Goal: Contribute content: Contribute content

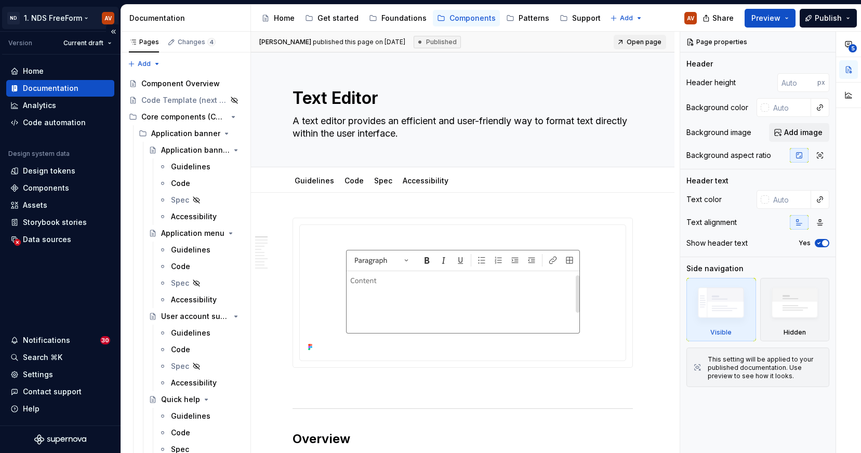
click at [64, 10] on html "ND 1. NDS FreeForm AV Version Current draft Home Documentation Analytics Code a…" at bounding box center [430, 226] width 861 height 453
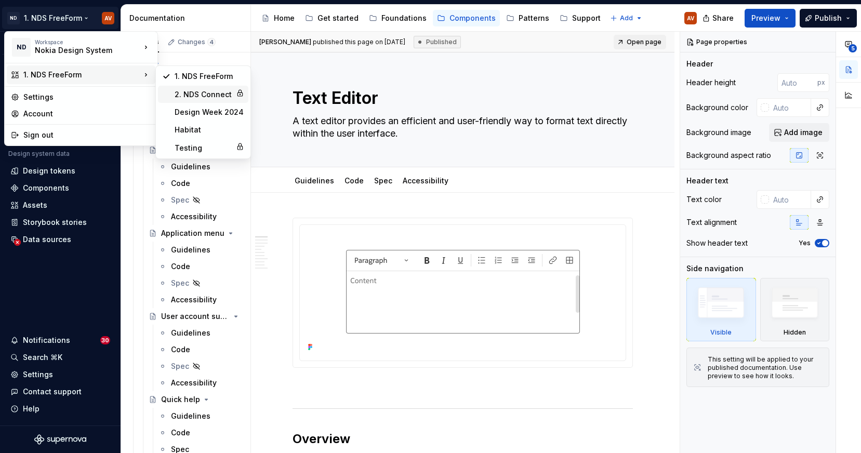
click at [206, 93] on div "2. NDS Connect" at bounding box center [203, 94] width 57 height 10
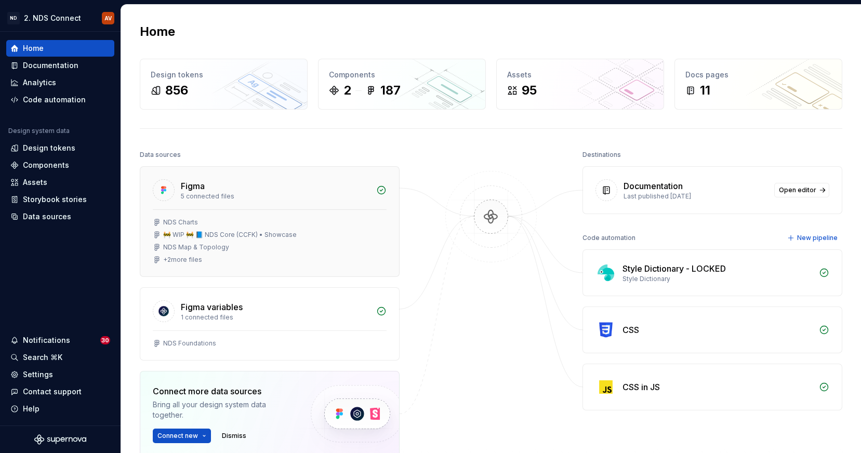
click at [188, 259] on div "+ 2 more files" at bounding box center [182, 260] width 39 height 8
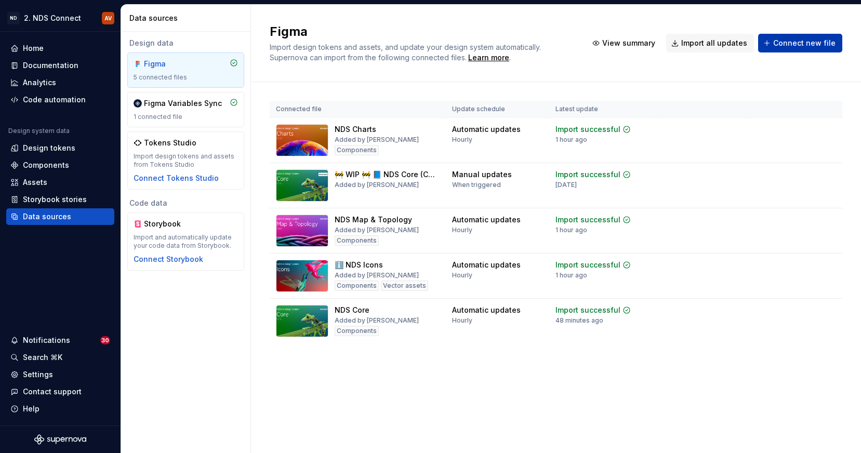
click at [821, 42] on span "Connect new file" at bounding box center [805, 43] width 62 height 10
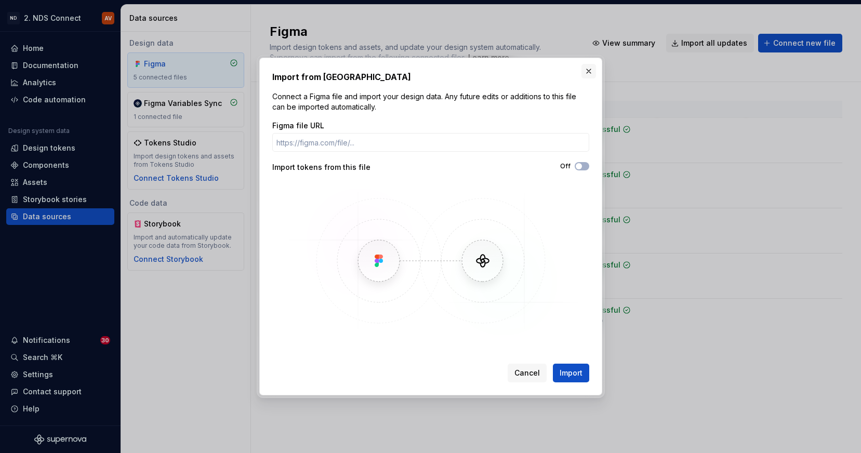
click at [588, 70] on button "button" at bounding box center [589, 71] width 15 height 15
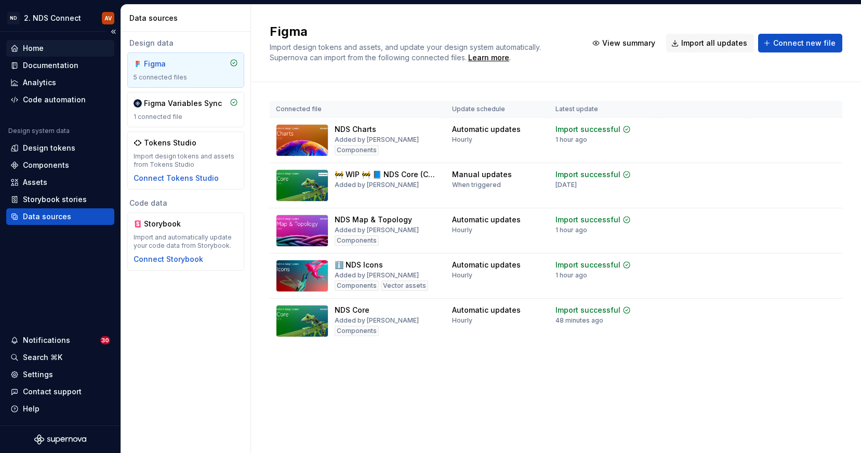
click at [35, 49] on div "Home" at bounding box center [33, 48] width 21 height 10
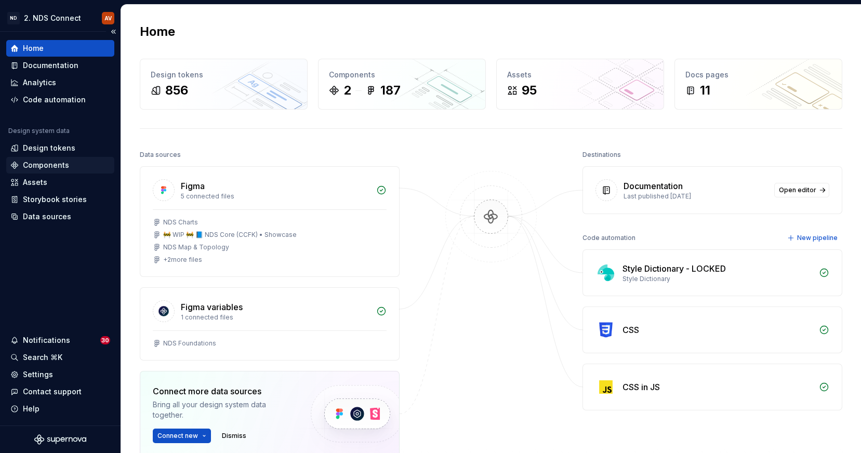
click at [48, 171] on div "Components" at bounding box center [60, 165] width 108 height 17
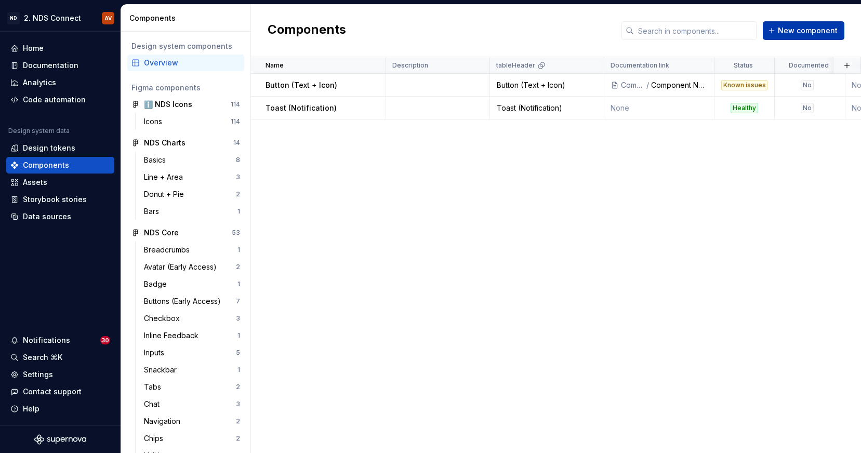
click at [788, 28] on span "New component" at bounding box center [808, 30] width 60 height 10
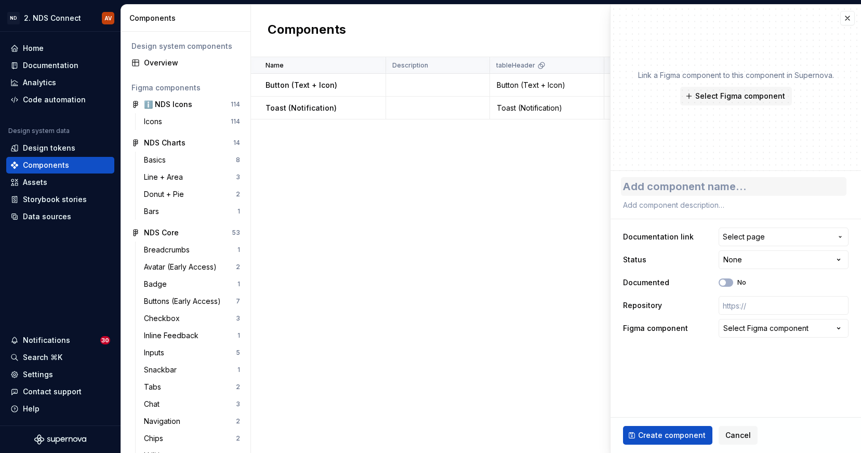
click at [741, 186] on textarea at bounding box center [734, 186] width 226 height 19
type textarea "*"
type textarea "B"
type textarea "*"
type textarea "Br"
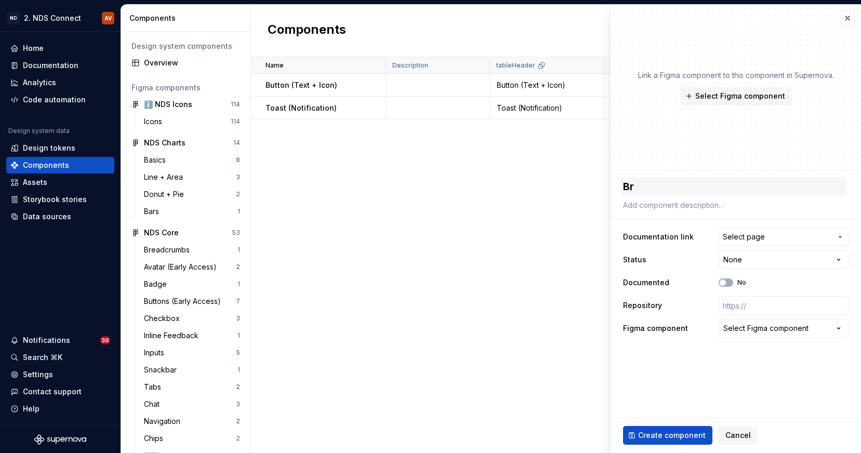
type textarea "*"
type textarea "Bre"
type textarea "*"
type textarea "Brea"
type textarea "*"
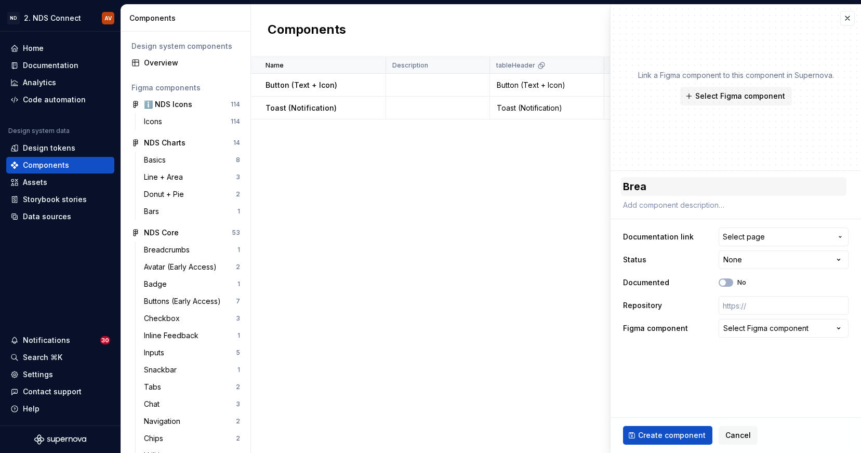
type textarea "Bread"
type textarea "*"
type textarea "Breadc"
type textarea "*"
type textarea "Breadcr"
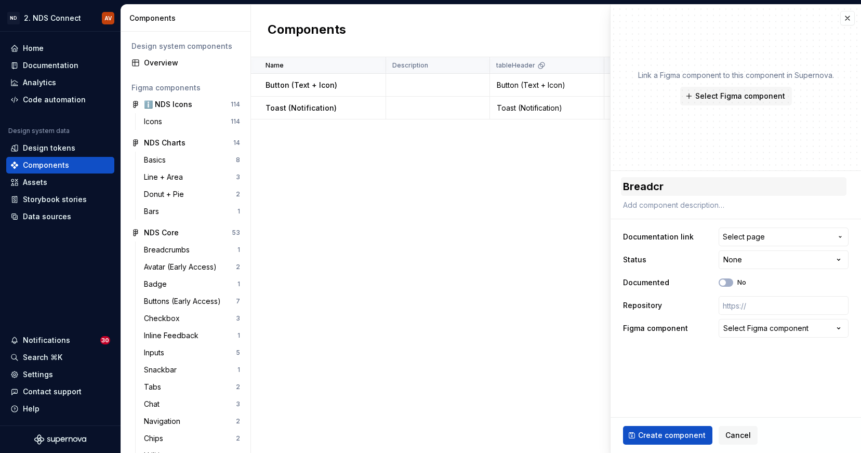
type textarea "*"
type textarea "Breadcru"
type textarea "*"
type textarea "Breadcrum"
type textarea "*"
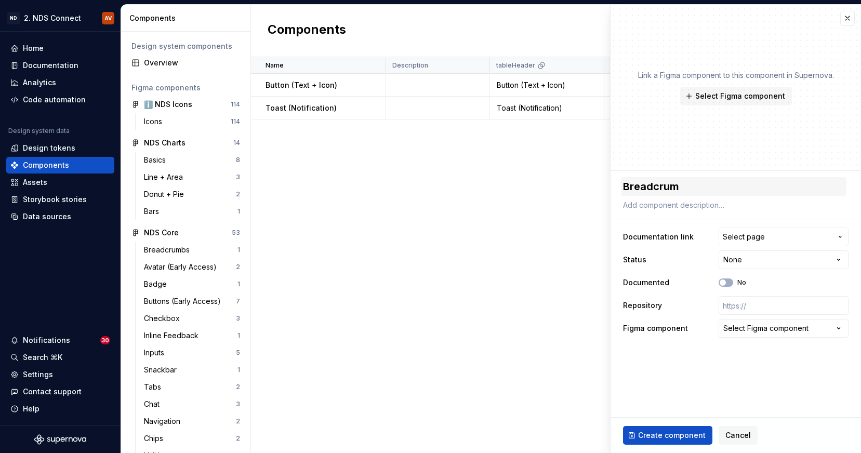
type textarea "Breadcrumb"
type textarea "*"
type textarea "Breadcrumba"
type textarea "*"
type textarea "Breadcrumb"
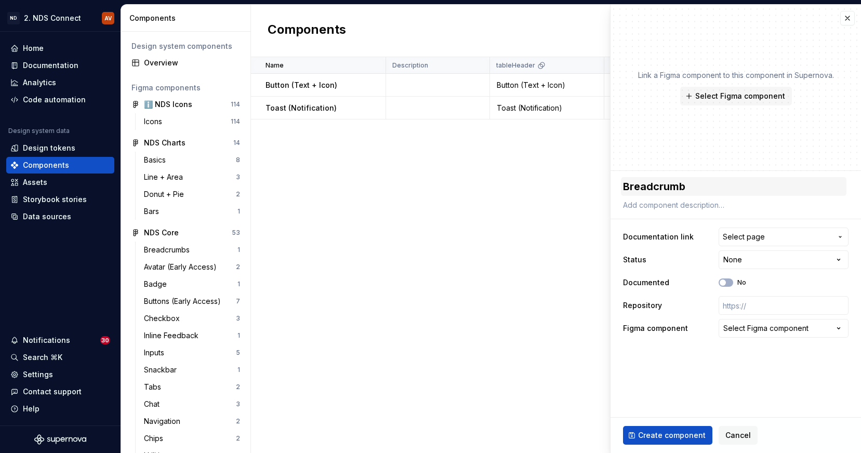
type textarea "*"
type textarea "Breadcrumbs"
click at [787, 239] on span "Select page" at bounding box center [777, 237] width 109 height 10
click at [539, 227] on html "ND 2. NDS Connect AV Home Documentation Analytics Code automation Design system…" at bounding box center [430, 226] width 861 height 453
click at [720, 94] on span "Select Figma component" at bounding box center [741, 96] width 90 height 10
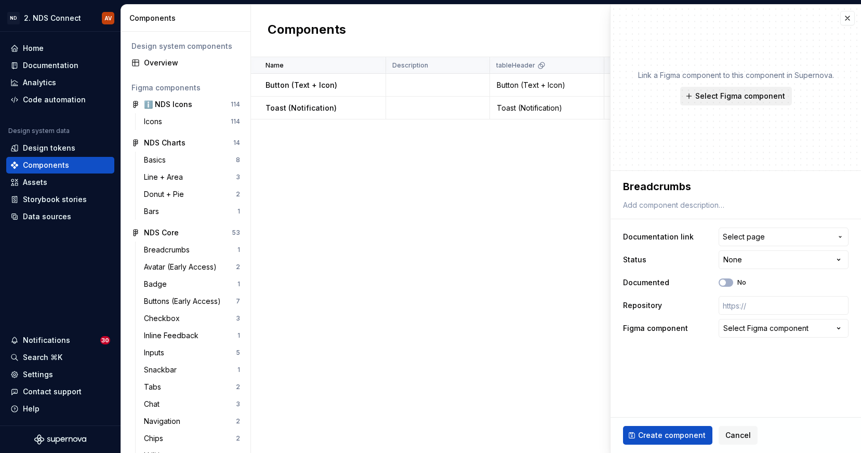
type textarea "*"
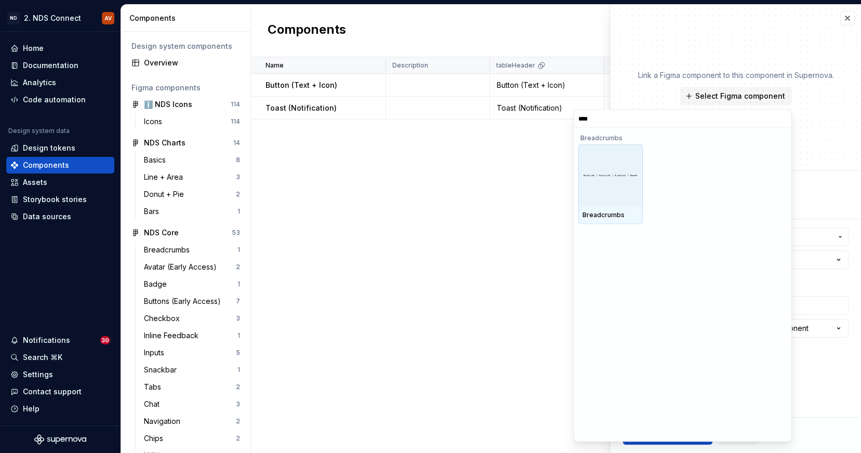
type input "*****"
click at [627, 198] on div at bounding box center [611, 176] width 64 height 62
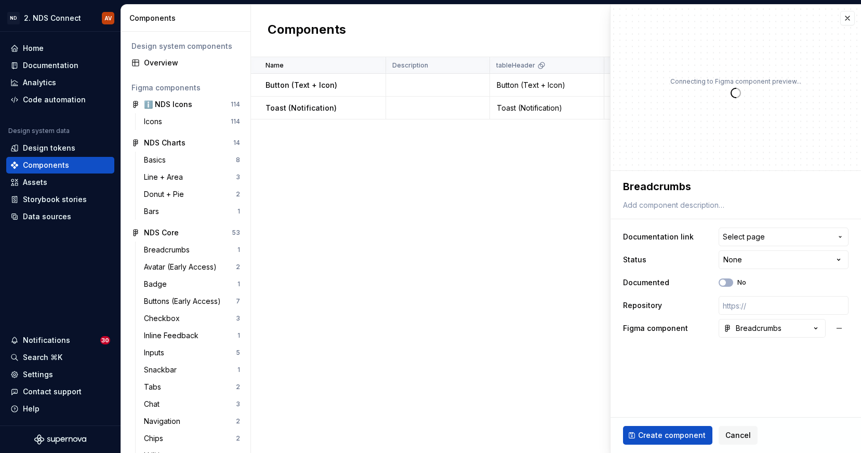
type textarea "*"
click at [750, 258] on html "ND 2. NDS Connect AV Home Documentation Analytics Code automation Design system…" at bounding box center [430, 226] width 861 height 453
select select "**********"
click at [674, 436] on span "Create component" at bounding box center [672, 435] width 68 height 10
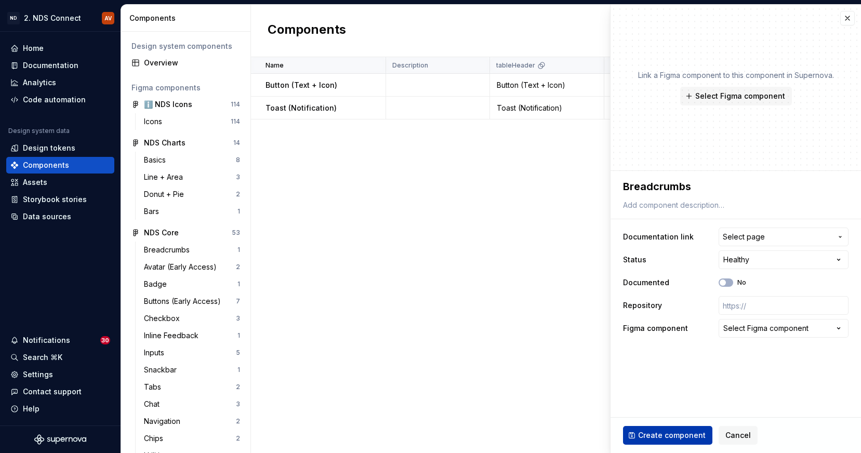
type textarea "*"
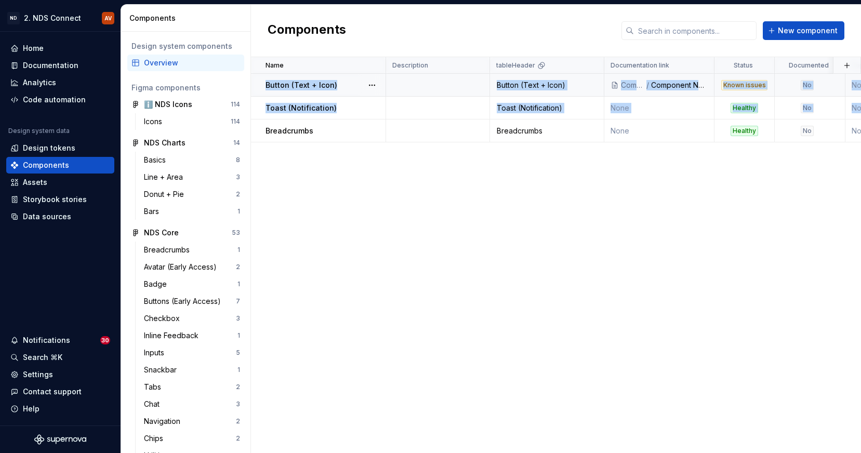
drag, startPoint x: 254, startPoint y: 127, endPoint x: 253, endPoint y: 89, distance: 38.5
click at [253, 89] on tbody "Button (Text + Icon) Button (Text + Icon) Components / Component Name [Template…" at bounding box center [715, 108] width 928 height 69
click at [374, 132] on button "button" at bounding box center [372, 131] width 15 height 15
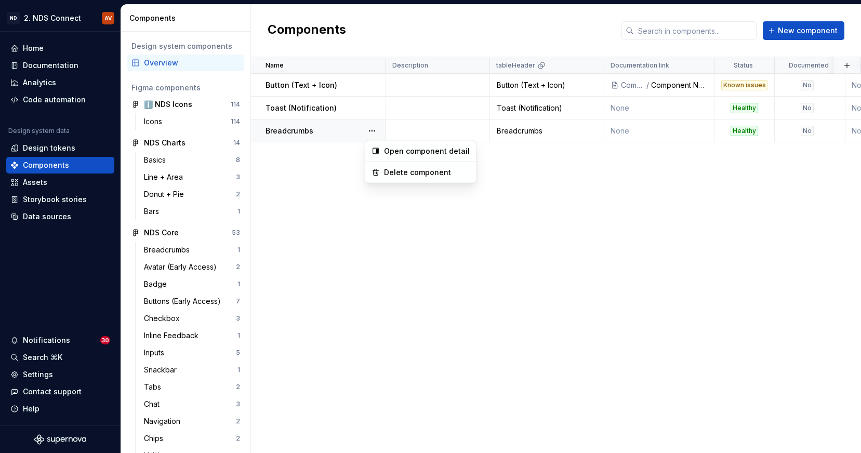
click at [306, 165] on html "ND 2. NDS Connect AV Home Documentation Analytics Code automation Design system…" at bounding box center [430, 226] width 861 height 453
click at [679, 85] on div "Component Name [Template]" at bounding box center [679, 85] width 57 height 10
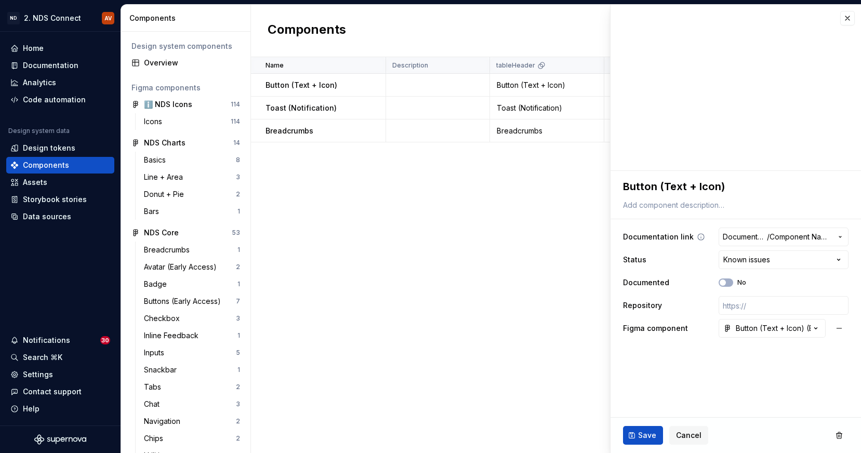
click at [839, 237] on icon "button" at bounding box center [840, 237] width 8 height 8
click at [560, 223] on html "ND 2. NDS Connect AV Home Documentation Analytics Code automation Design system…" at bounding box center [430, 226] width 861 height 453
click at [846, 17] on button "button" at bounding box center [848, 18] width 15 height 15
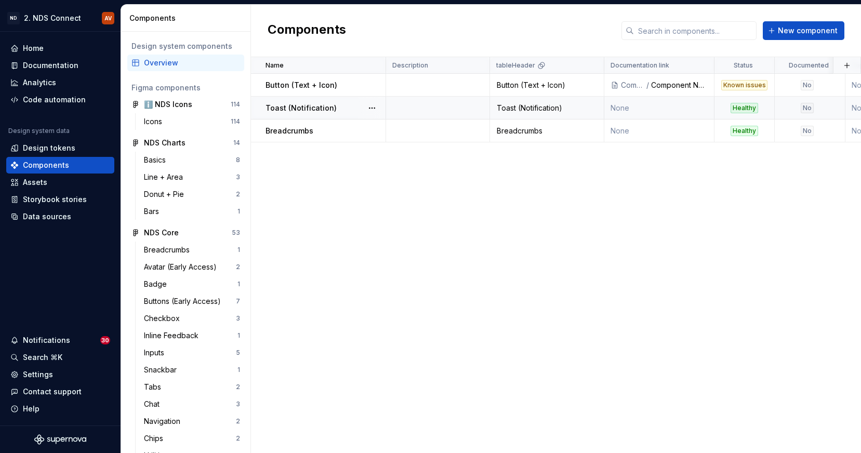
click at [689, 107] on td "None" at bounding box center [660, 108] width 110 height 23
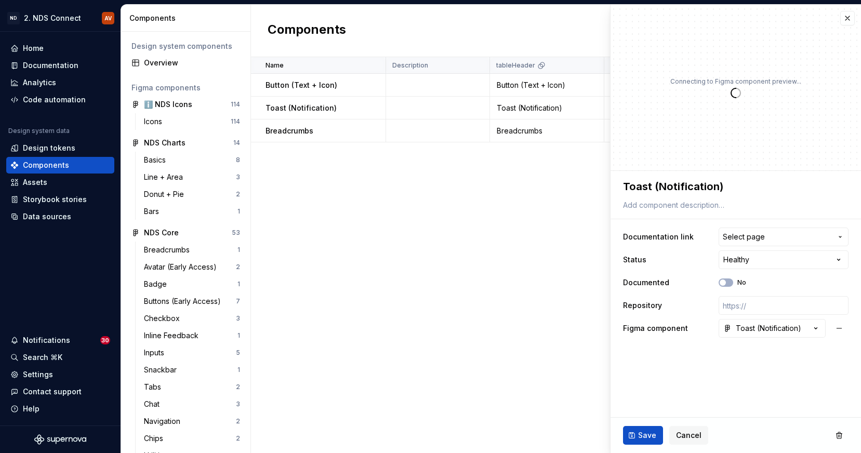
type textarea "*"
click at [778, 238] on span "Select page" at bounding box center [777, 237] width 109 height 10
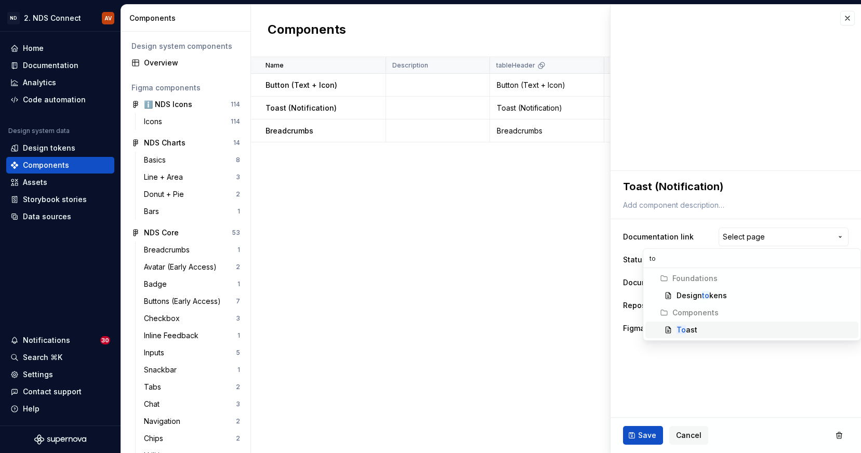
type input "to"
click at [679, 331] on mark "To" at bounding box center [681, 329] width 9 height 9
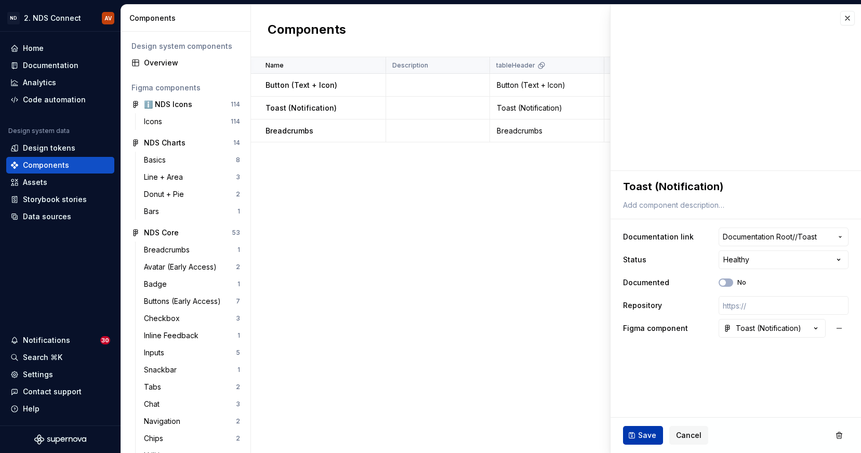
click at [648, 438] on span "Save" at bounding box center [647, 435] width 18 height 10
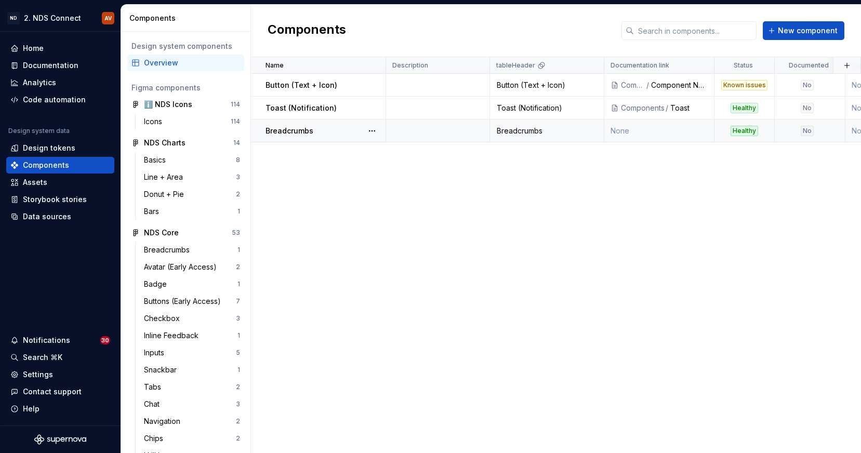
click at [624, 130] on td "None" at bounding box center [660, 131] width 110 height 23
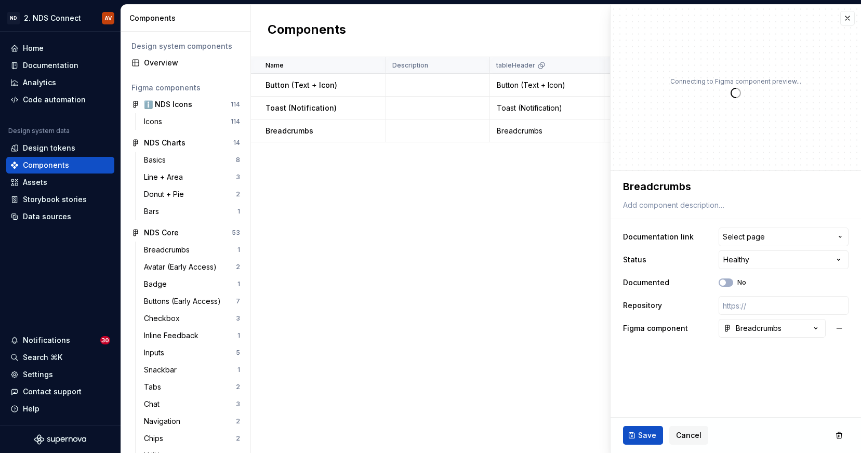
click at [455, 203] on div "Name Description tableHeader Documentation link Status Documented Repository Fi…" at bounding box center [556, 255] width 610 height 396
click at [848, 20] on button "button" at bounding box center [848, 18] width 15 height 15
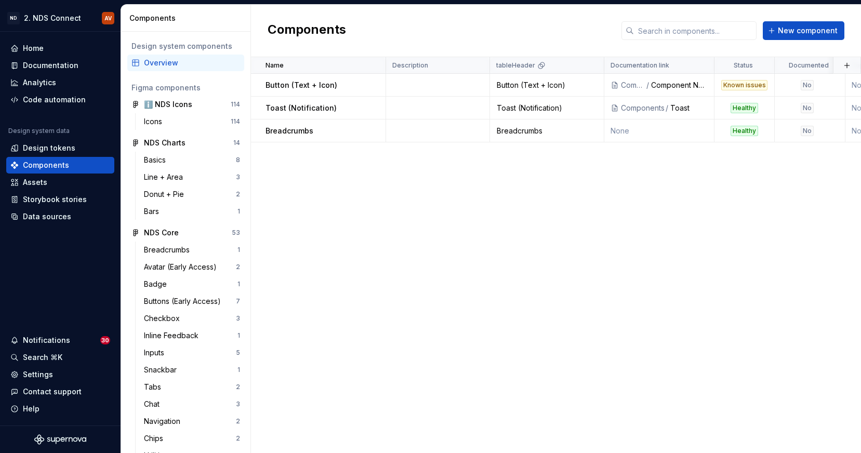
click at [514, 224] on div "Name Description tableHeader Documentation link Status Documented Repository Fi…" at bounding box center [556, 255] width 610 height 396
click at [66, 61] on div "Documentation" at bounding box center [51, 65] width 56 height 10
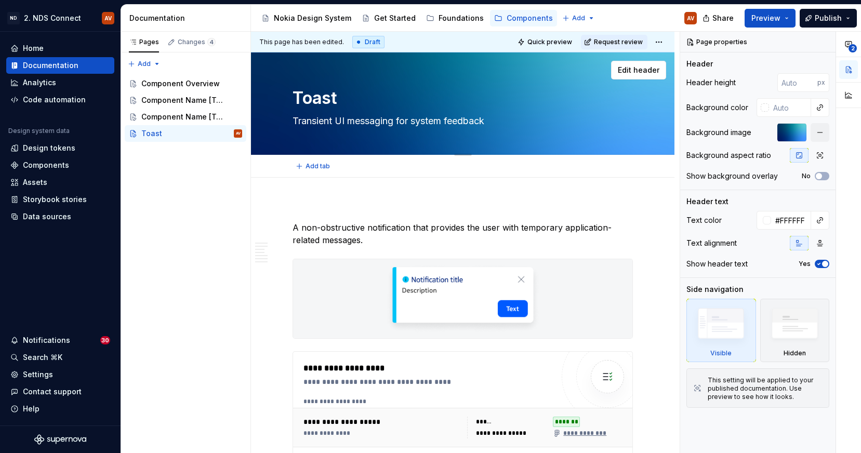
click at [339, 101] on textarea "Toast" at bounding box center [461, 98] width 340 height 25
click at [348, 100] on textarea "Toast" at bounding box center [461, 98] width 340 height 25
type textarea "*"
type textarea "Toast"
type textarea "*"
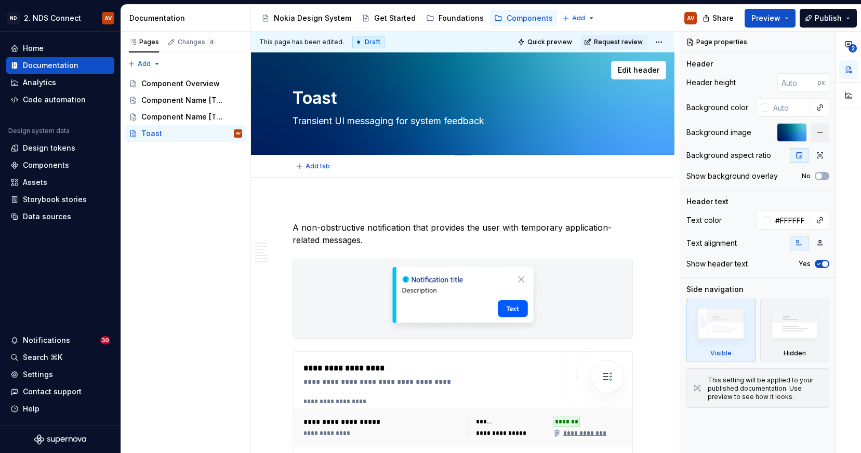
type textarea "Toast ("
type textarea "*"
type textarea "Toast (n"
type textarea "*"
type textarea "Toast (no"
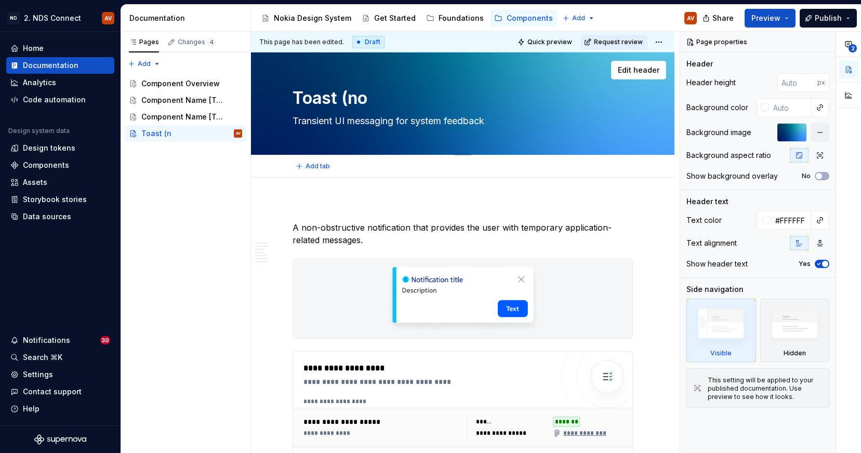
type textarea "*"
type textarea "Toast (not"
type textarea "*"
type textarea "Toast (noti"
type textarea "*"
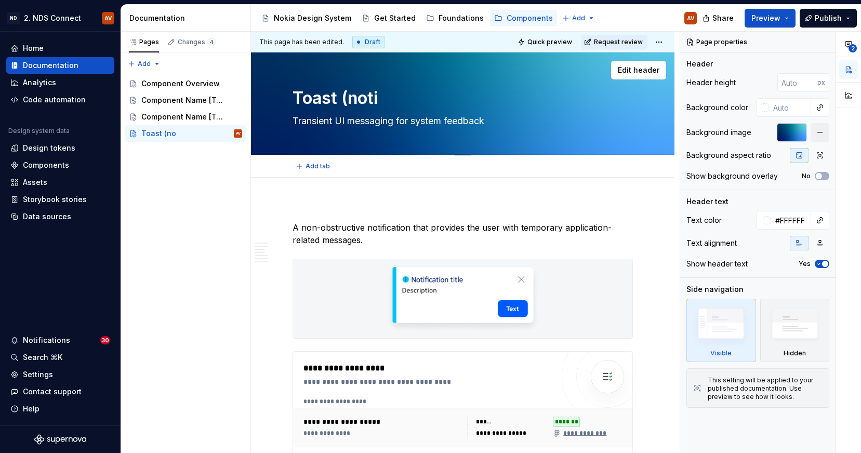
type textarea "Toast (notif"
type textarea "*"
type textarea "Toast (notifi"
type textarea "*"
type textarea "Toast (notific"
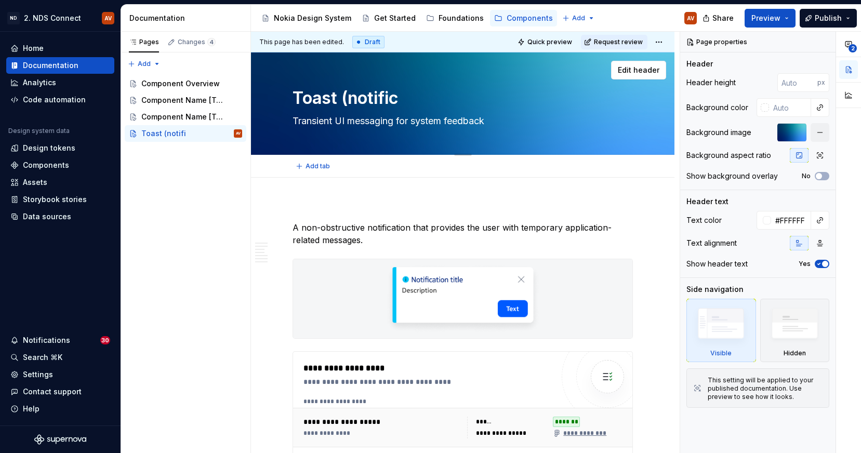
type textarea "*"
type textarea "Toast (notifica"
type textarea "*"
type textarea "Toast (notificat"
type textarea "*"
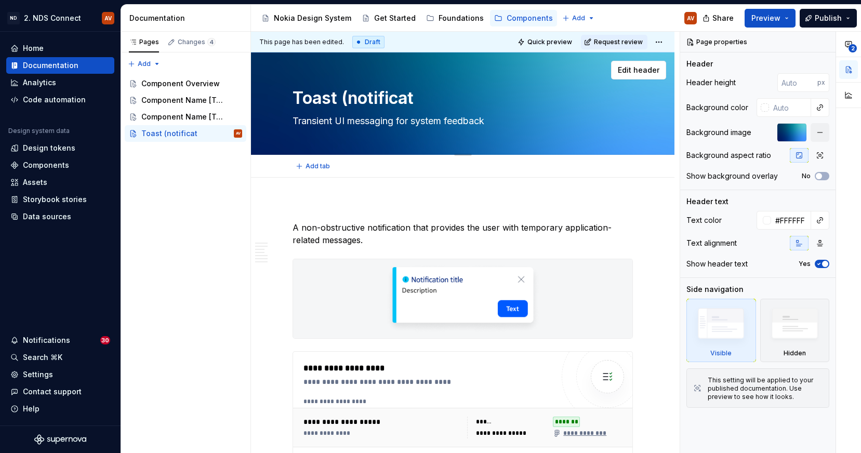
type textarea "Toast (notificati"
type textarea "*"
type textarea "Toast (notificatio"
type textarea "*"
type textarea "Toast (notification"
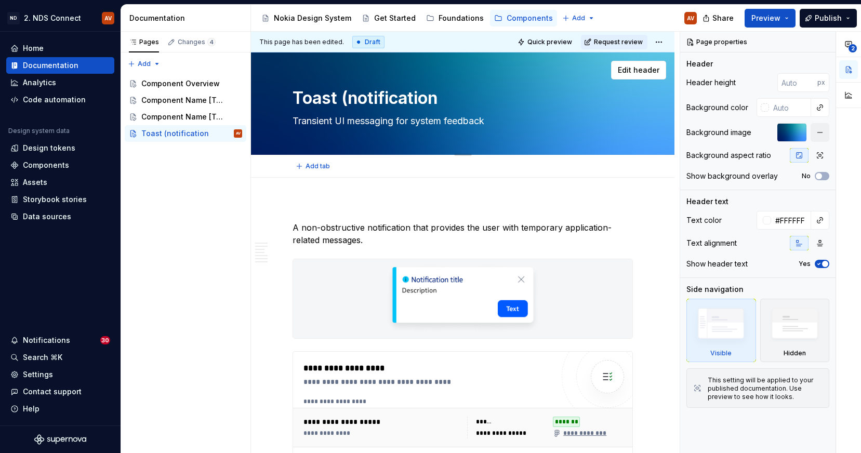
type textarea "*"
type textarea "Toast (notification)"
type textarea "*"
type textarea "Toast (notification)"
click at [215, 198] on div "Pages Changes 4 Add Accessibility guide for tree Page tree. Navigate the tree w…" at bounding box center [186, 243] width 130 height 422
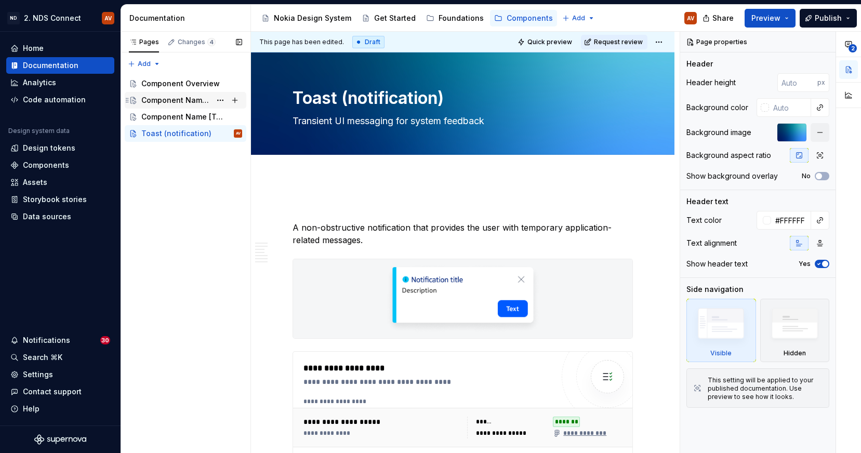
click at [204, 99] on div "Component Name [Template]" at bounding box center [176, 100] width 70 height 10
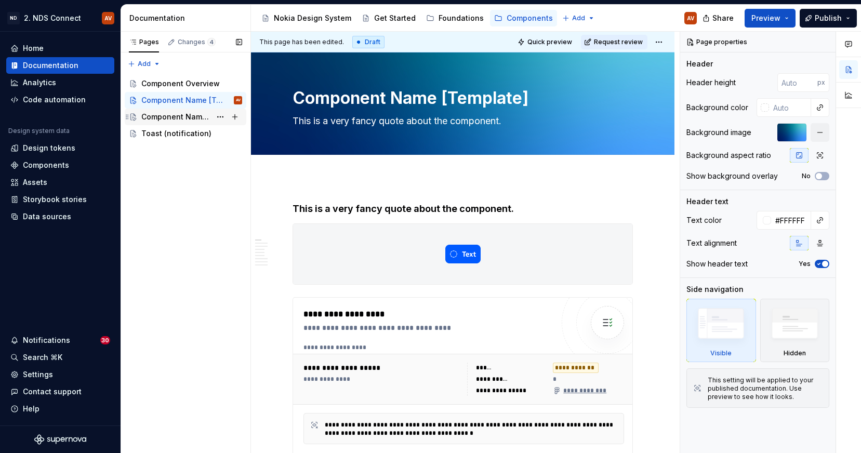
click at [191, 119] on div "Component Name [Template]" at bounding box center [176, 117] width 70 height 10
click at [201, 98] on div "Component Name [Template]" at bounding box center [176, 100] width 70 height 10
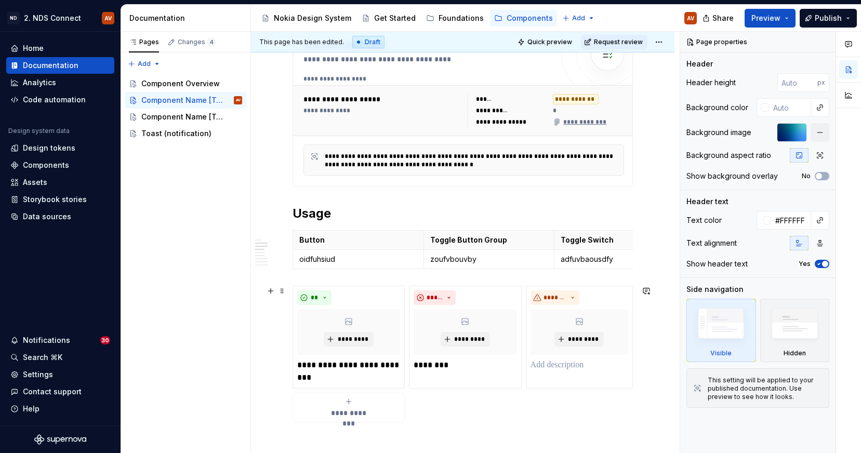
scroll to position [225, 0]
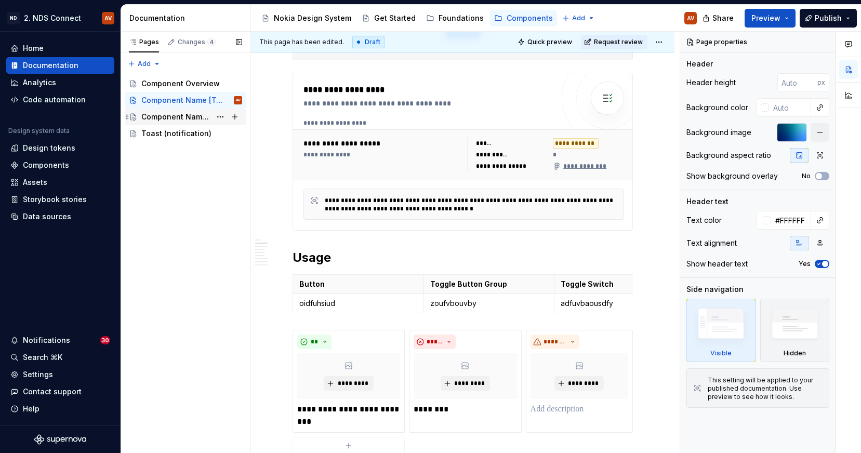
click at [194, 117] on div "Component Name [Template]" at bounding box center [176, 117] width 70 height 10
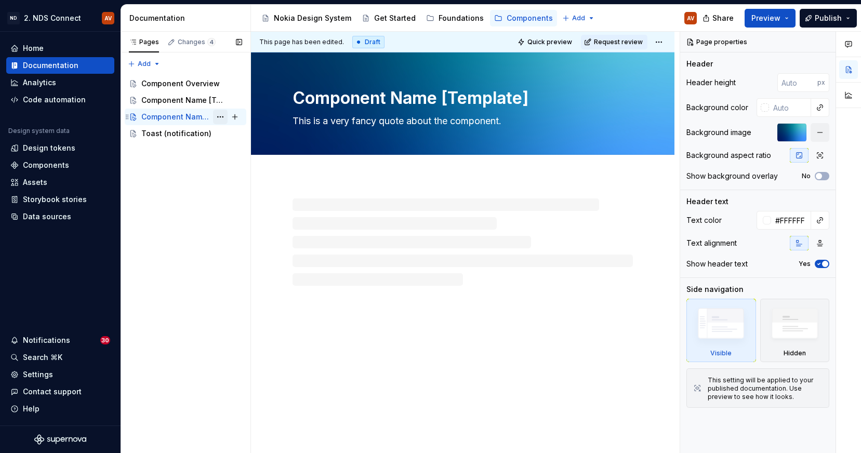
click at [219, 114] on button "Page tree" at bounding box center [220, 117] width 15 height 15
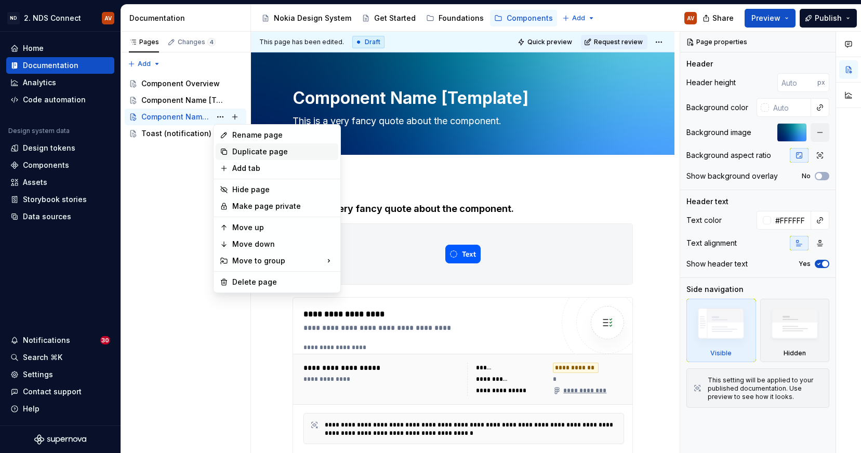
click at [247, 151] on div "Duplicate page" at bounding box center [283, 152] width 102 height 10
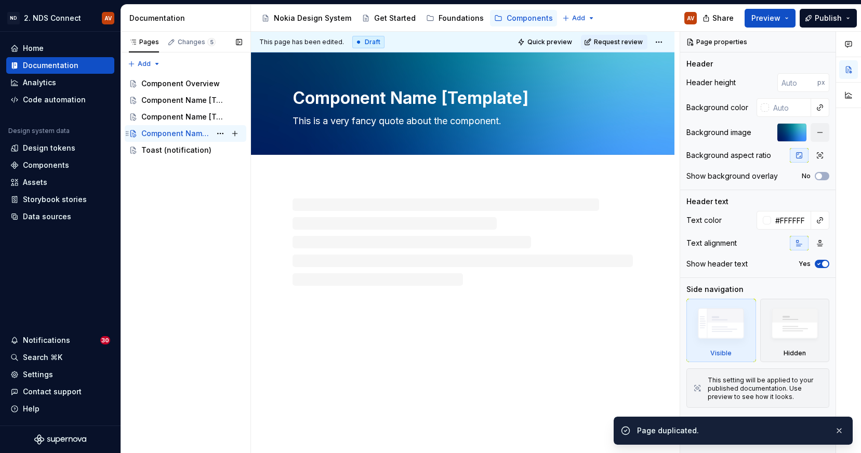
click at [125, 133] on icon "Page tree" at bounding box center [127, 133] width 8 height 8
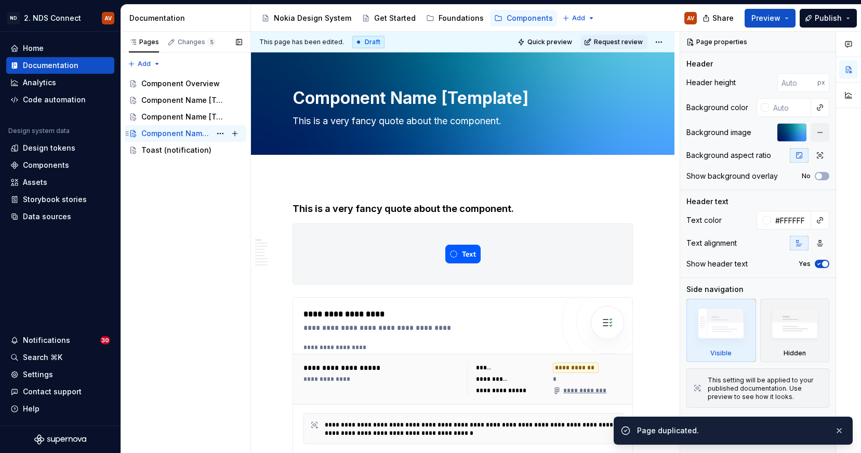
click at [171, 130] on div "Component Name [Template]" at bounding box center [176, 133] width 70 height 10
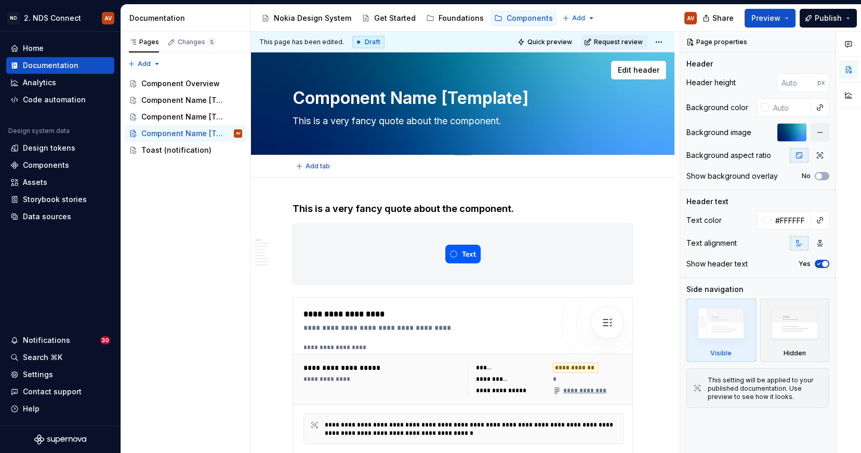
click at [362, 99] on textarea "Component Name [Template]" at bounding box center [461, 98] width 340 height 25
type textarea "*"
type textarea "B"
type textarea "*"
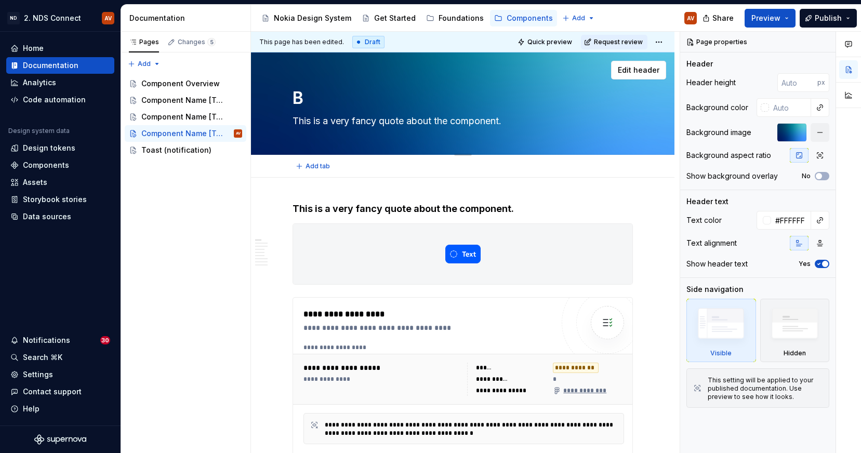
type textarea "Br"
type textarea "*"
type textarea "Bre"
type textarea "*"
type textarea "Brea"
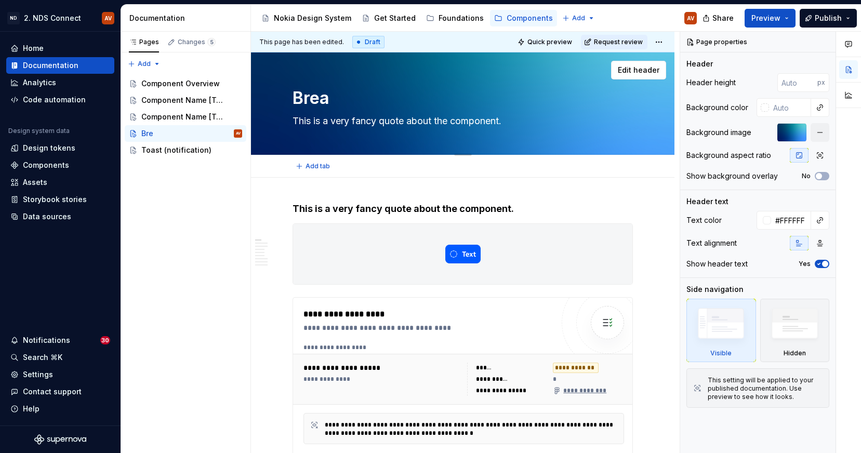
type textarea "*"
type textarea "Bread"
type textarea "*"
type textarea "Breadc"
type textarea "*"
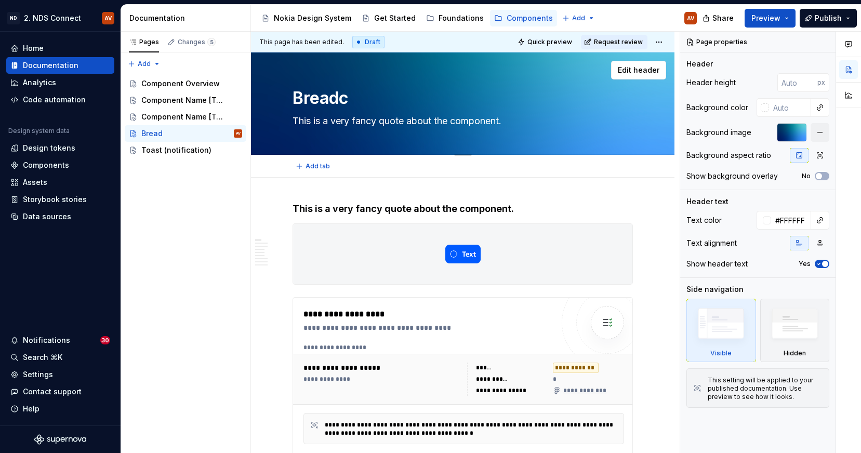
type textarea "Breadcr"
type textarea "*"
type textarea "Breadcru"
type textarea "*"
type textarea "Breadcrum"
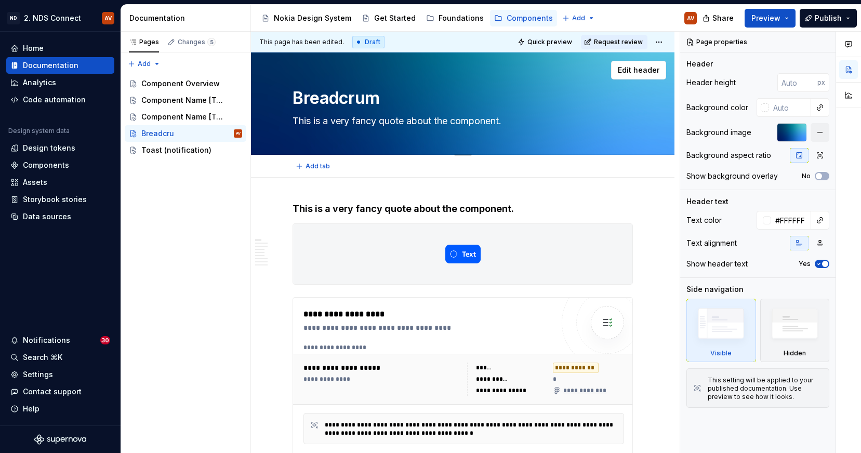
type textarea "*"
type textarea "Breadcrumb"
type textarea "*"
type textarea "Breadcrumbs"
type textarea "*"
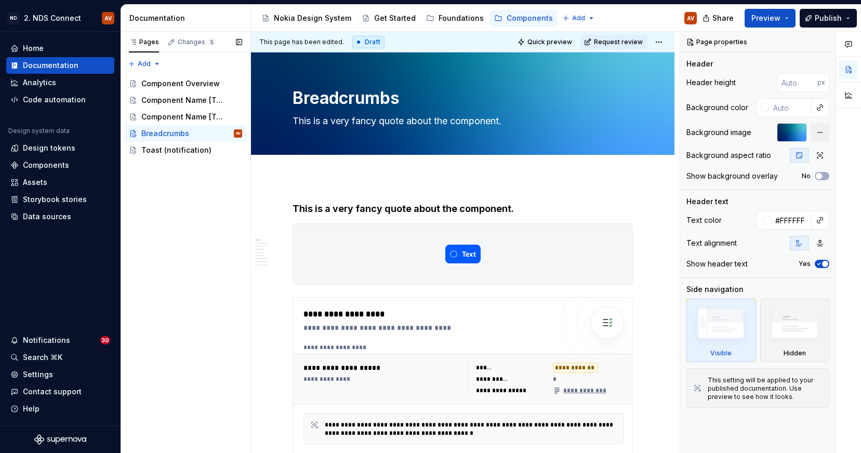
type textarea "Breadcrumbs"
click at [193, 213] on div "Pages Changes 5 Add Accessibility guide for tree Page tree. Navigate the tree w…" at bounding box center [186, 243] width 130 height 422
click at [54, 161] on div "Components" at bounding box center [46, 165] width 46 height 10
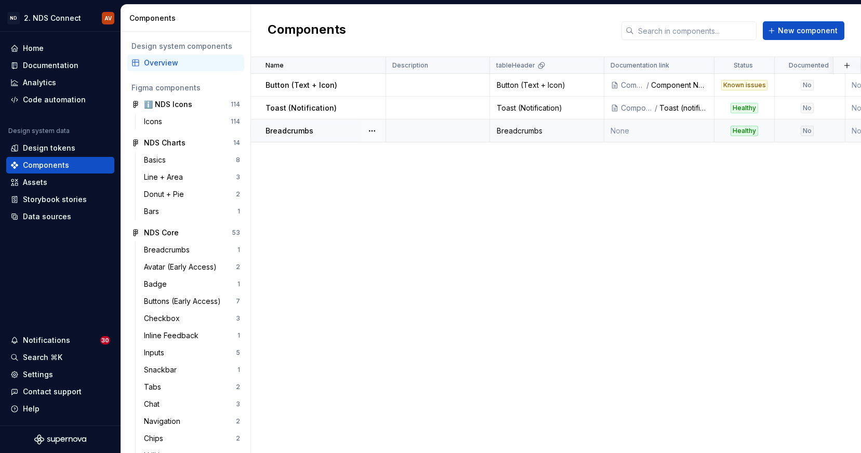
click at [648, 128] on td "None" at bounding box center [660, 131] width 110 height 23
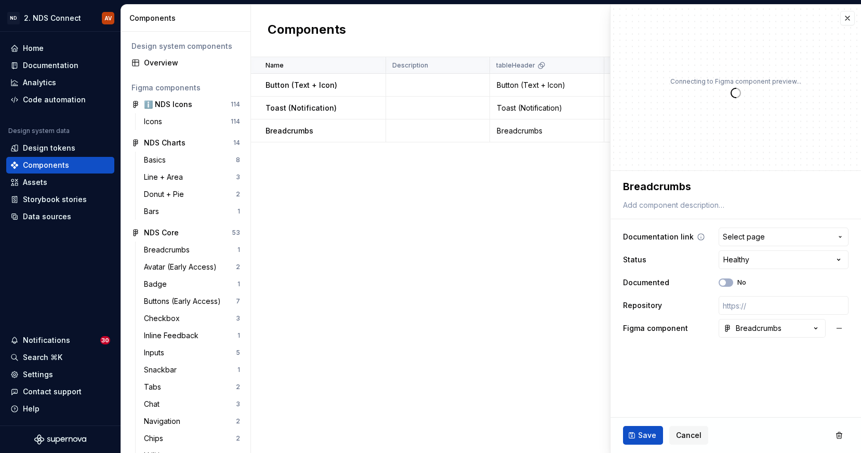
type textarea "*"
click at [767, 237] on span "Select page" at bounding box center [777, 237] width 109 height 10
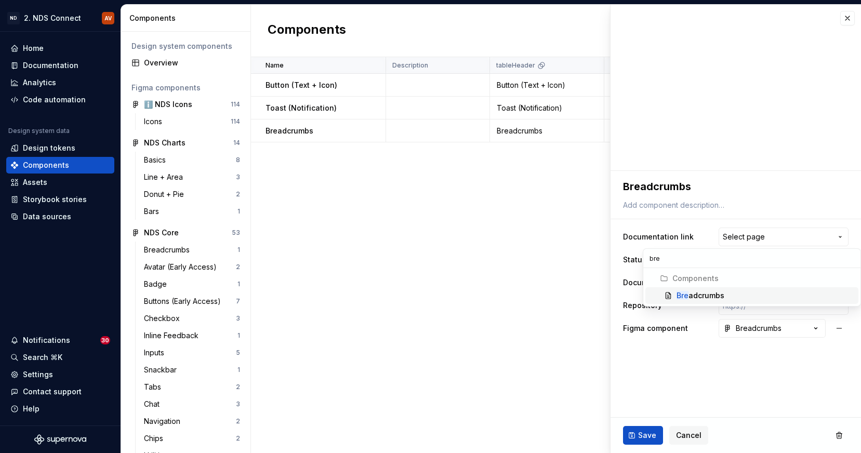
type input "bre"
click at [696, 293] on div "Bre adcrumbs" at bounding box center [701, 296] width 48 height 10
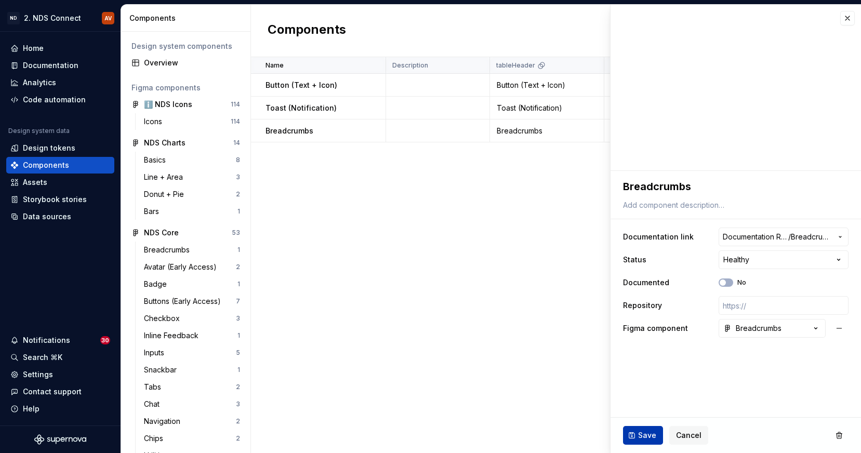
click at [647, 431] on span "Save" at bounding box center [647, 435] width 18 height 10
click at [428, 310] on div "Name Description tableHeader Documentation link Status Documented Repository Fi…" at bounding box center [556, 255] width 610 height 396
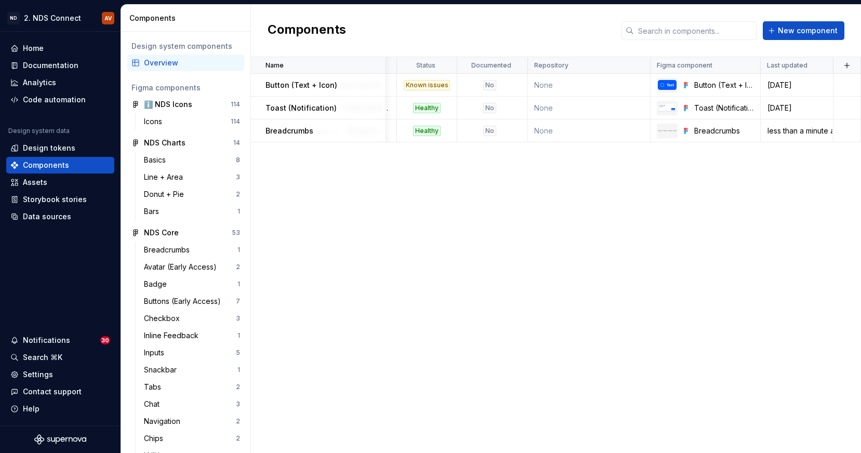
scroll to position [0, 318]
click at [50, 66] on div "Documentation" at bounding box center [51, 65] width 56 height 10
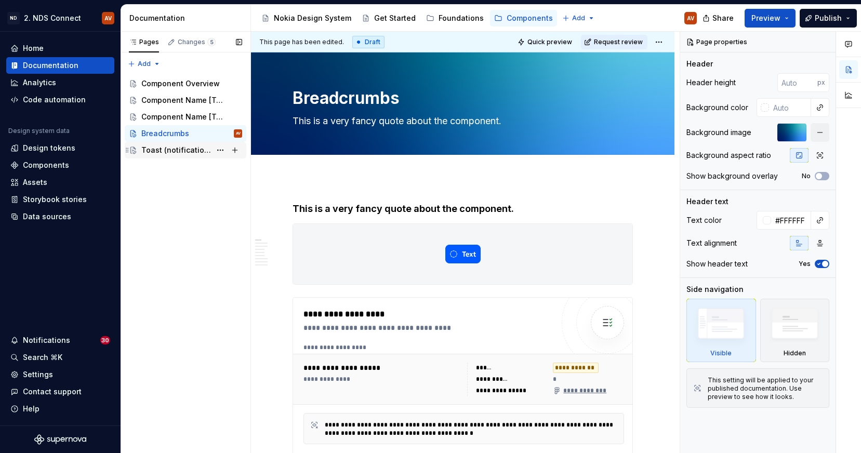
click at [190, 153] on div "Toast (notification)" at bounding box center [176, 150] width 70 height 10
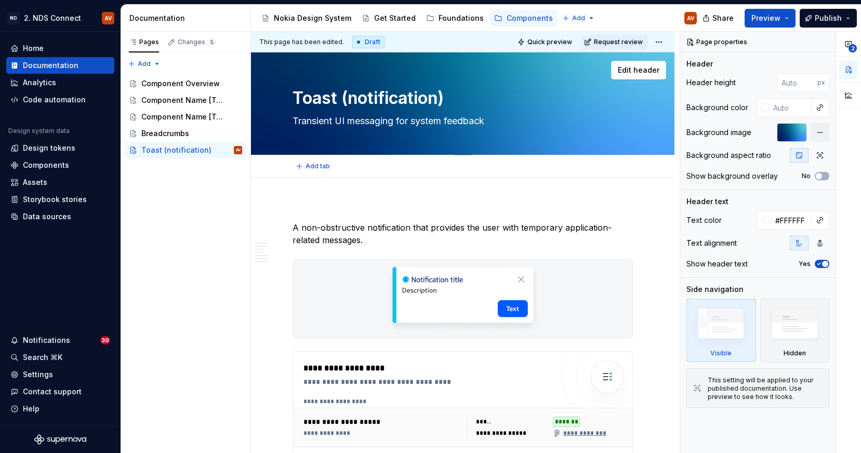
click at [357, 98] on textarea "Toast (notification)" at bounding box center [461, 98] width 340 height 25
type textarea "*"
type textarea "Toast (otification)"
type textarea "*"
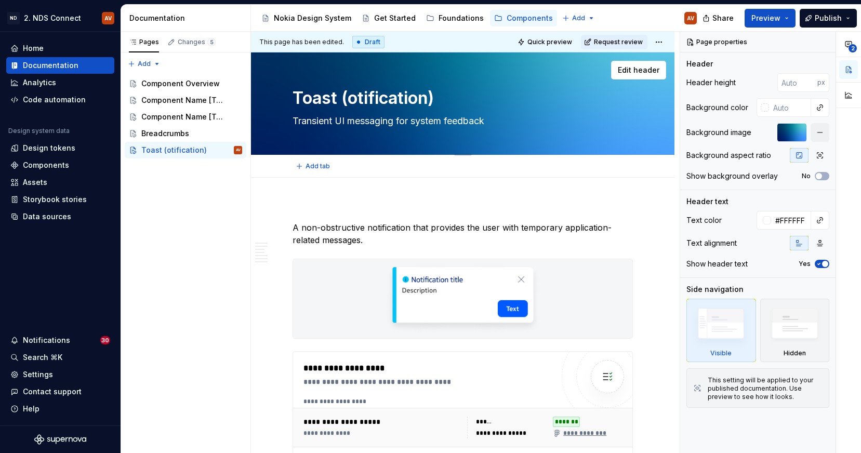
type textarea "Toast (Notification)"
type textarea "*"
type textarea "Toast (Notification)"
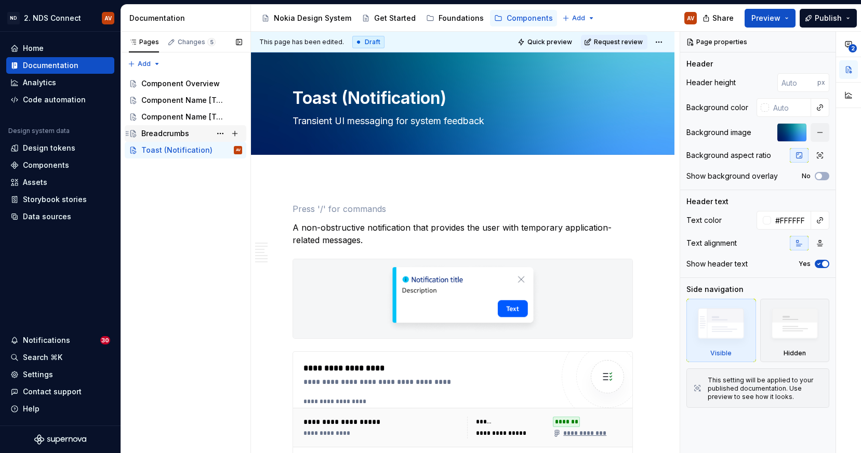
click at [166, 135] on div "Breadcrumbs" at bounding box center [165, 133] width 48 height 10
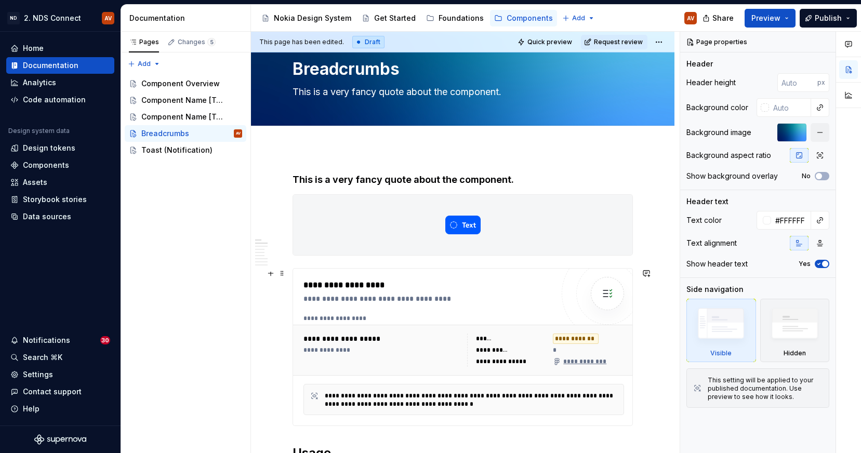
scroll to position [42, 0]
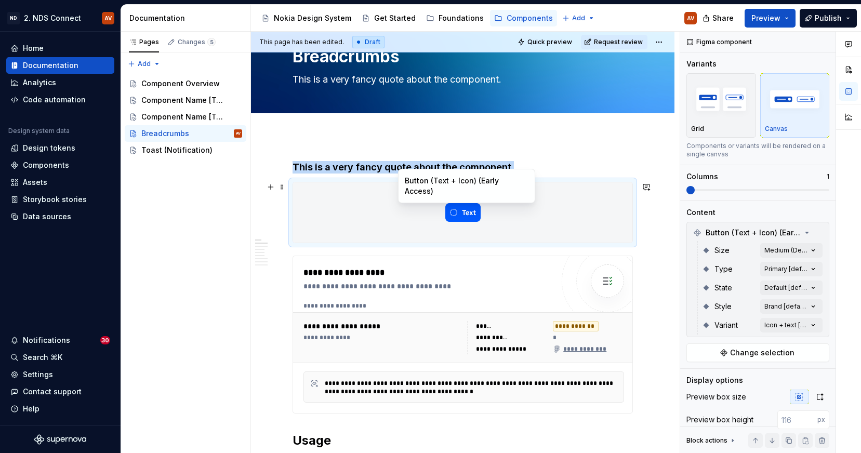
click at [507, 218] on div at bounding box center [462, 212] width 339 height 60
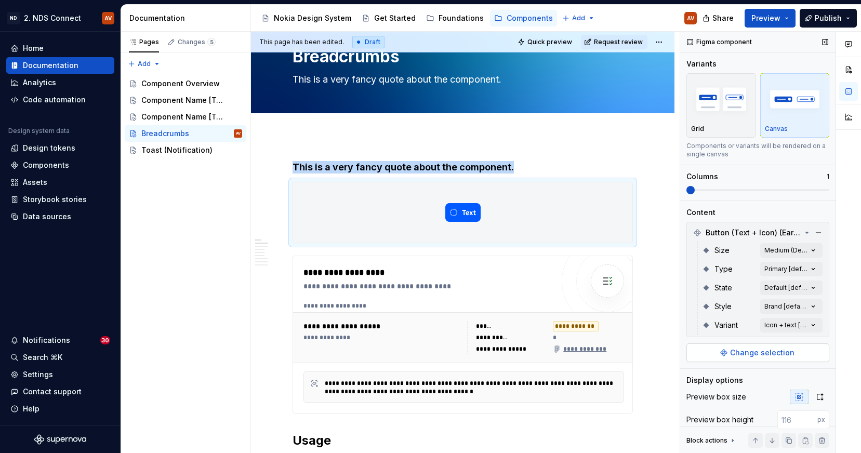
click at [766, 351] on span "Change selection" at bounding box center [762, 353] width 64 height 10
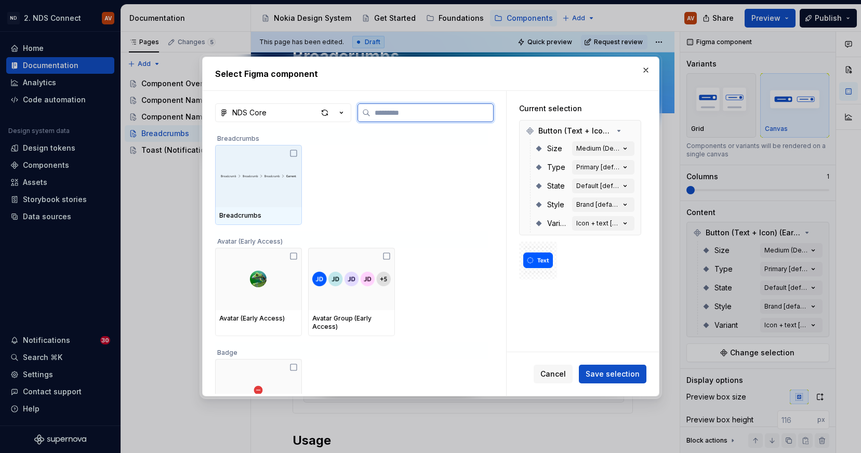
click at [294, 153] on icon at bounding box center [294, 153] width 8 height 8
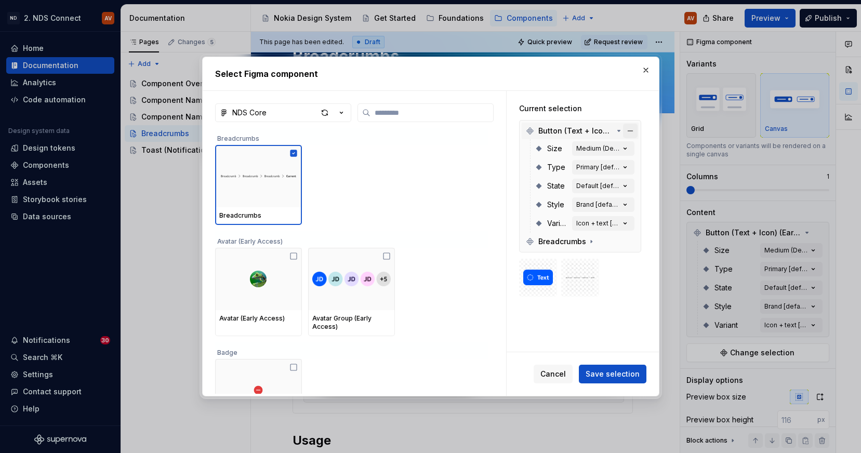
click at [637, 131] on button "button" at bounding box center [630, 131] width 15 height 15
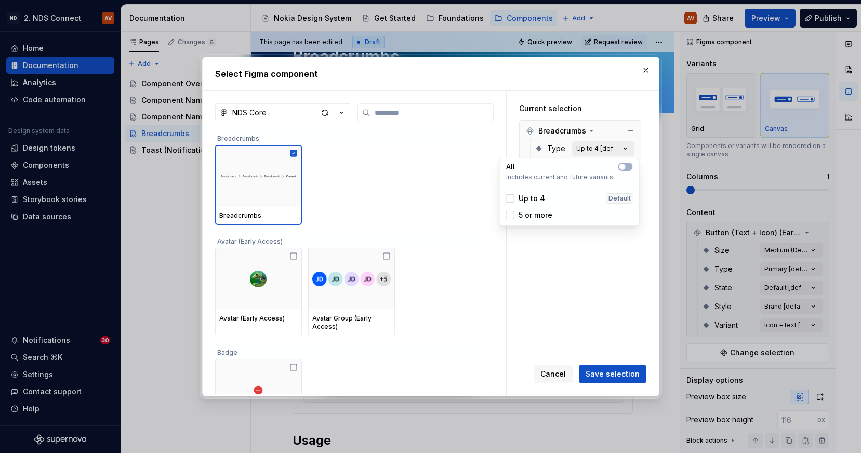
click at [611, 145] on div "Up to 4 [default]" at bounding box center [598, 149] width 44 height 8
click at [512, 196] on div at bounding box center [510, 198] width 8 height 8
click at [510, 216] on div at bounding box center [510, 215] width 8 height 8
click at [614, 375] on span "Save selection" at bounding box center [613, 374] width 54 height 10
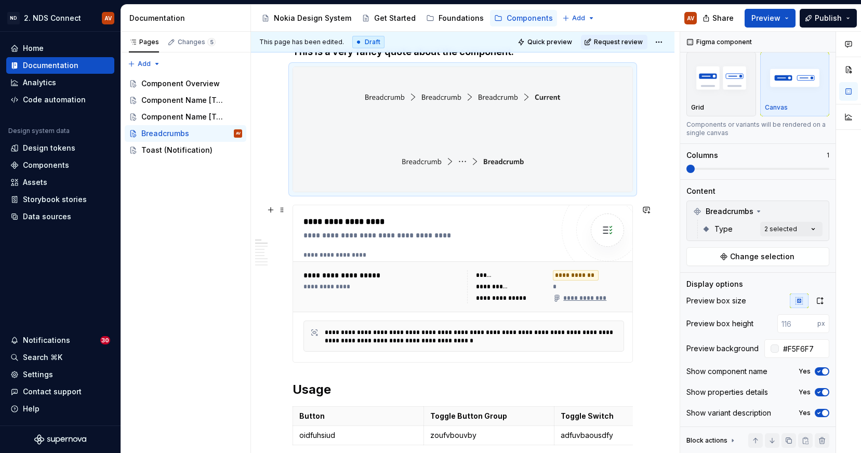
scroll to position [0, 0]
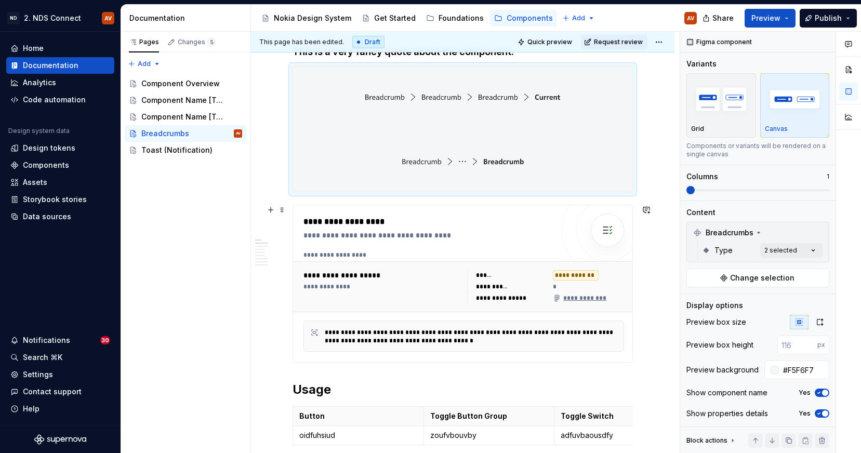
click at [487, 248] on div "**********" at bounding box center [429, 284] width 250 height 136
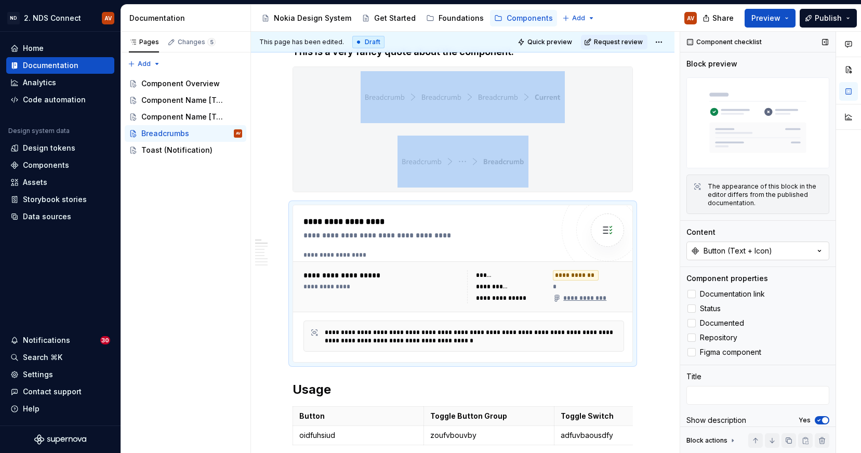
click at [747, 251] on div "Button (Text + Icon)" at bounding box center [738, 251] width 69 height 10
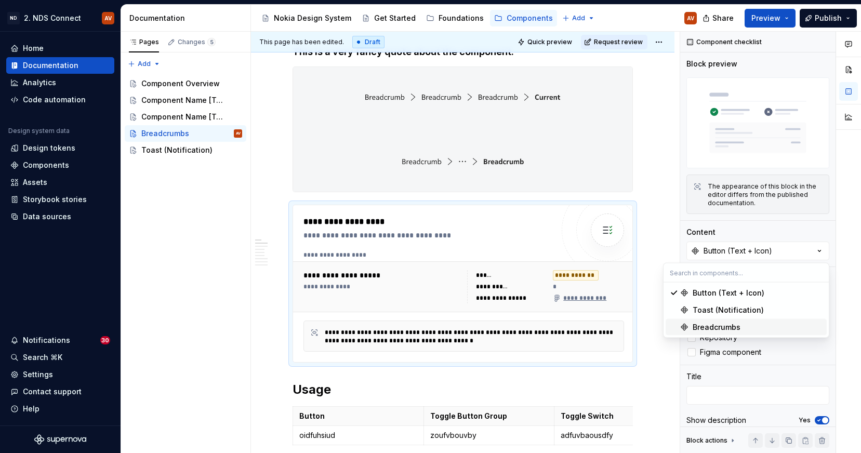
click at [711, 322] on div "Breadcrumbs" at bounding box center [717, 327] width 48 height 10
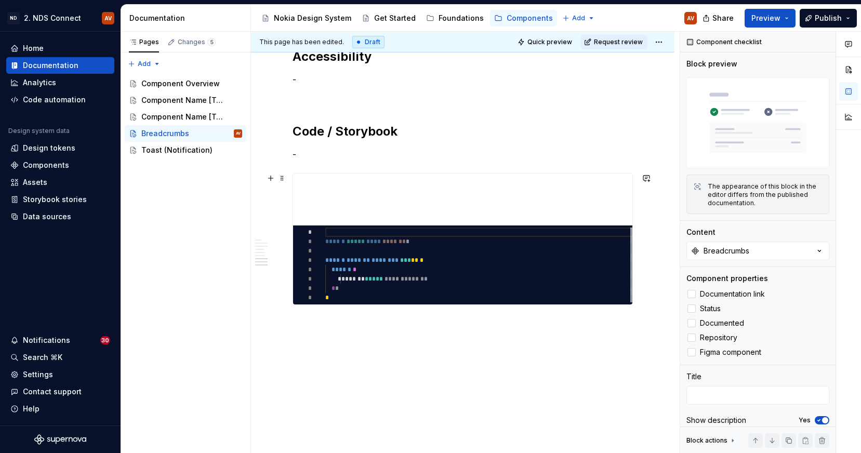
scroll to position [1300, 0]
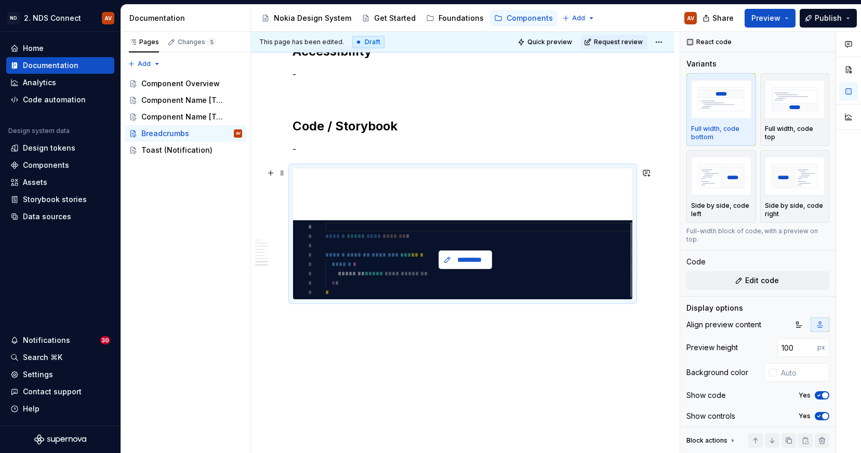
click at [455, 257] on span "*********" at bounding box center [470, 260] width 32 height 10
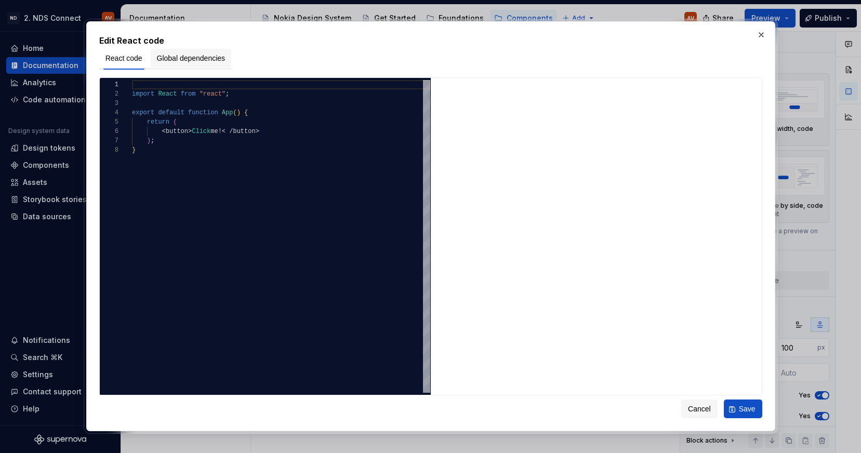
click at [186, 52] on button "Global dependencies" at bounding box center [191, 58] width 81 height 19
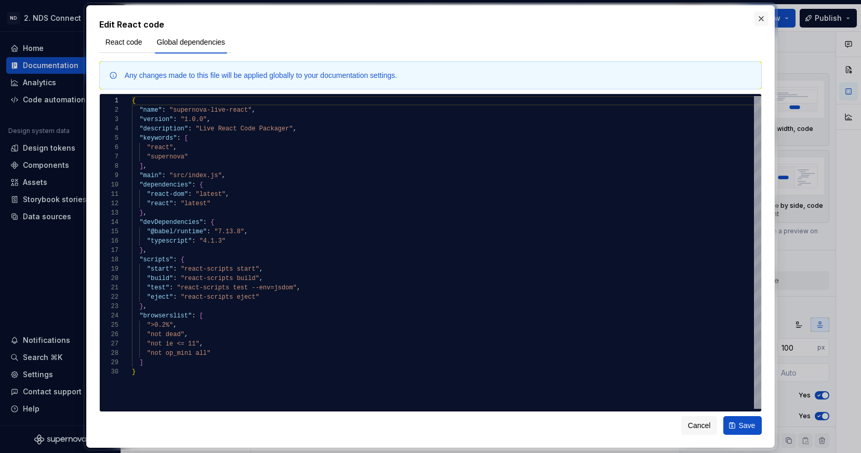
click at [765, 15] on button "button" at bounding box center [761, 18] width 15 height 15
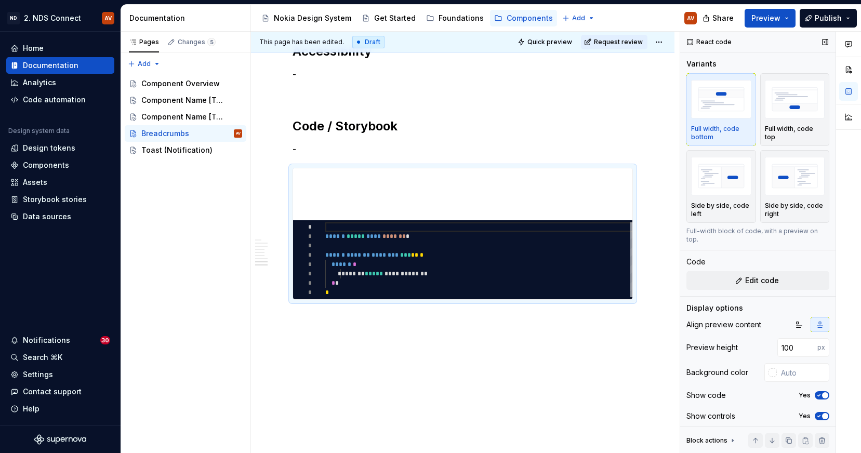
type textarea "*"
click at [805, 117] on img "button" at bounding box center [795, 99] width 60 height 38
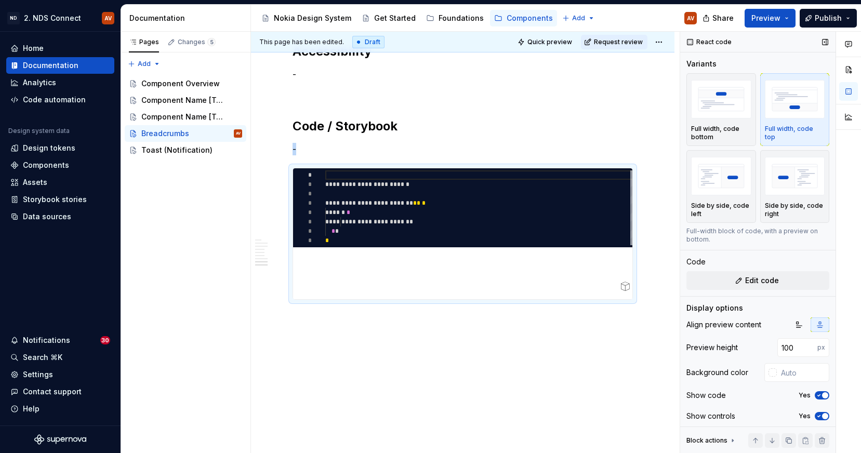
scroll to position [1253, 0]
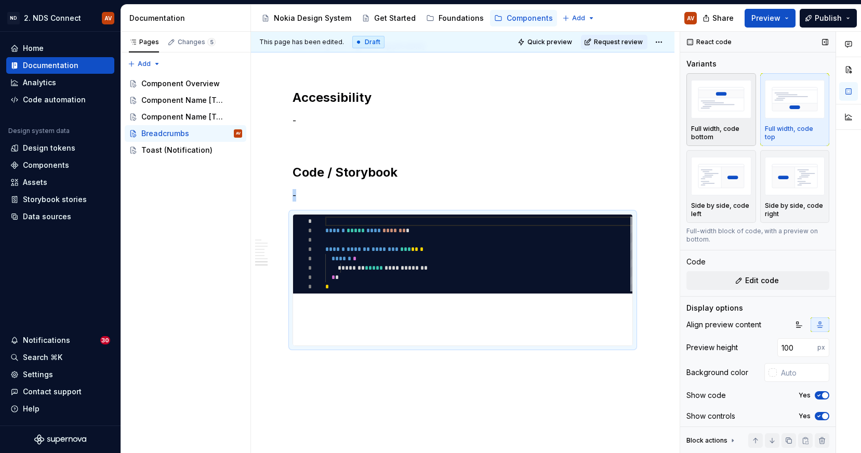
click at [730, 114] on img "button" at bounding box center [721, 99] width 60 height 38
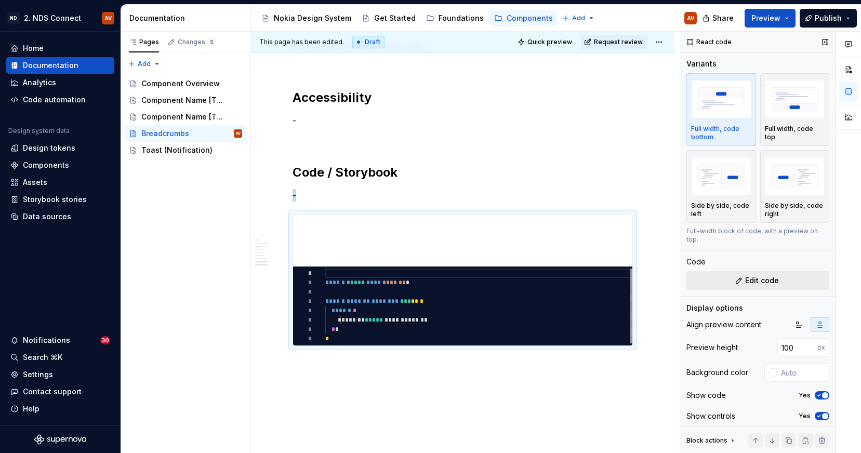
click at [768, 276] on span "Edit code" at bounding box center [762, 281] width 34 height 10
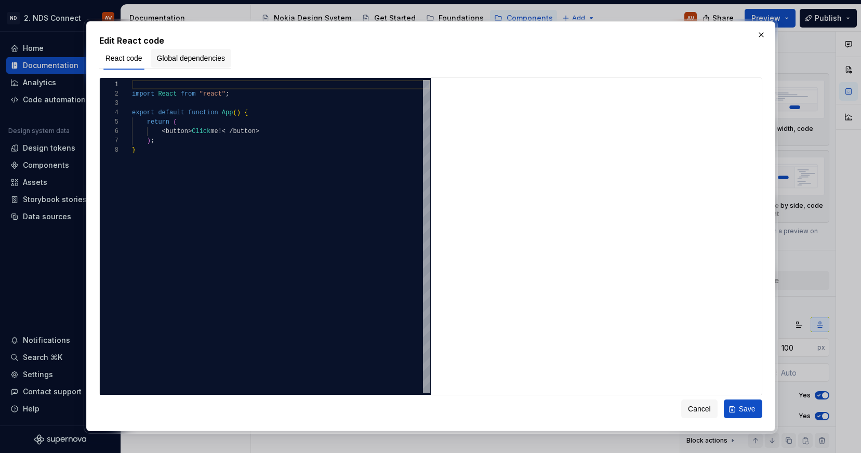
click at [184, 60] on span "Global dependencies" at bounding box center [191, 58] width 69 height 10
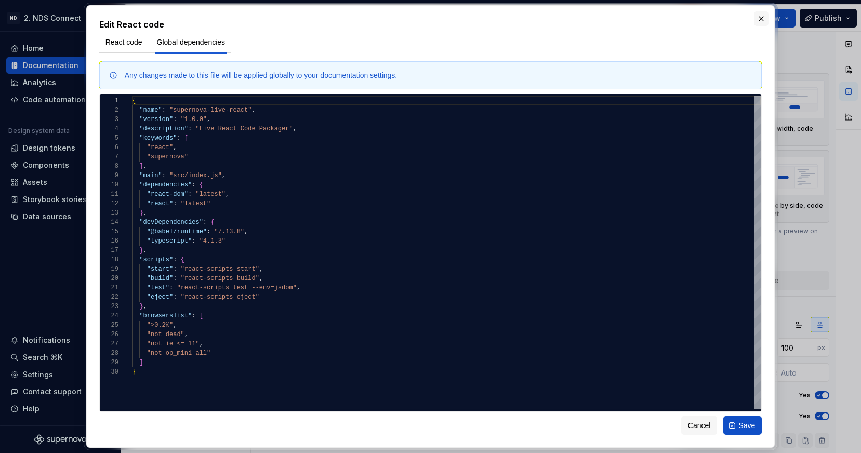
click at [763, 18] on button "button" at bounding box center [761, 18] width 15 height 15
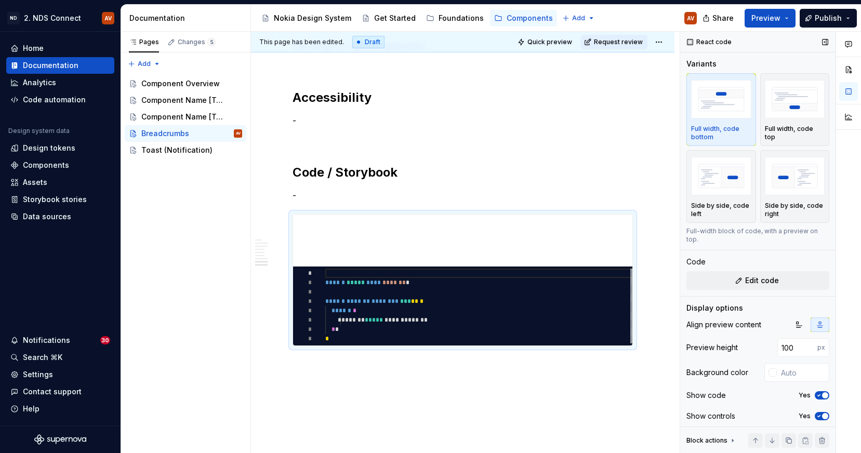
click at [712, 37] on div "React code" at bounding box center [710, 42] width 53 height 15
click at [780, 167] on img "button" at bounding box center [795, 176] width 60 height 38
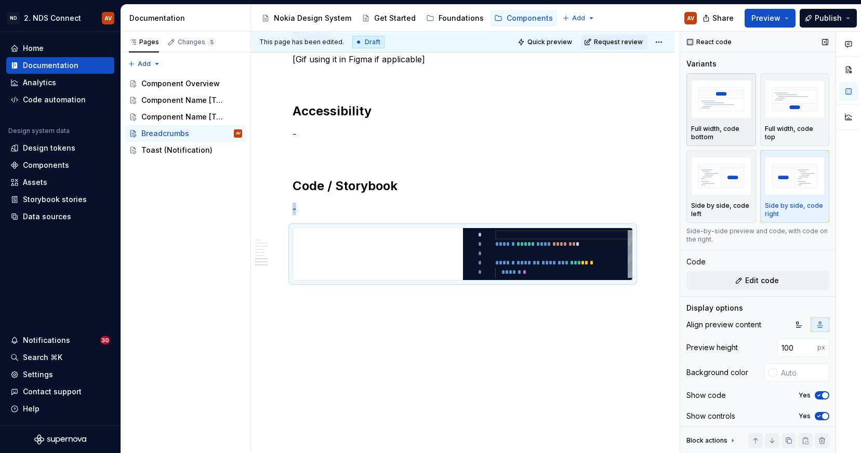
click at [729, 113] on img "button" at bounding box center [721, 99] width 60 height 38
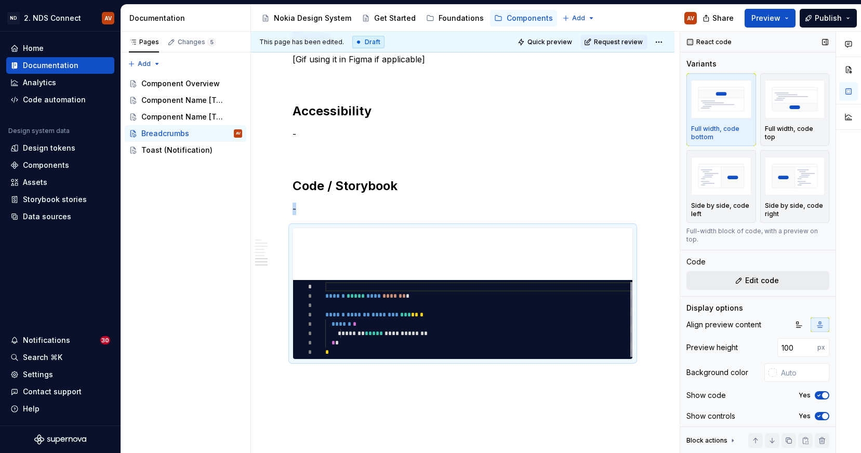
click at [771, 276] on span "Edit code" at bounding box center [762, 281] width 34 height 10
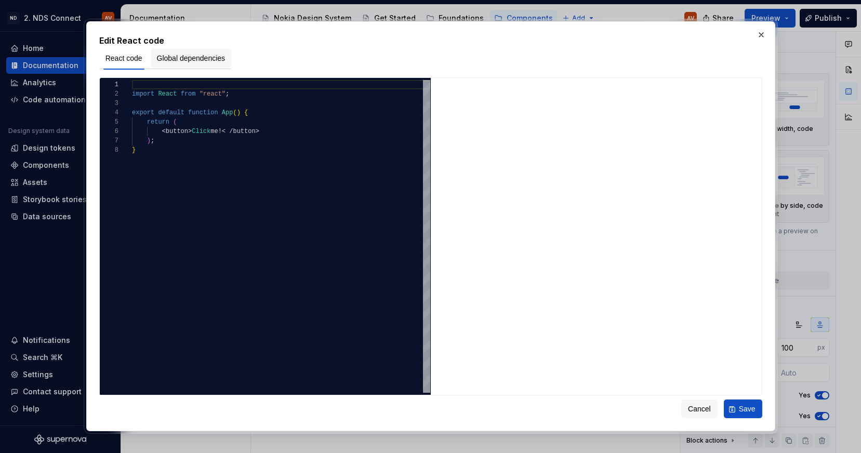
click at [196, 62] on span "Global dependencies" at bounding box center [191, 58] width 69 height 10
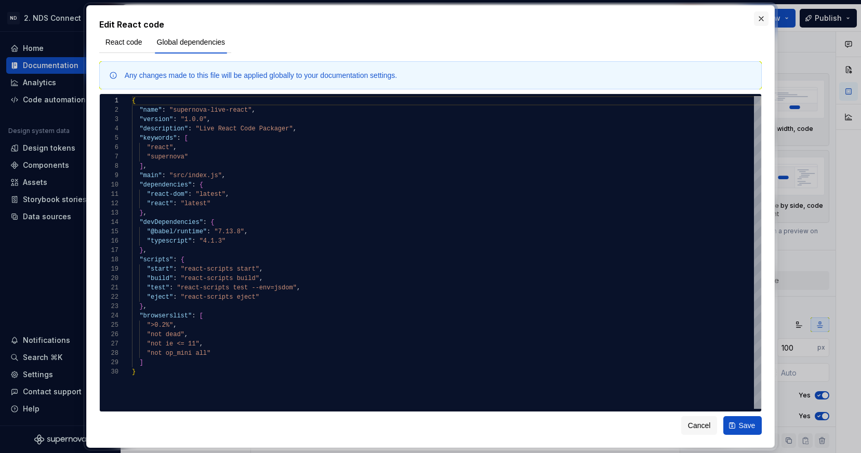
click at [760, 18] on button "button" at bounding box center [761, 18] width 15 height 15
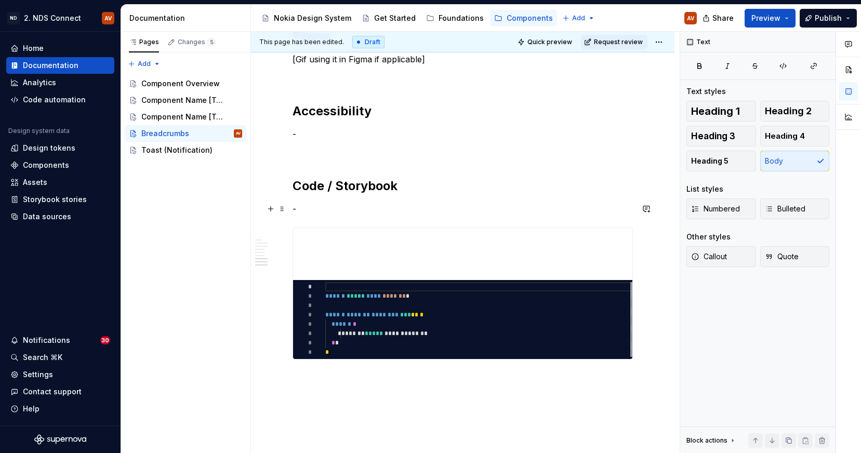
click at [439, 206] on p "-" at bounding box center [463, 209] width 340 height 12
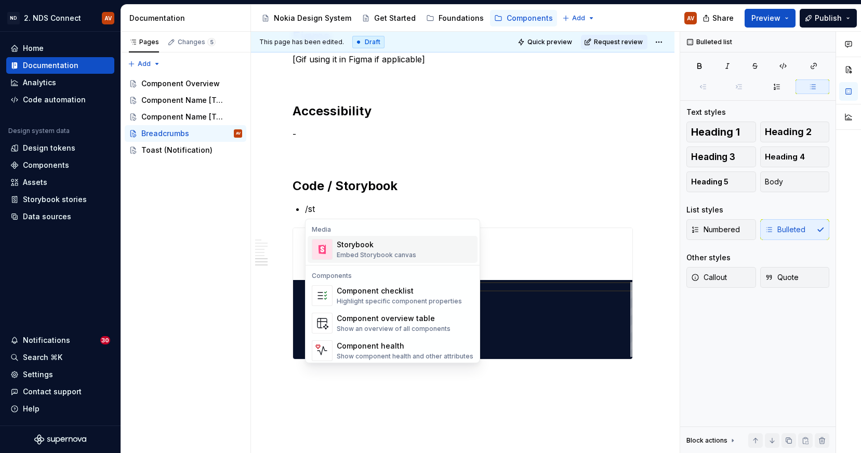
click at [416, 253] on div "Storybook Embed Storybook canvas" at bounding box center [405, 249] width 137 height 21
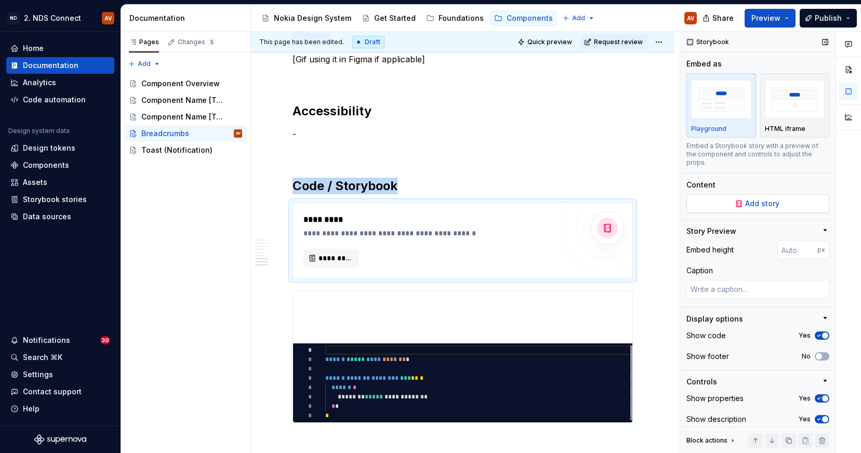
click at [767, 199] on span "Add story" at bounding box center [762, 204] width 34 height 10
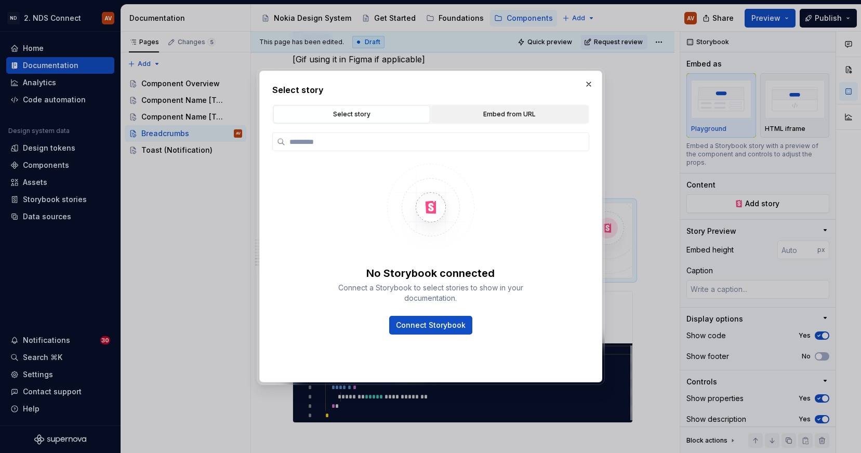
click at [510, 111] on div "Embed from URL" at bounding box center [510, 114] width 150 height 10
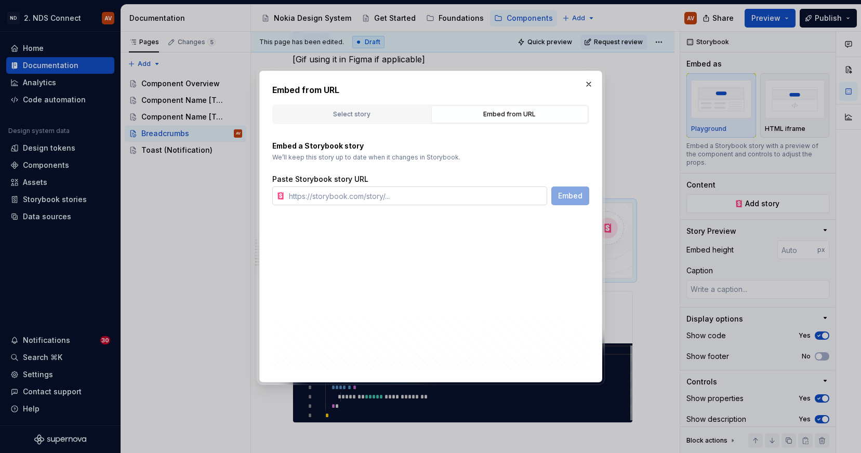
type textarea "*"
click at [337, 196] on input "text" at bounding box center [416, 196] width 263 height 19
paste input "[URL][DOMAIN_NAME]"
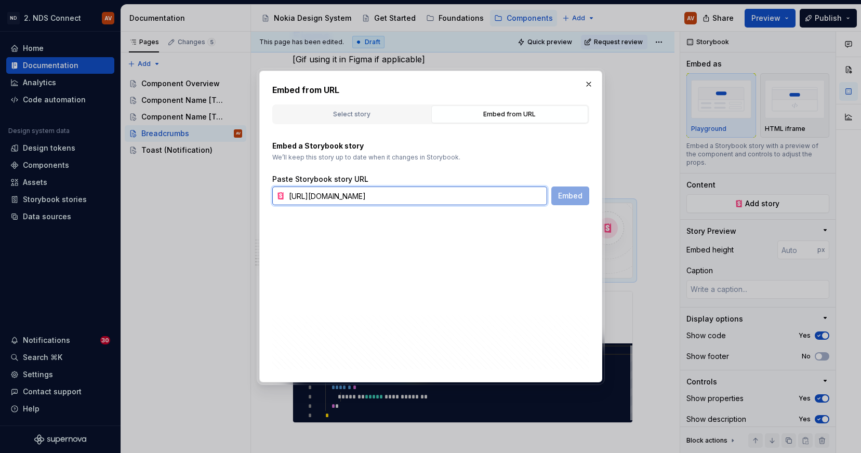
scroll to position [0, 108]
type input "[URL][DOMAIN_NAME]"
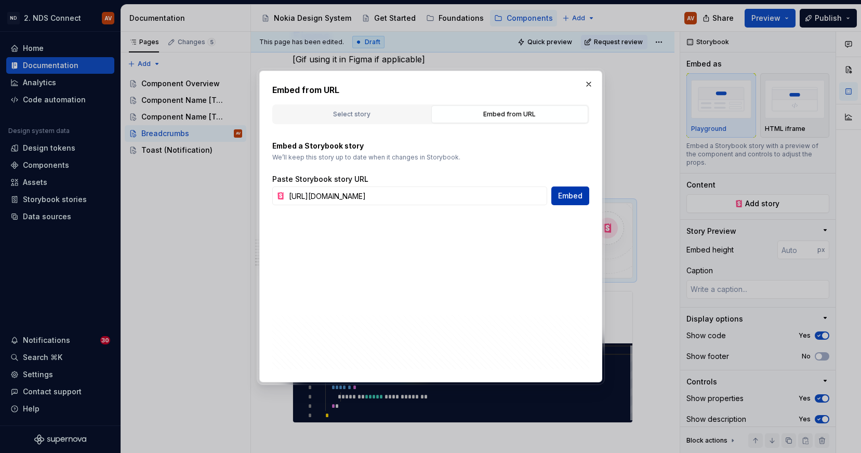
scroll to position [0, 0]
click at [576, 201] on span "Embed" at bounding box center [570, 196] width 24 height 10
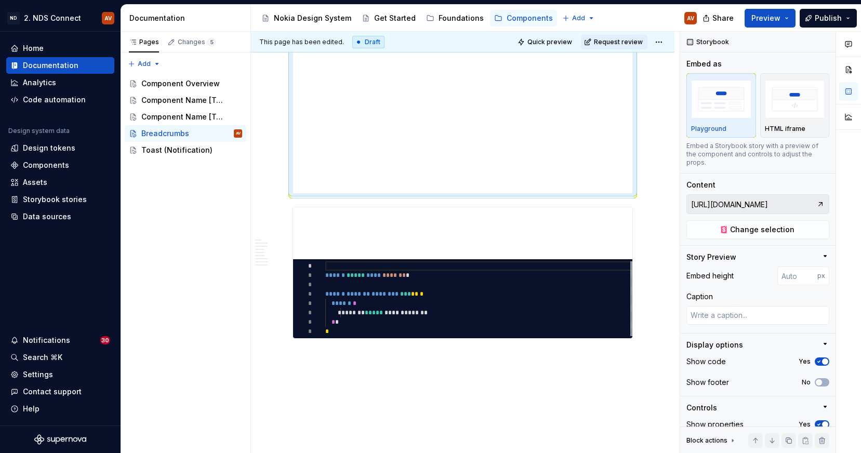
scroll to position [1457, 0]
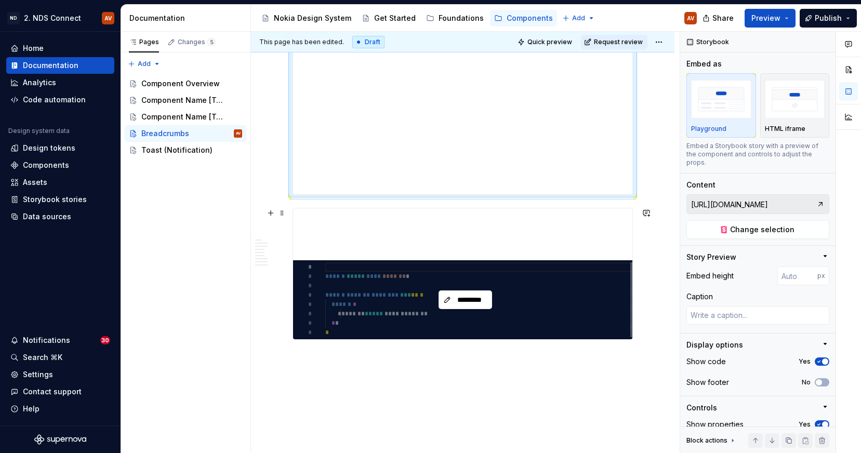
type textarea "*"
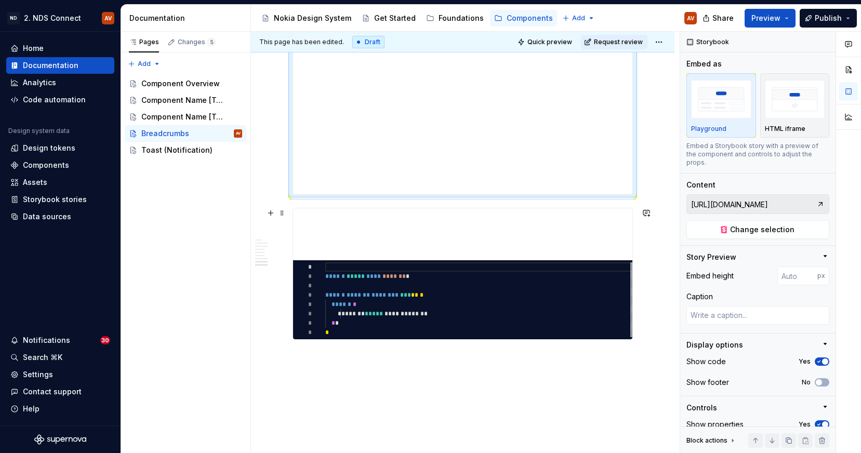
scroll to position [1475, 0]
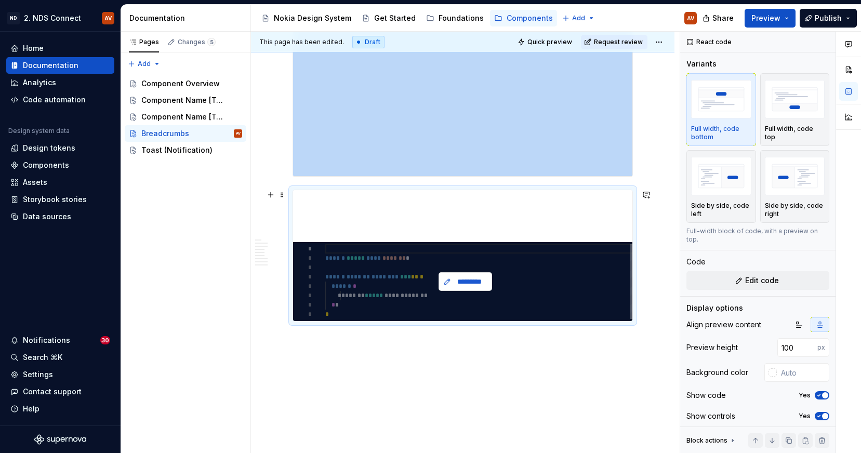
click at [477, 280] on span "*********" at bounding box center [470, 282] width 32 height 10
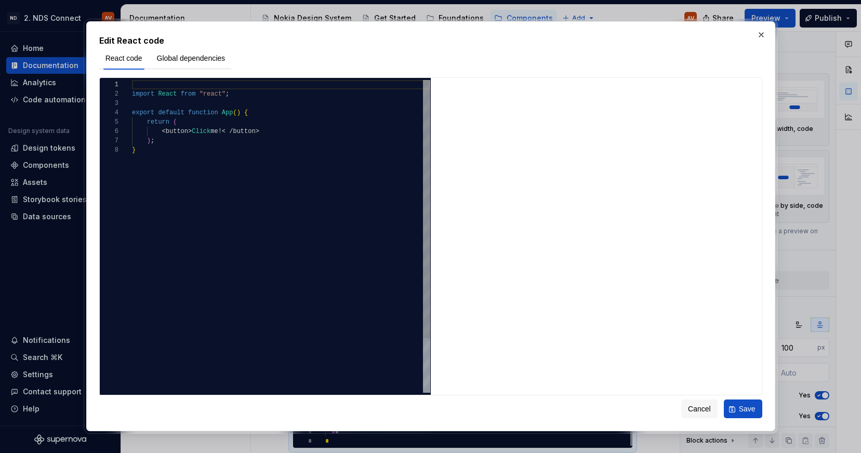
type textarea "**********"
click at [203, 134] on div "import React from "react" ; export default function App ( ) { return ( < button…" at bounding box center [281, 269] width 298 height 378
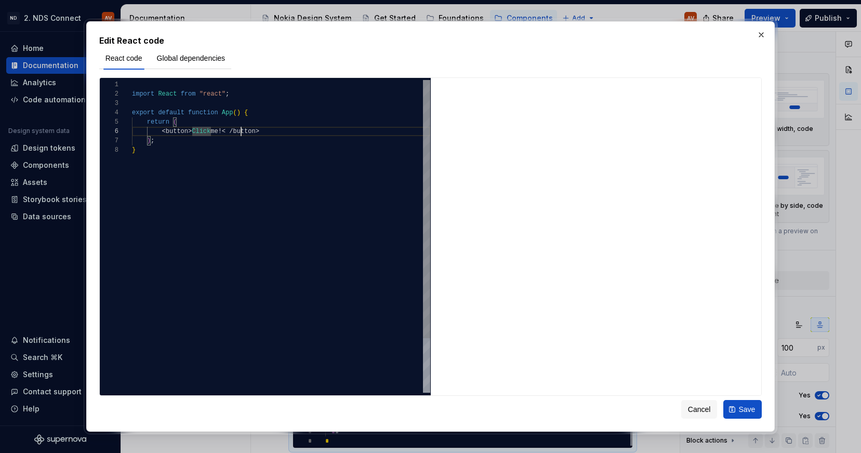
scroll to position [47, 109]
click at [240, 136] on div "import React from "react" ; export default function App ( ) { return ( < button…" at bounding box center [281, 269] width 298 height 378
click at [764, 34] on button "button" at bounding box center [761, 35] width 15 height 15
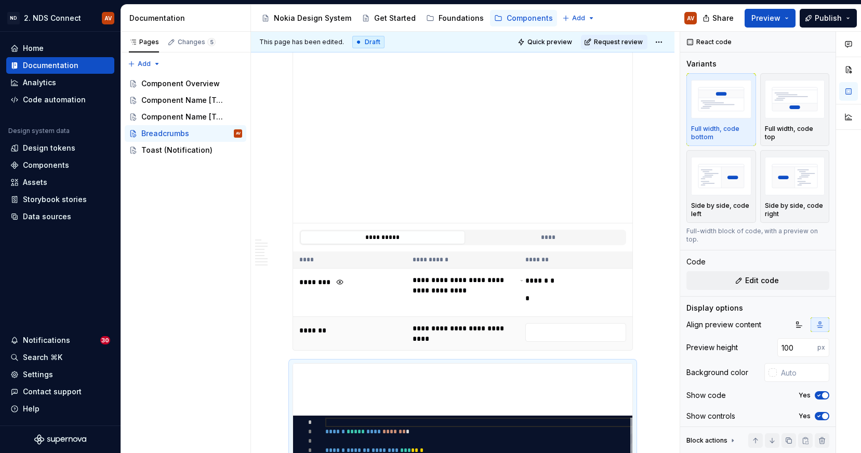
scroll to position [1432, 0]
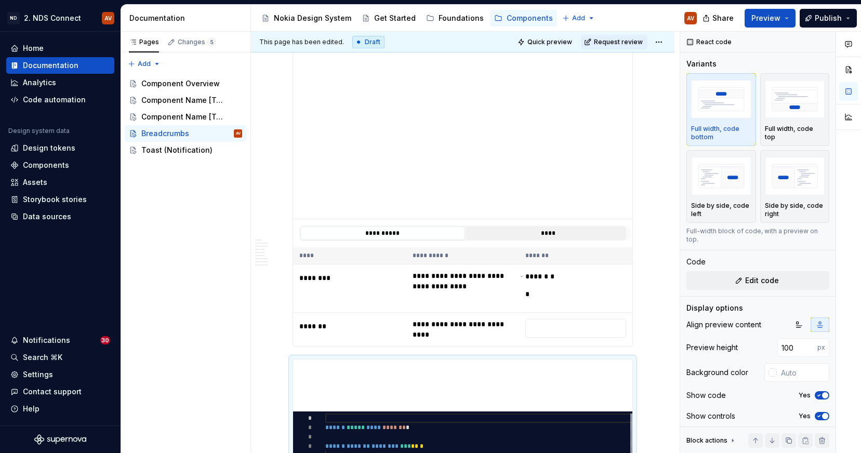
click at [554, 235] on button "****" at bounding box center [548, 234] width 165 height 14
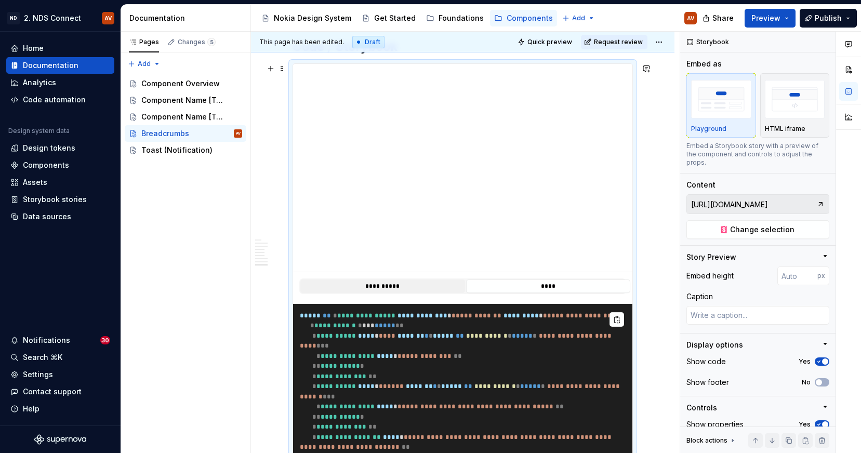
scroll to position [1399, 0]
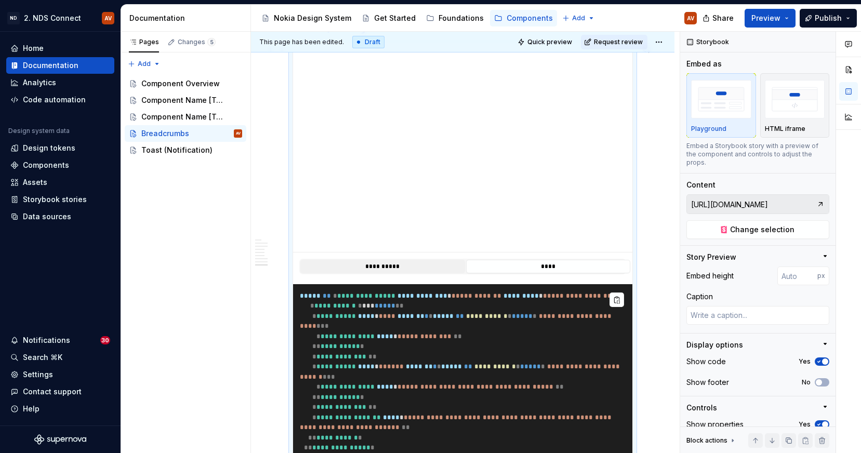
click at [406, 265] on button "**********" at bounding box center [382, 267] width 165 height 14
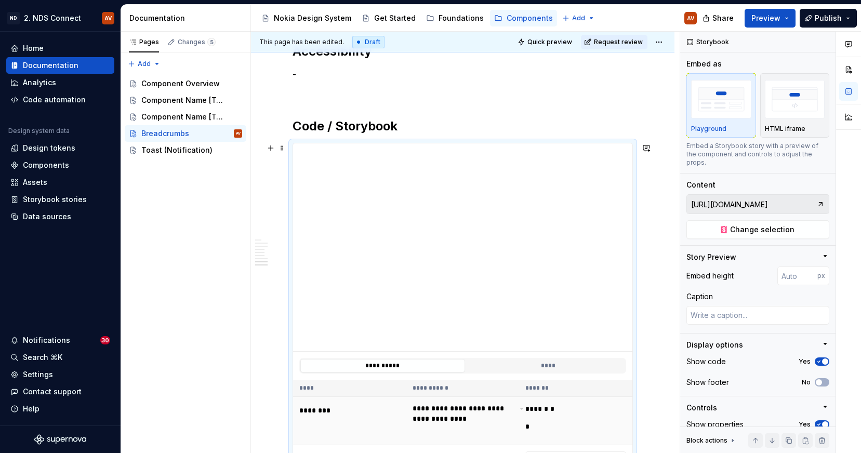
scroll to position [1313, 0]
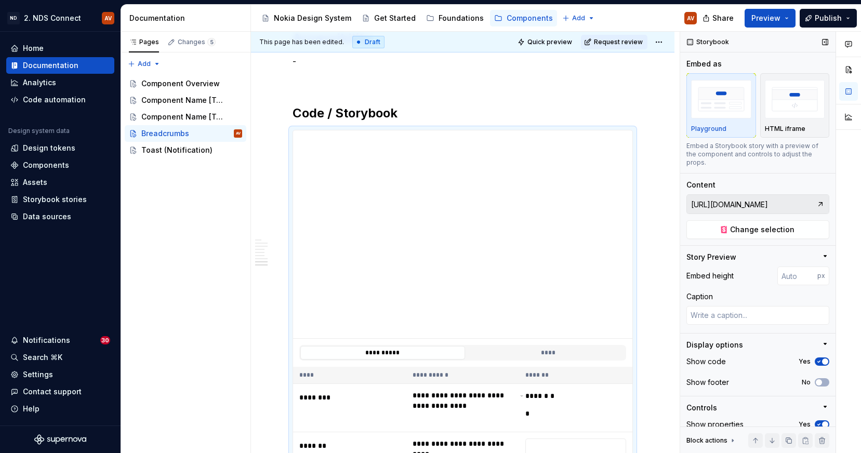
click at [756, 195] on input "[URL][DOMAIN_NAME]" at bounding box center [751, 204] width 129 height 19
click at [783, 225] on span "Change selection" at bounding box center [762, 230] width 64 height 10
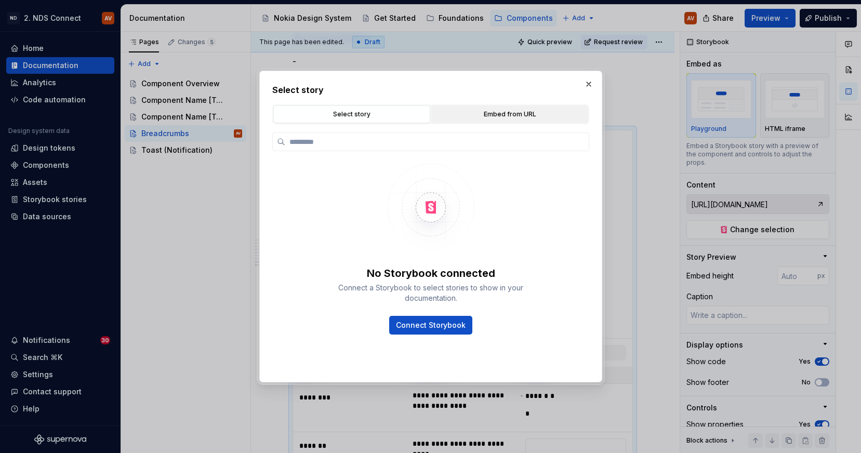
type textarea "*"
click at [492, 118] on div "Embed from URL" at bounding box center [510, 114] width 150 height 10
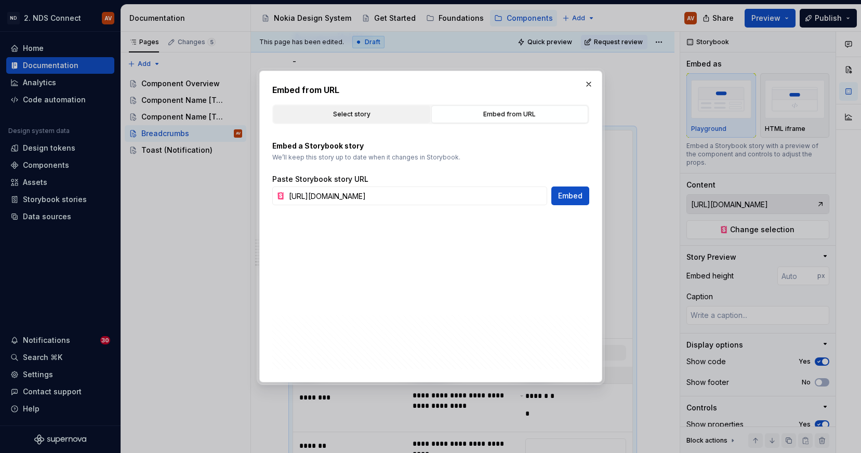
click at [380, 114] on div "Select story" at bounding box center [352, 114] width 150 height 10
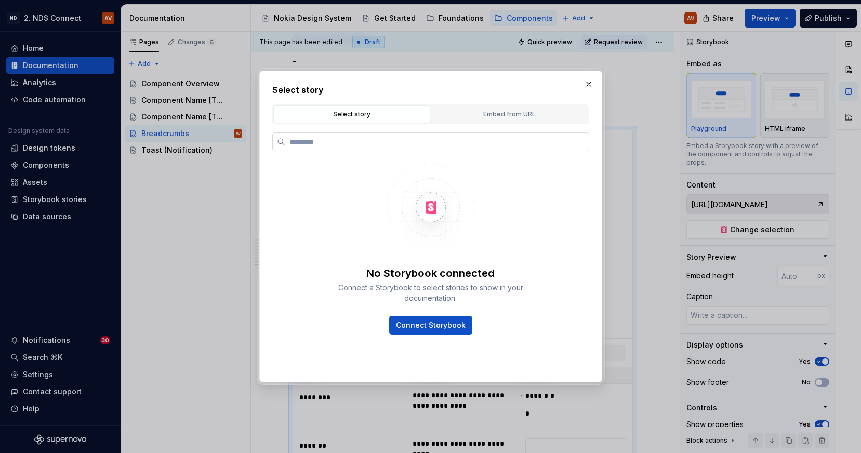
click at [357, 148] on label at bounding box center [430, 142] width 317 height 19
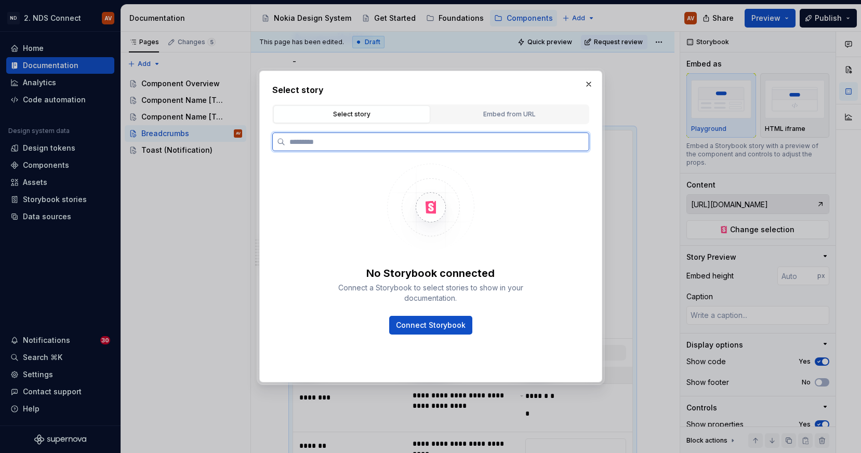
click at [357, 147] on input "search" at bounding box center [437, 142] width 304 height 10
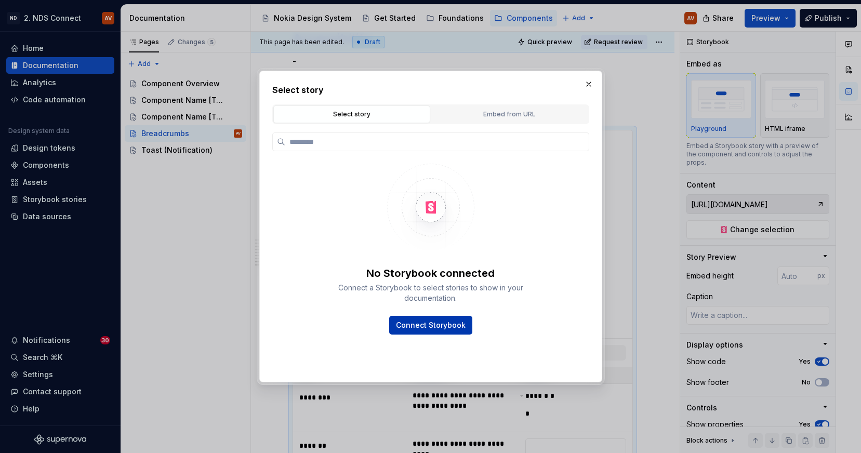
click at [430, 330] on span "Connect Storybook" at bounding box center [431, 325] width 70 height 10
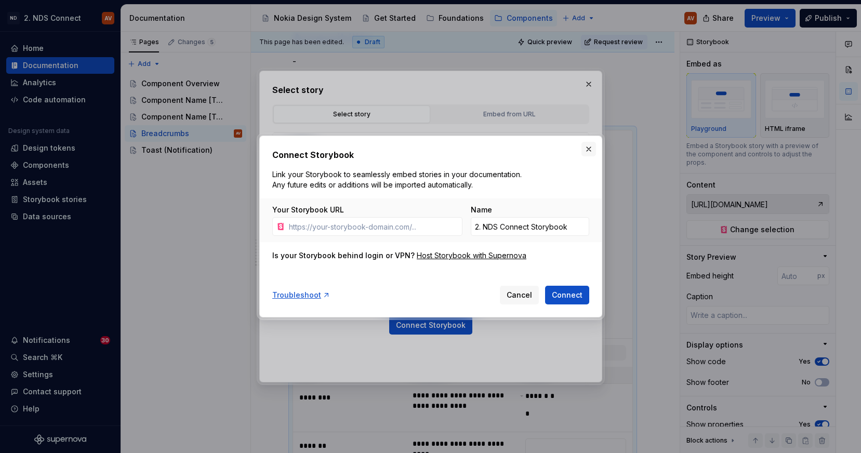
click at [589, 146] on button "button" at bounding box center [589, 149] width 15 height 15
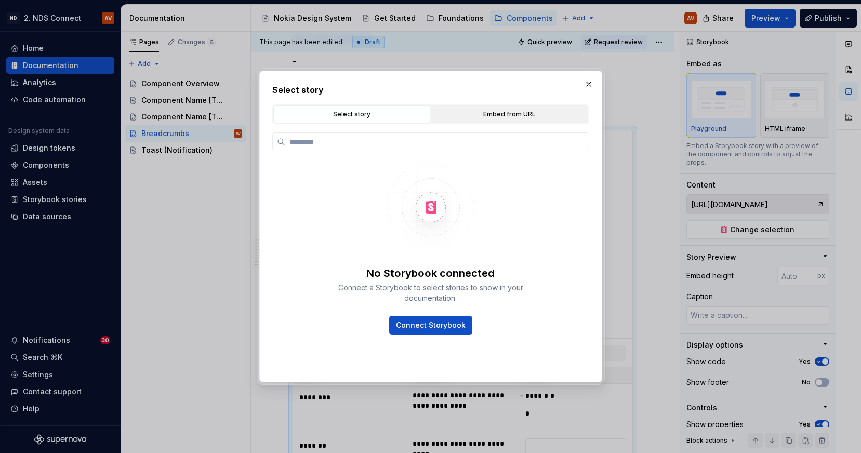
click at [519, 108] on button "Embed from URL" at bounding box center [509, 115] width 157 height 18
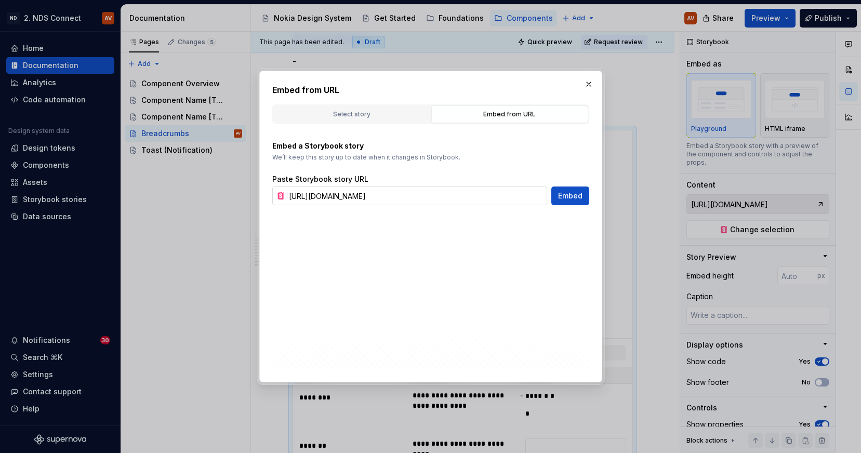
click at [401, 202] on input "[URL][DOMAIN_NAME]" at bounding box center [416, 196] width 263 height 19
paste input "&globals=theme:CCFK+Connect+-+Light"
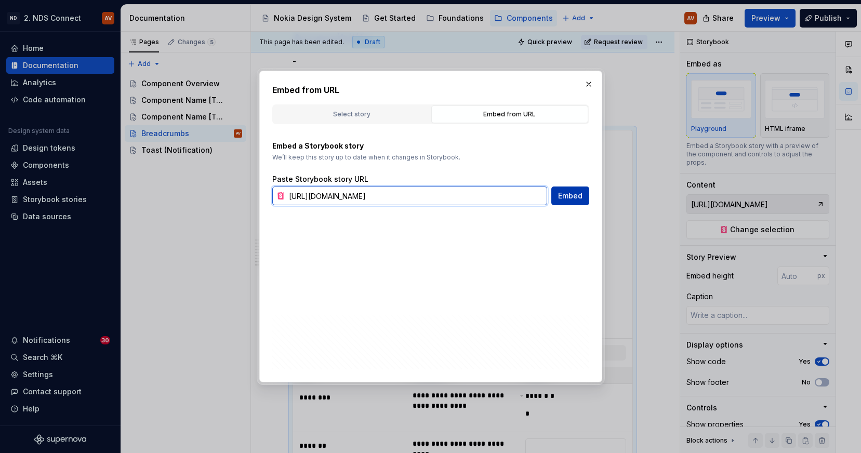
type input "[URL][DOMAIN_NAME]"
click at [573, 196] on span "Embed" at bounding box center [570, 196] width 24 height 10
type textarea "*"
type input "[URL][DOMAIN_NAME]"
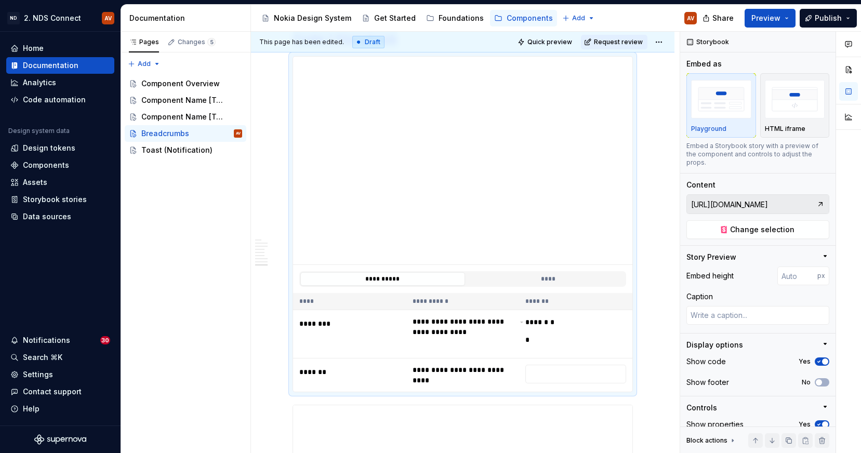
scroll to position [1390, 0]
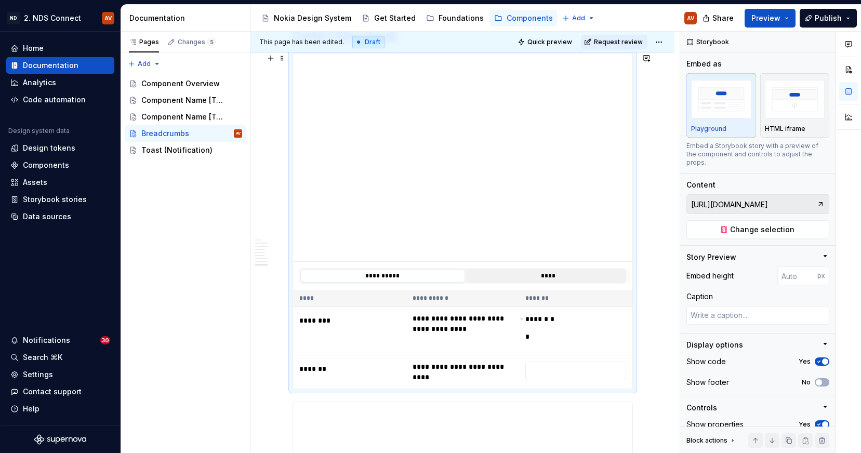
click at [522, 274] on button "****" at bounding box center [548, 276] width 165 height 14
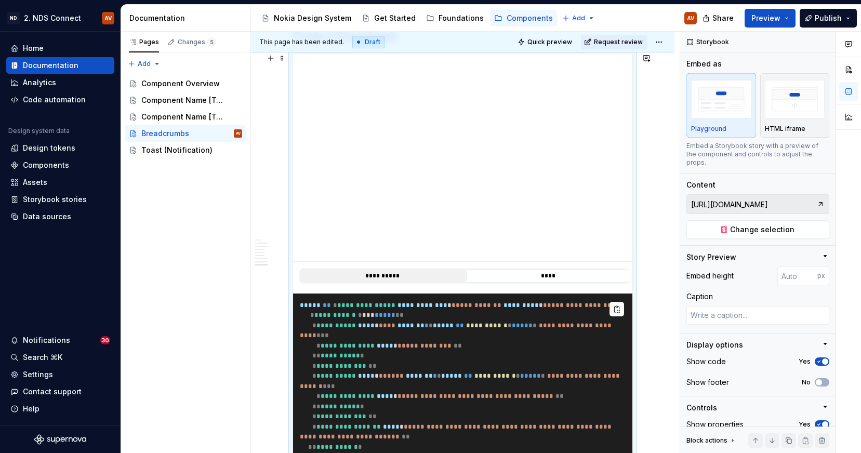
click at [425, 276] on button "**********" at bounding box center [382, 276] width 165 height 14
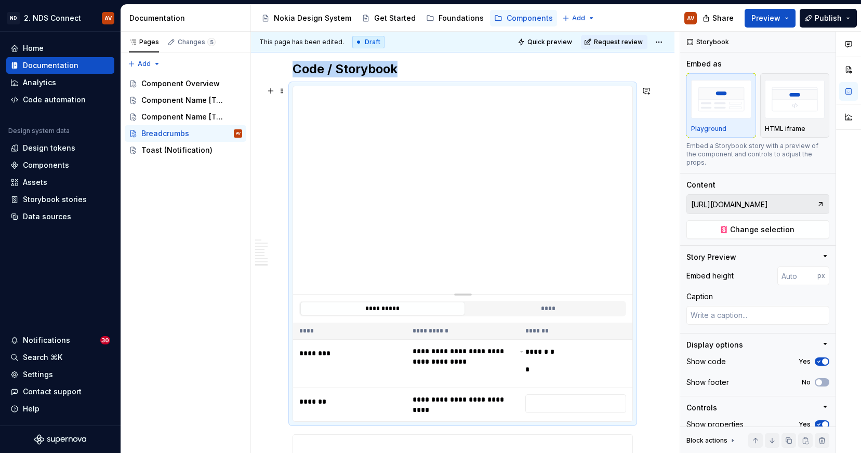
scroll to position [1359, 0]
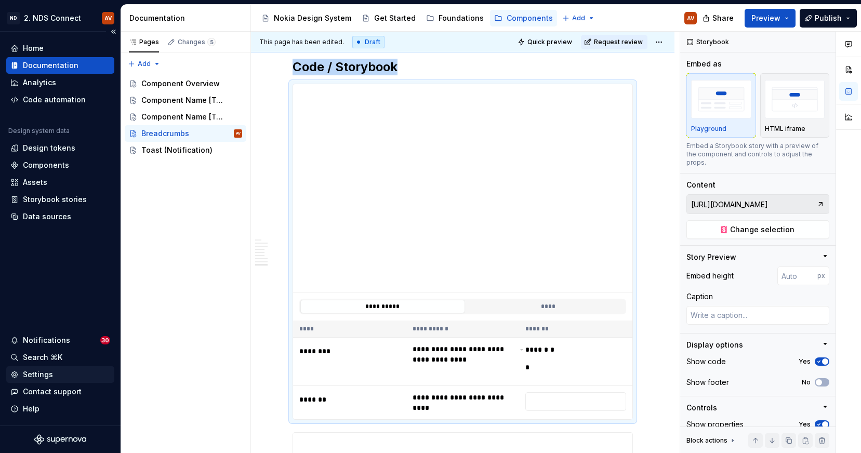
click at [47, 373] on div "Settings" at bounding box center [38, 375] width 30 height 10
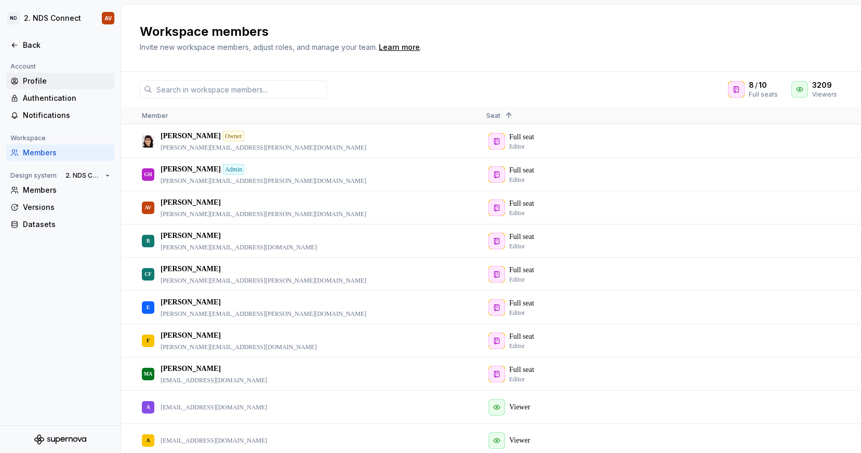
click at [34, 77] on div "Profile" at bounding box center [66, 81] width 87 height 10
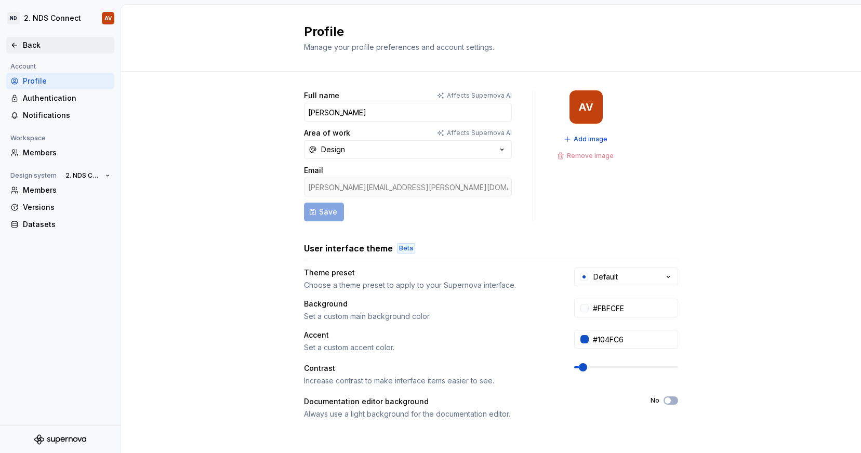
click at [28, 42] on div "Back" at bounding box center [66, 45] width 87 height 10
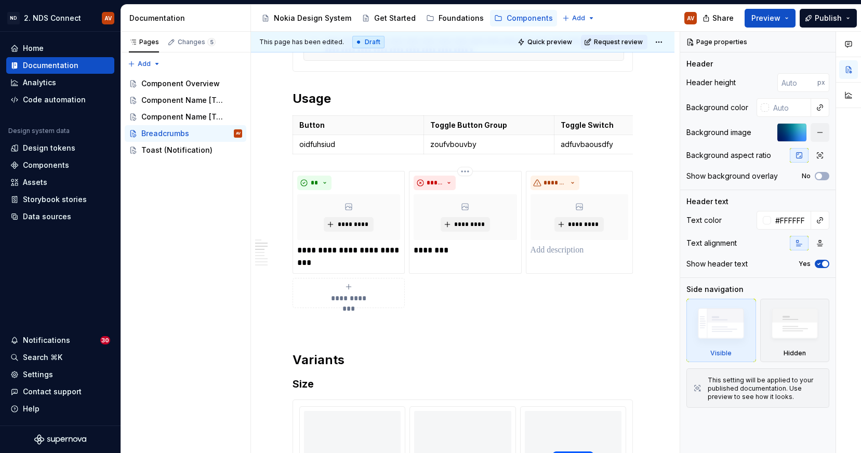
scroll to position [413, 0]
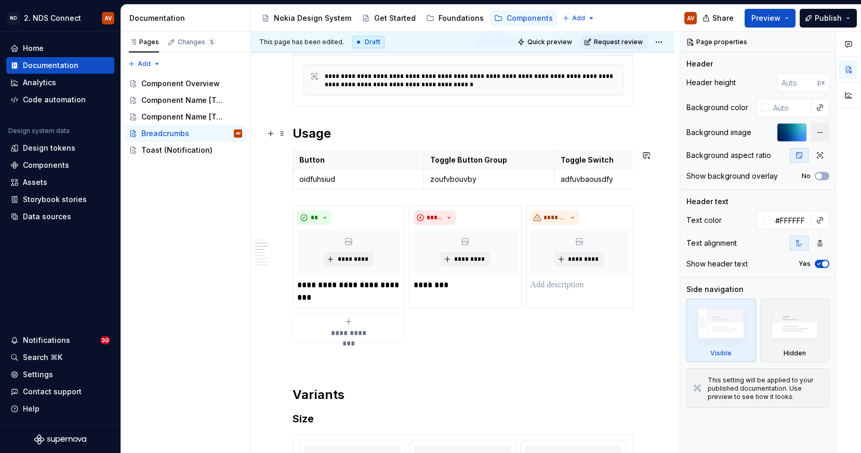
click at [353, 138] on h2 "Usage" at bounding box center [463, 133] width 340 height 17
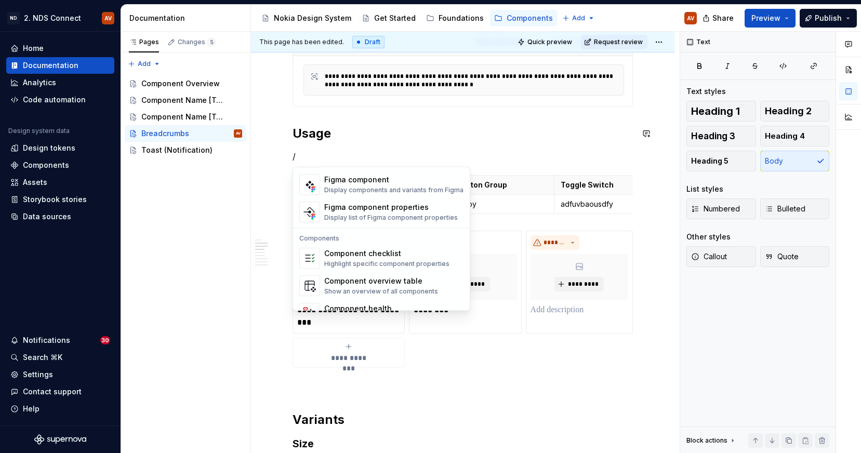
scroll to position [1035, 0]
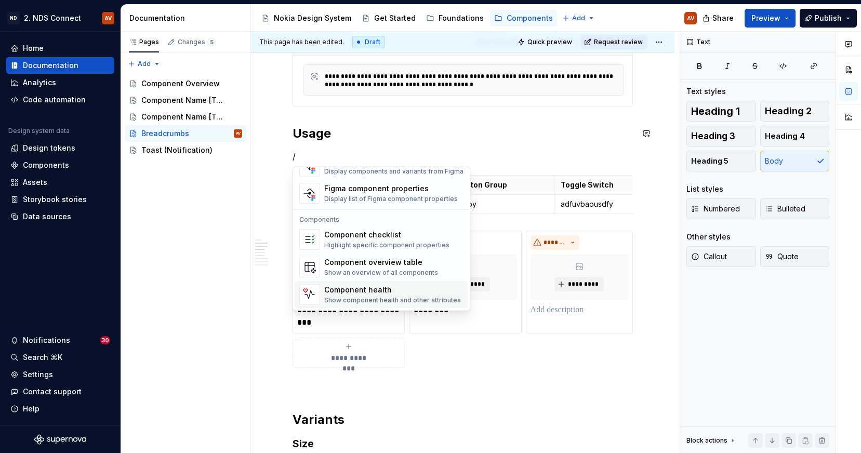
click at [373, 295] on div "Component health" at bounding box center [392, 290] width 137 height 10
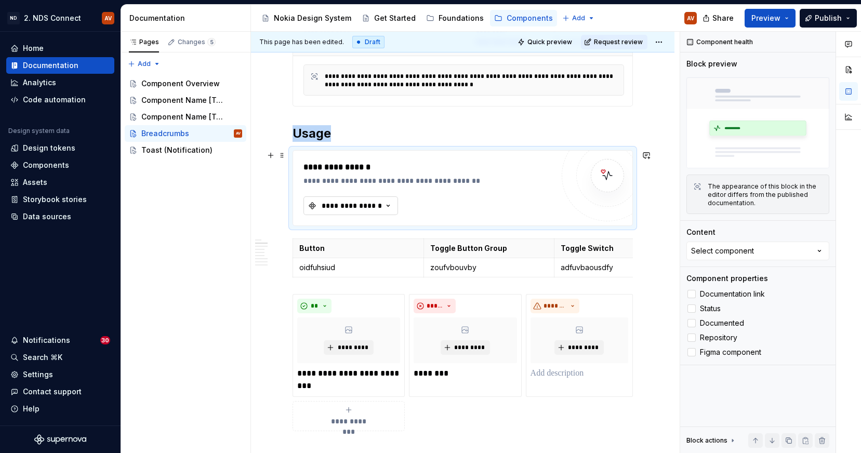
click at [376, 204] on div "**********" at bounding box center [352, 206] width 62 height 10
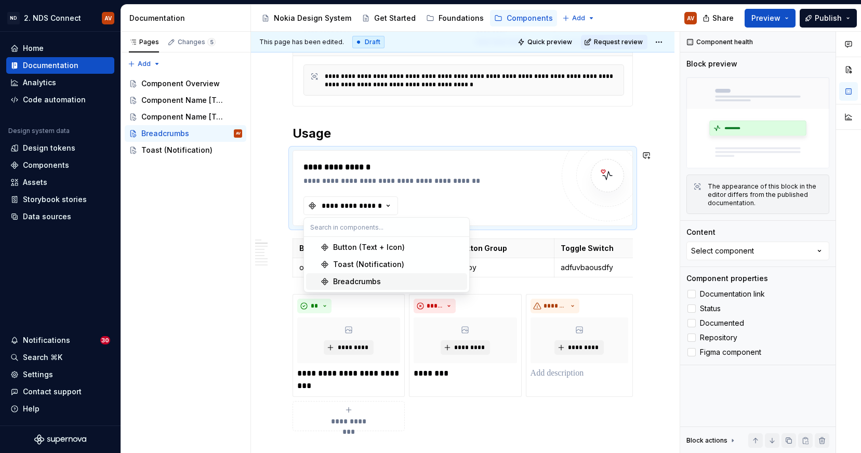
click at [360, 283] on div "Breadcrumbs" at bounding box center [357, 282] width 48 height 10
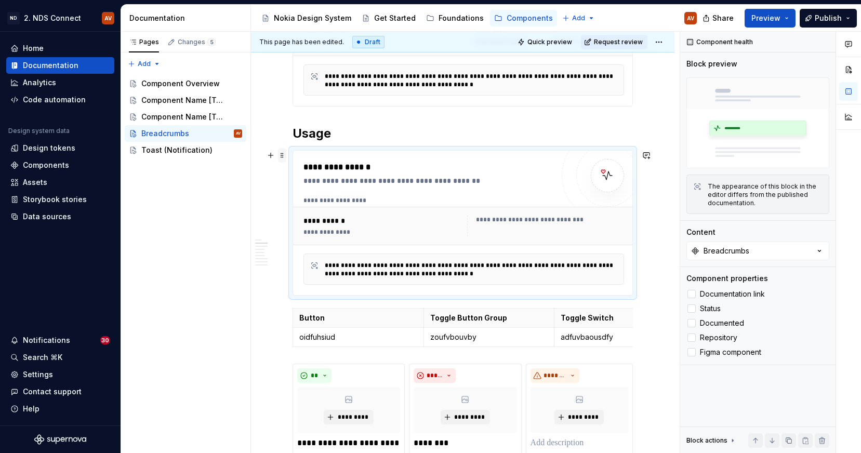
click at [282, 155] on span at bounding box center [282, 155] width 8 height 15
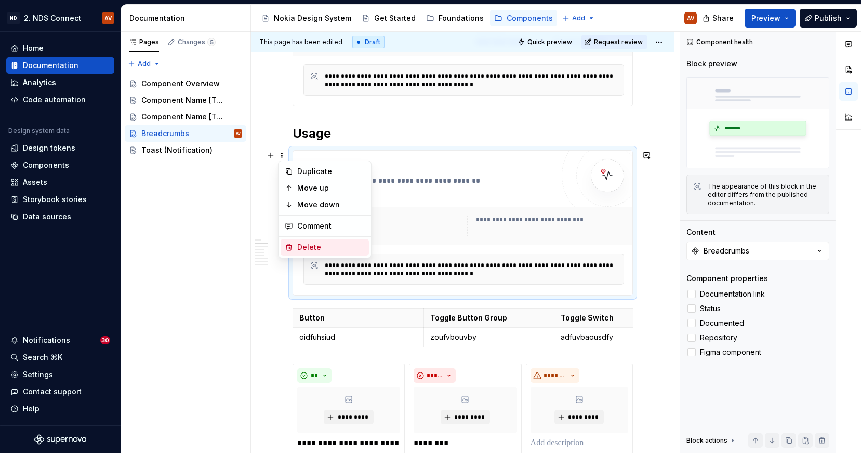
click at [302, 246] on div "Delete" at bounding box center [331, 247] width 68 height 10
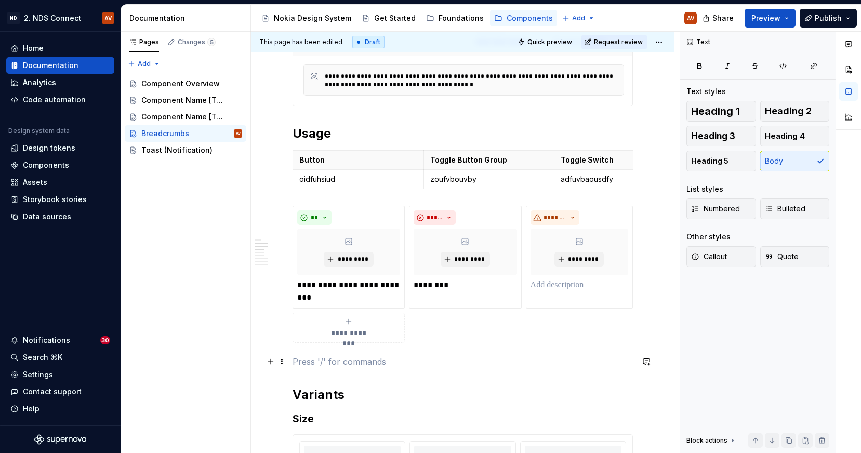
click at [340, 359] on p at bounding box center [463, 362] width 340 height 12
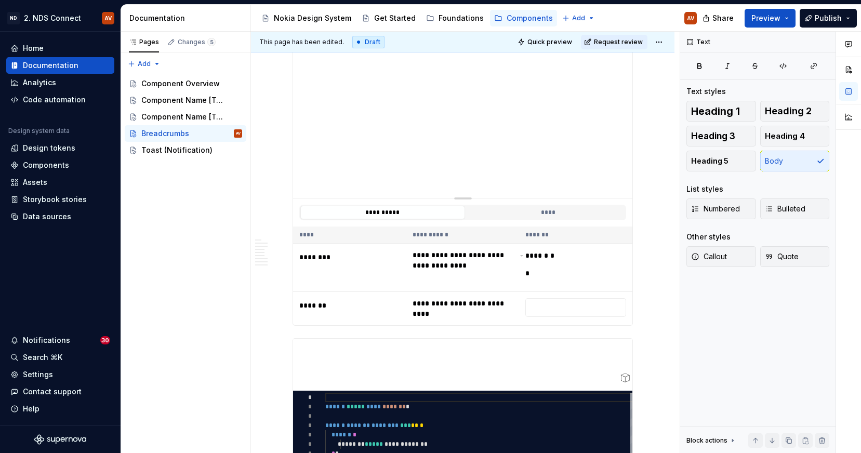
scroll to position [1465, 0]
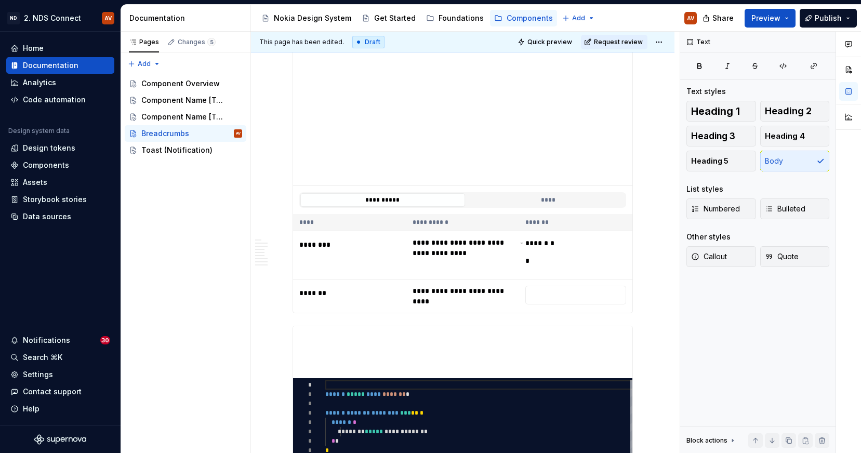
click at [333, 313] on div "**********" at bounding box center [463, 145] width 340 height 336
type textarea "*"
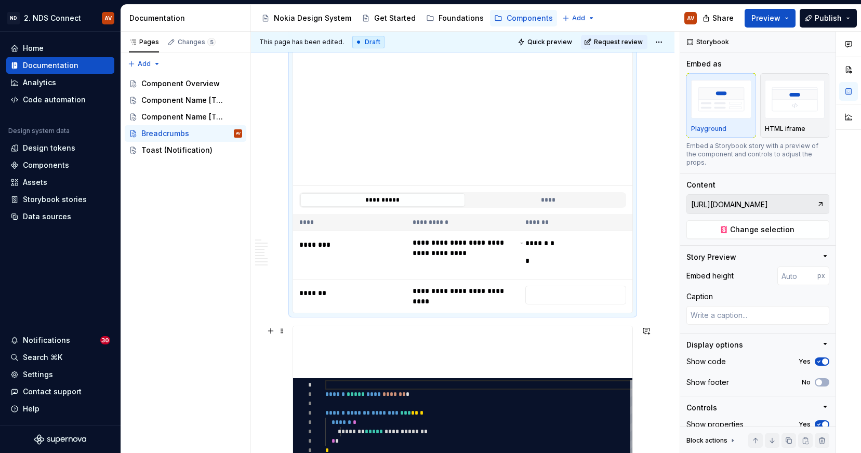
click at [333, 326] on div "********* * * * * * * * * ****** ***** **** ******* * ****** ******* ******** *…" at bounding box center [463, 392] width 340 height 132
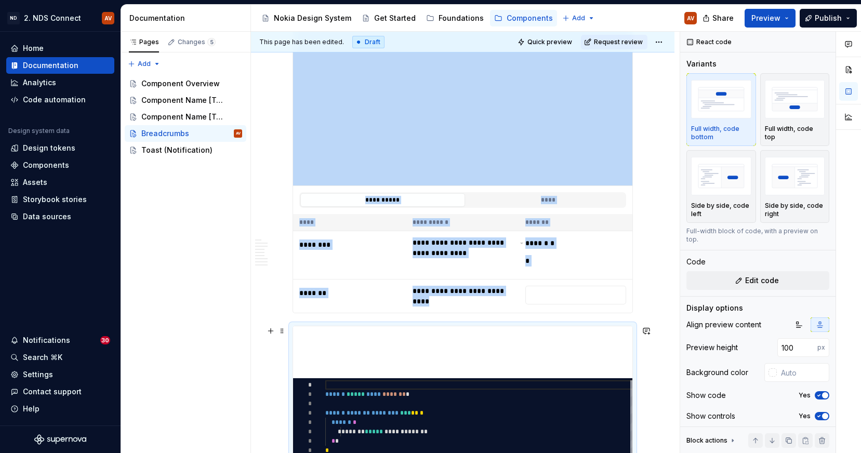
scroll to position [1643, 0]
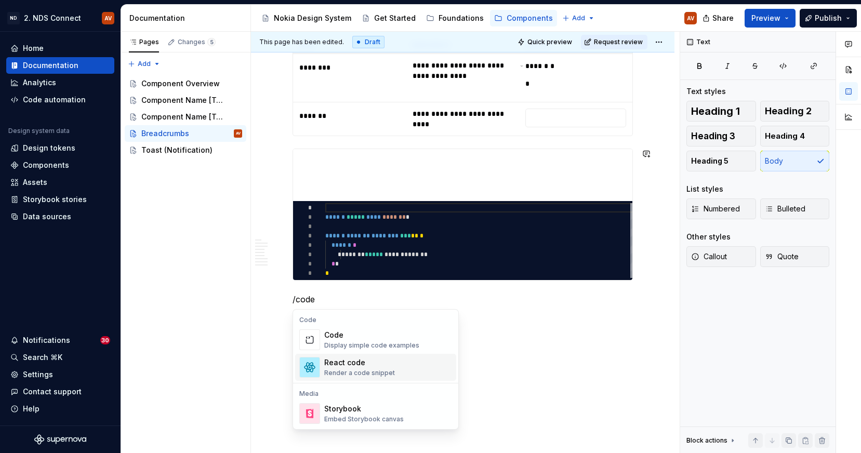
click at [355, 365] on div "React code" at bounding box center [359, 363] width 71 height 10
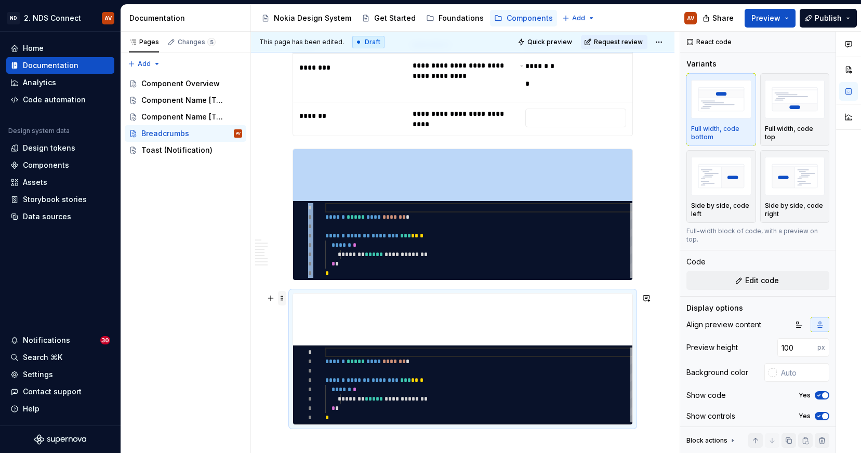
click at [281, 299] on span at bounding box center [282, 298] width 8 height 15
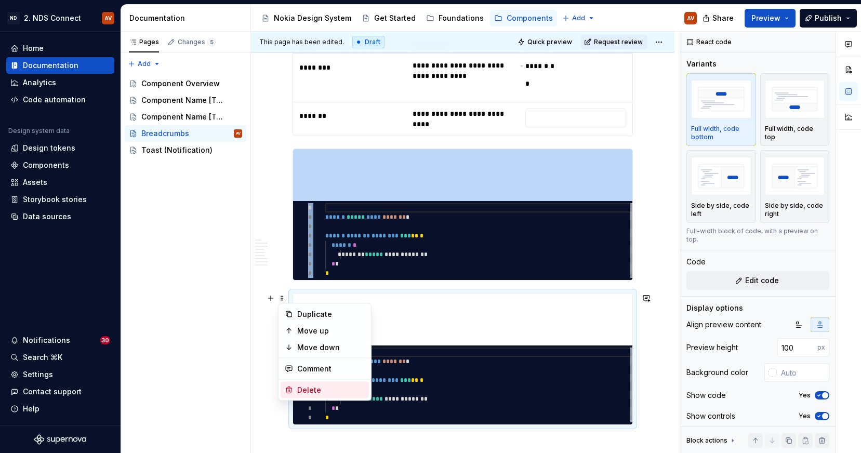
click at [324, 392] on div "Delete" at bounding box center [331, 390] width 68 height 10
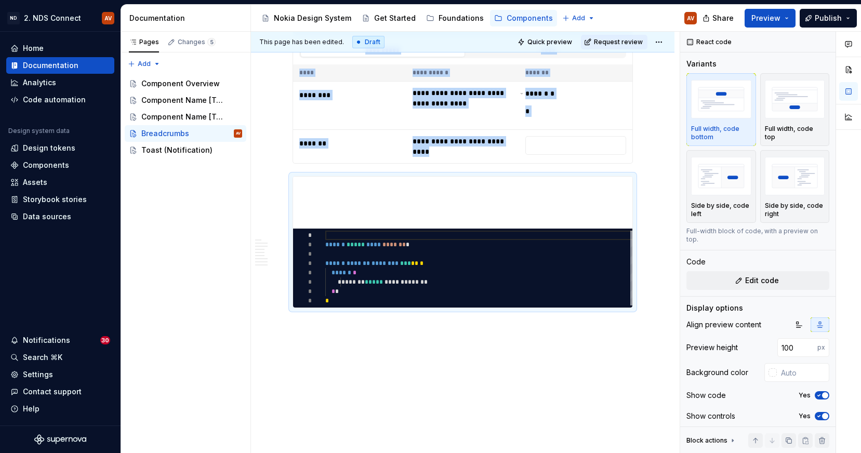
scroll to position [1618, 0]
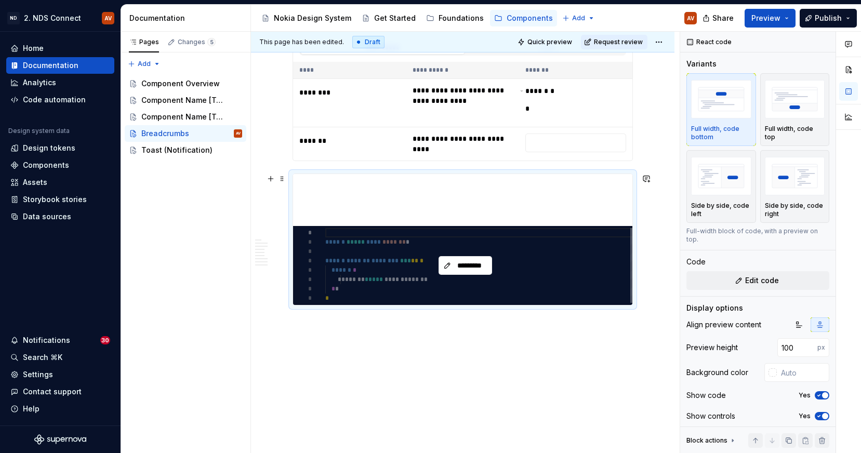
click at [449, 244] on div "*********" at bounding box center [465, 265] width 345 height 79
click at [466, 266] on span "*********" at bounding box center [470, 265] width 32 height 10
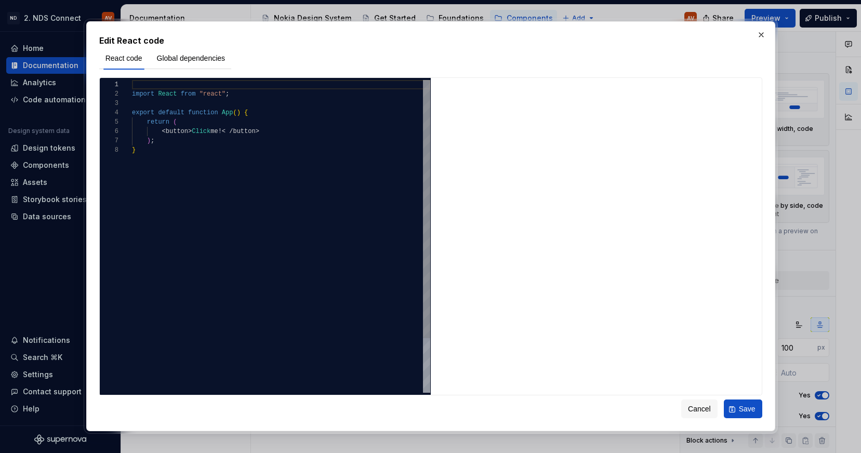
type textarea "**********"
drag, startPoint x: 152, startPoint y: 106, endPoint x: 190, endPoint y: 168, distance: 72.6
click at [190, 168] on div "import React from "react" ; export default function App ( ) { return ( < button…" at bounding box center [281, 269] width 298 height 378
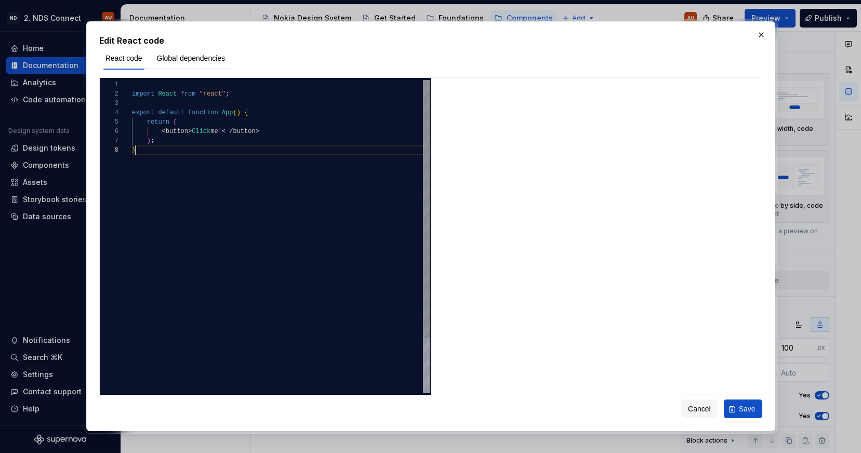
click at [190, 168] on div "import React from "react" ; export default function App ( ) { return ( < button…" at bounding box center [281, 269] width 298 height 378
click at [120, 113] on div at bounding box center [127, 112] width 14 height 9
click at [125, 113] on div at bounding box center [127, 112] width 14 height 9
click at [131, 213] on div "1 2 3 4 5 6 7 8" at bounding box center [116, 269] width 32 height 378
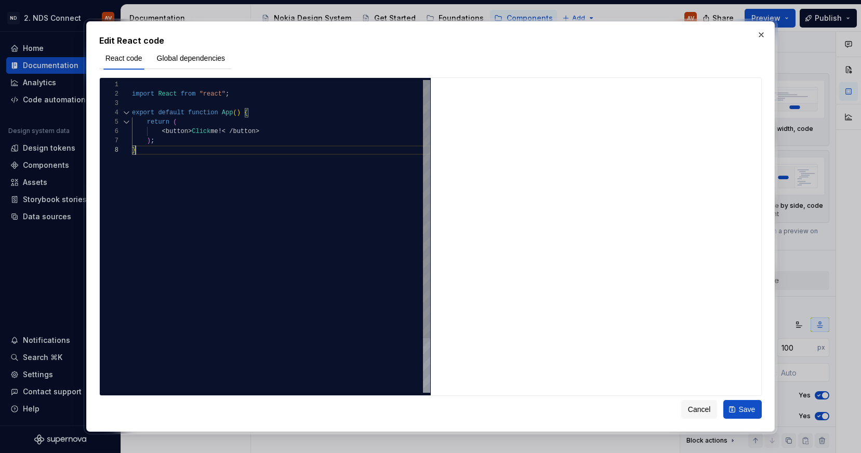
click at [127, 125] on div at bounding box center [127, 121] width 14 height 9
click at [155, 204] on div "import React from "react" ; export default function App ( ) { return ( < button…" at bounding box center [281, 269] width 298 height 378
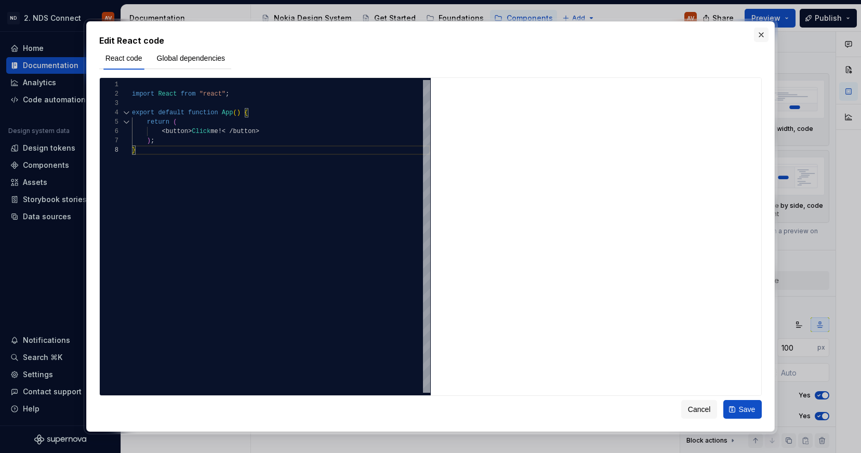
click at [761, 41] on button "button" at bounding box center [761, 35] width 15 height 15
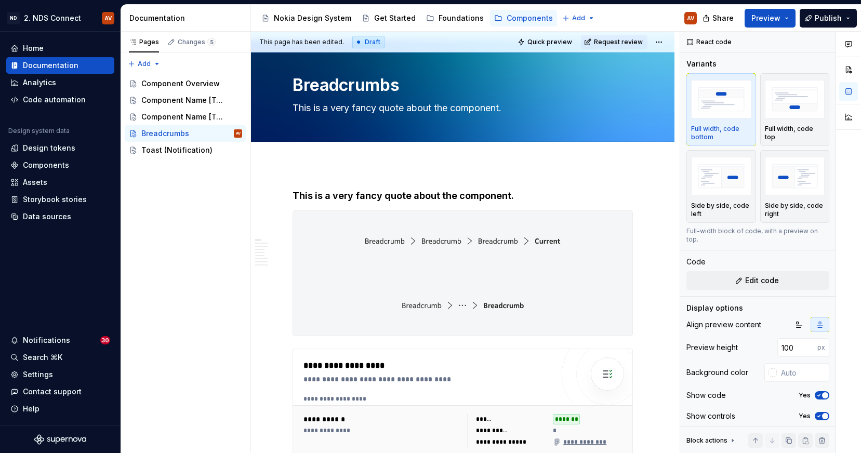
scroll to position [0, 0]
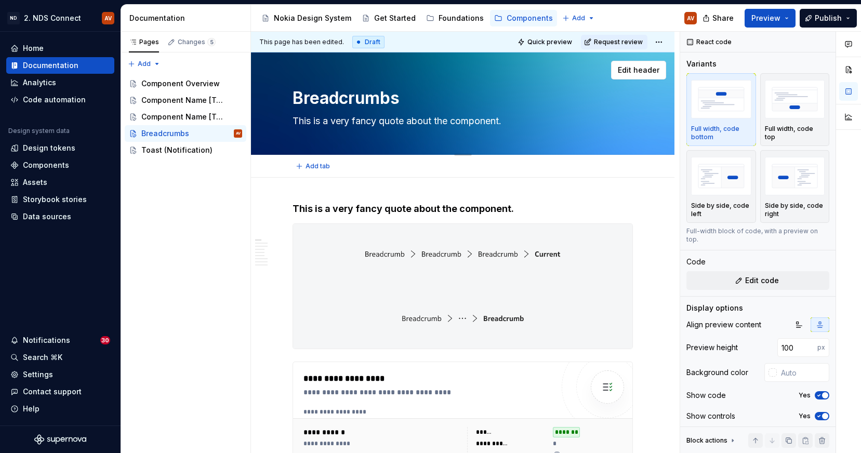
click at [398, 118] on textarea "This is a very fancy quote about the component." at bounding box center [461, 121] width 340 height 17
paste textarea "Breadcrumbs are a secondary navigation element that helps users understand thei…"
type textarea "*"
type textarea "Breadcrumbs are a secondary navigation element that helps users understand thei…"
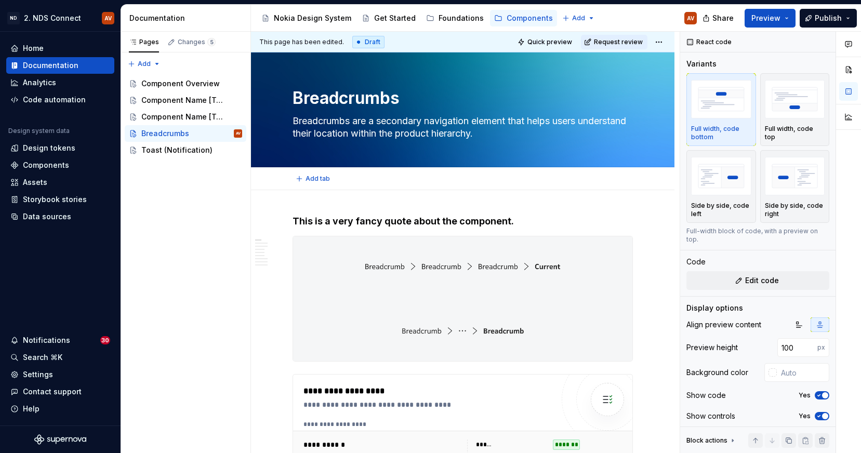
type textarea "*"
type textarea "Breadcrumbs are a secondary navigation element that helps users understand thei…"
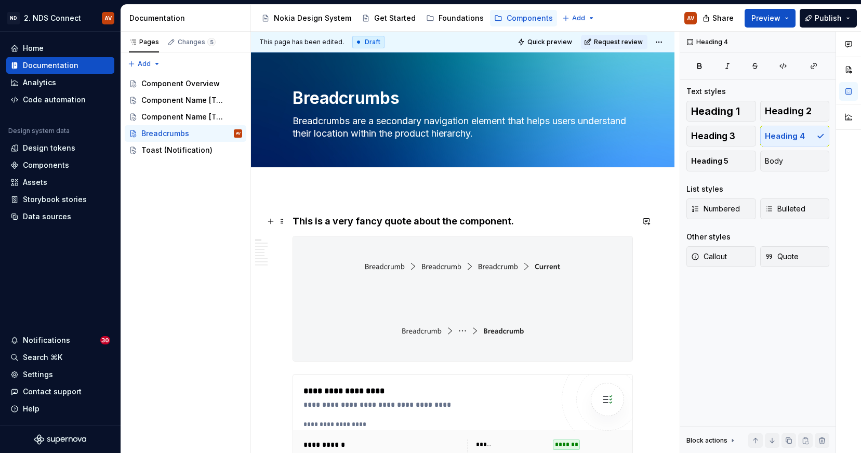
click at [378, 222] on h4 "This is a very fancy quote about the component." at bounding box center [463, 221] width 340 height 12
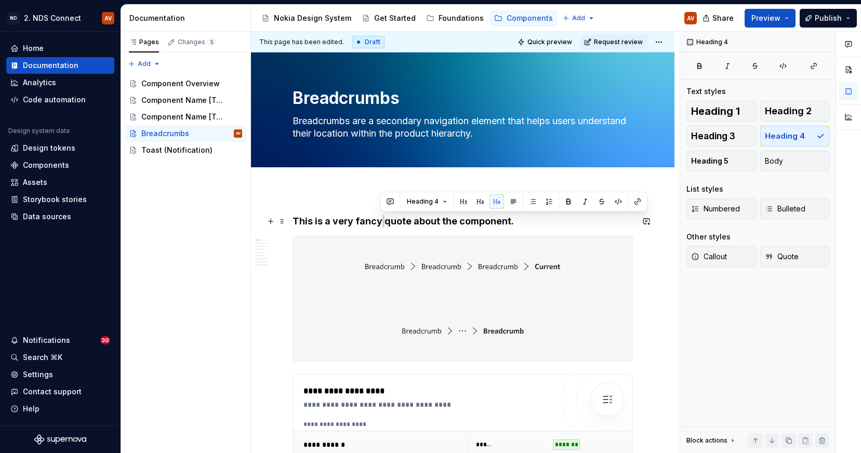
click at [378, 222] on h4 "This is a very fancy quote about the component." at bounding box center [463, 221] width 340 height 12
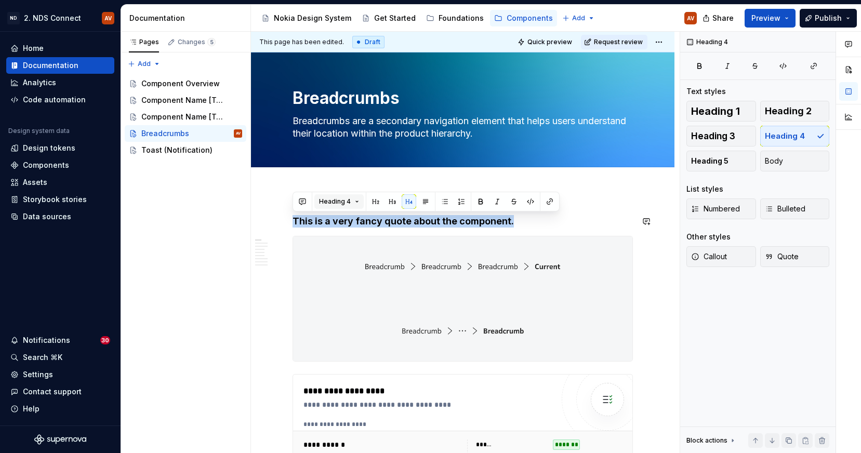
click at [357, 200] on button "Heading 4" at bounding box center [338, 201] width 49 height 15
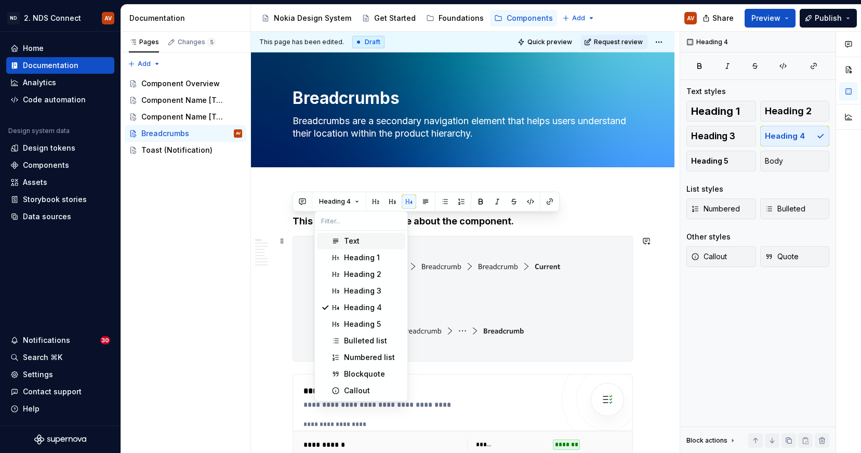
click at [375, 241] on div "Text" at bounding box center [372, 241] width 57 height 10
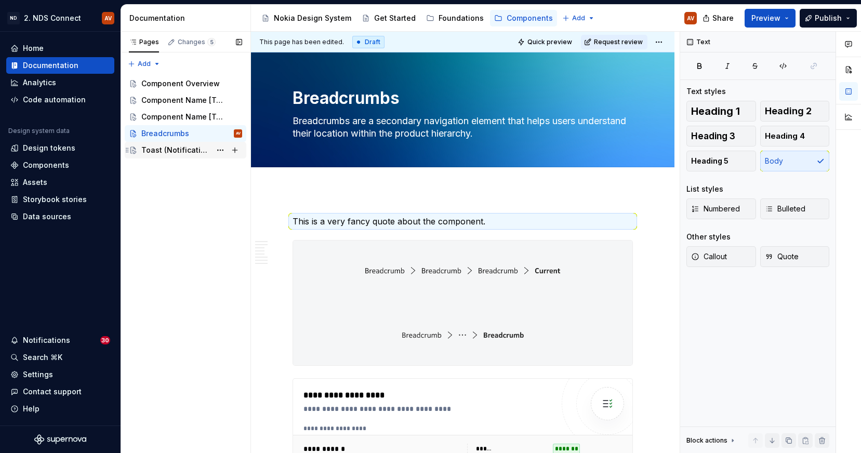
click at [189, 152] on div "Toast (Notification)" at bounding box center [176, 150] width 70 height 10
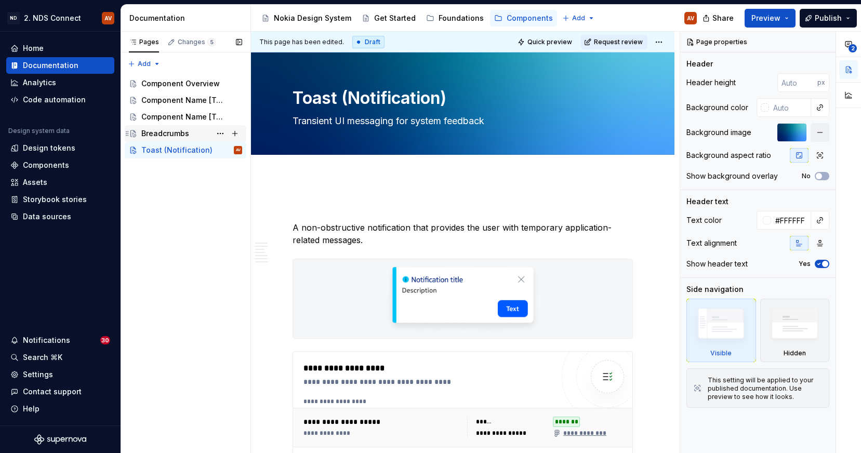
click at [192, 133] on div "Breadcrumbs" at bounding box center [191, 133] width 101 height 15
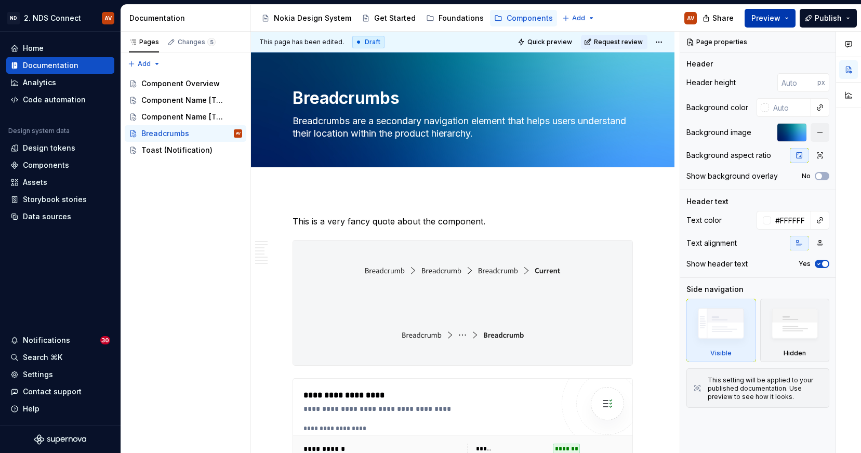
click at [777, 14] on span "Preview" at bounding box center [766, 18] width 29 height 10
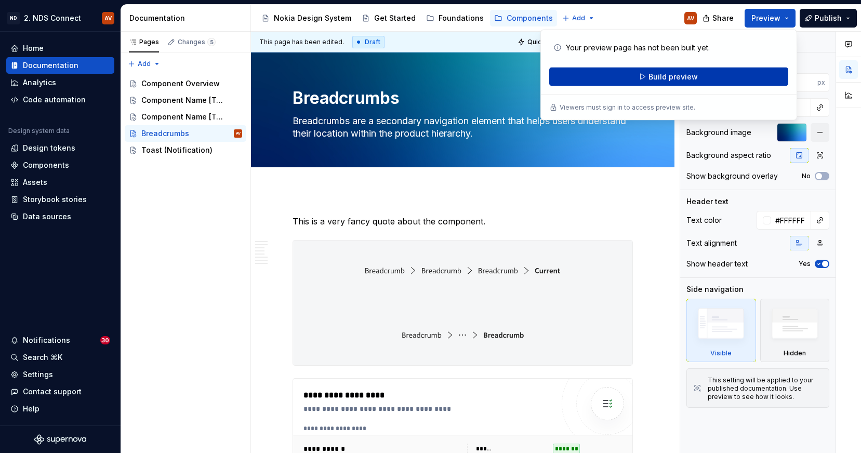
click at [675, 77] on span "Build preview" at bounding box center [673, 77] width 49 height 10
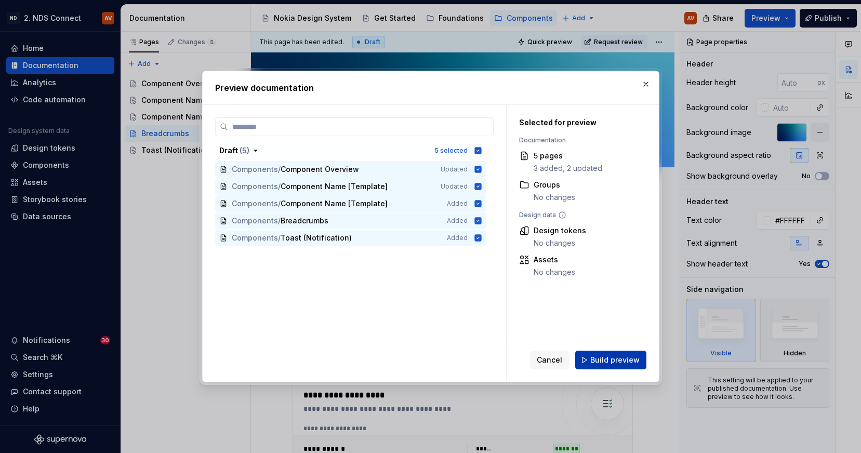
click at [607, 359] on span "Build preview" at bounding box center [615, 360] width 49 height 10
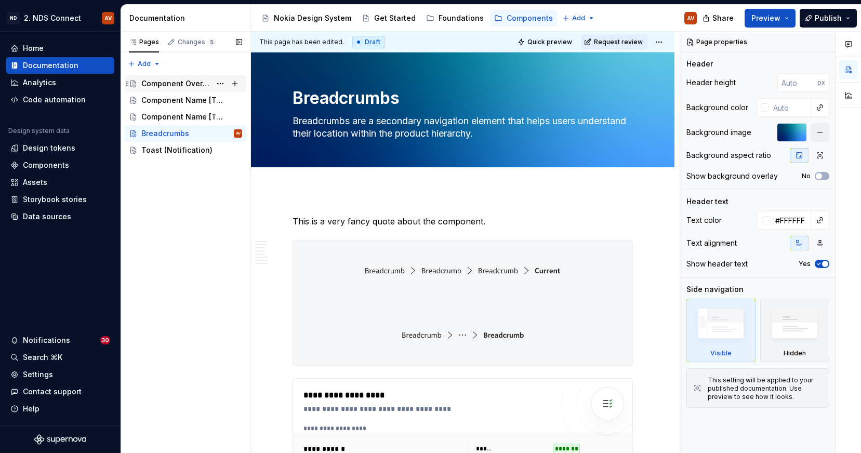
click at [182, 80] on div "Component Overview" at bounding box center [176, 83] width 70 height 10
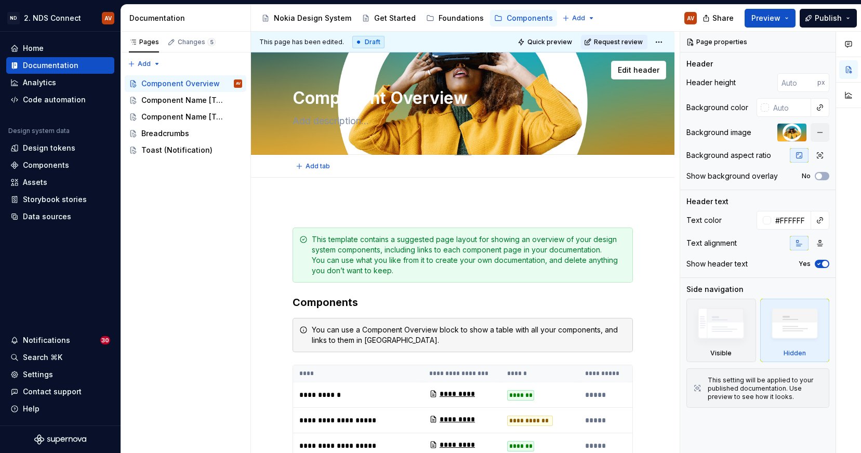
click at [445, 96] on textarea "Component Overview" at bounding box center [461, 98] width 340 height 25
click at [505, 202] on div "**********" at bounding box center [465, 243] width 429 height 422
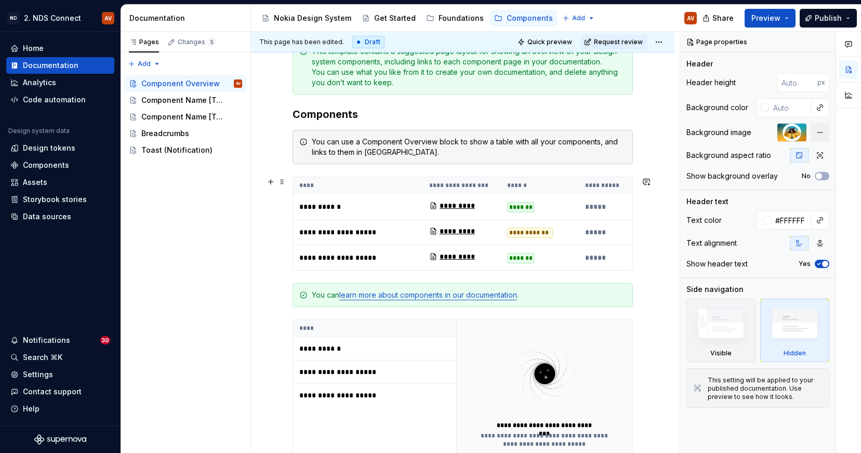
scroll to position [190, 0]
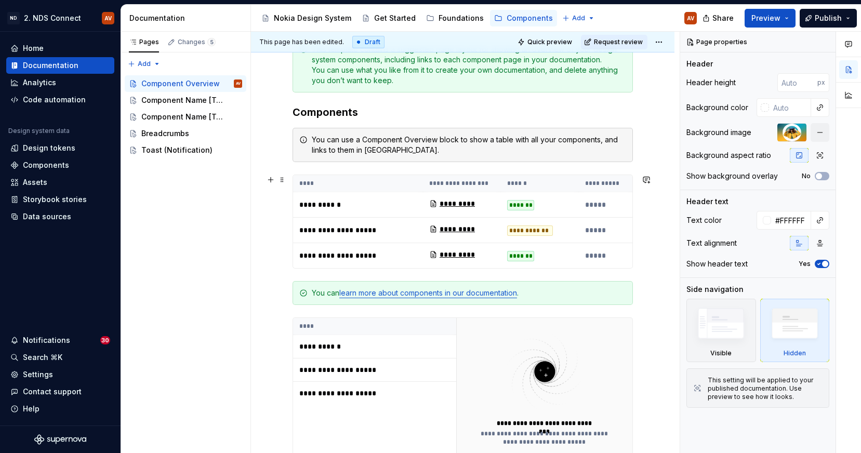
click at [514, 178] on th "******" at bounding box center [540, 183] width 78 height 17
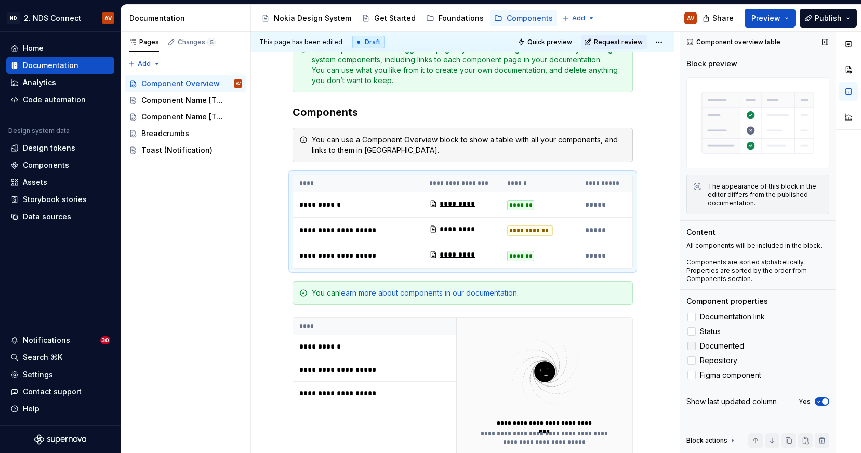
click at [692, 346] on icon at bounding box center [692, 346] width 0 height 0
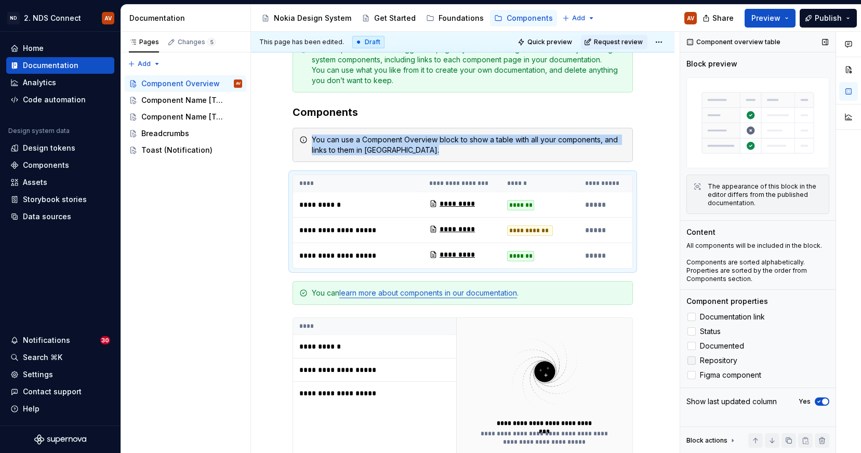
click at [692, 361] on icon at bounding box center [692, 361] width 0 height 0
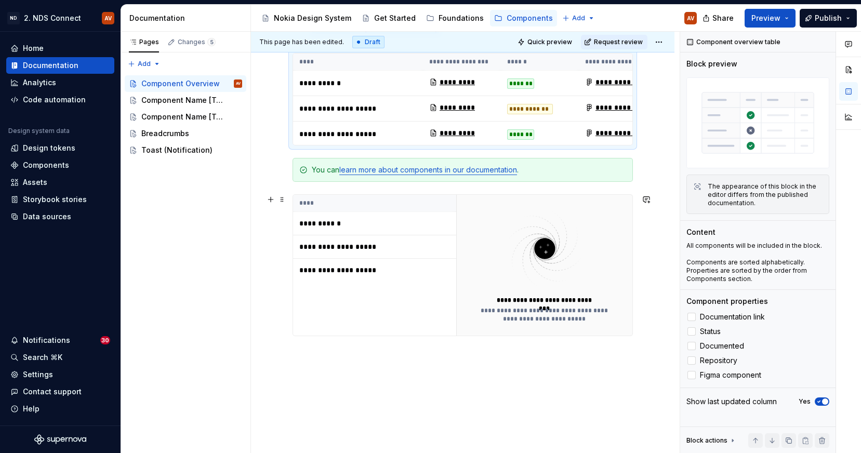
scroll to position [313, 0]
click at [339, 266] on p "**********" at bounding box center [364, 269] width 130 height 10
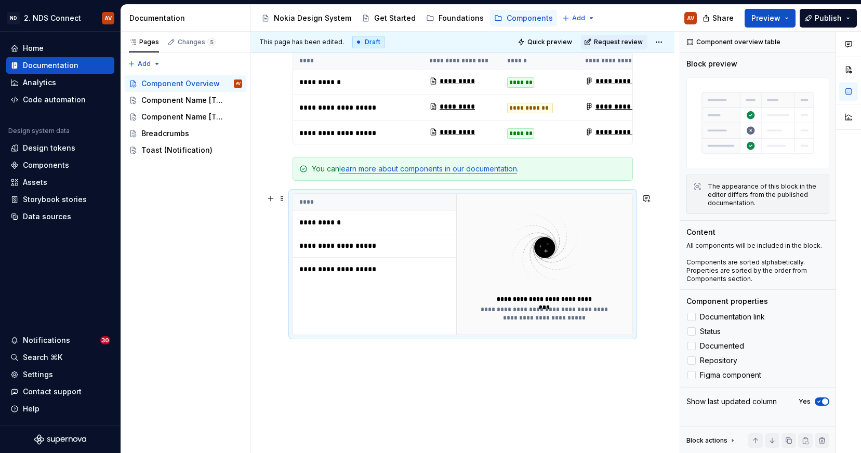
click at [340, 270] on p "**********" at bounding box center [364, 269] width 130 height 10
click at [454, 381] on div "**********" at bounding box center [463, 187] width 424 height 644
click at [782, 17] on button "Preview" at bounding box center [770, 18] width 51 height 19
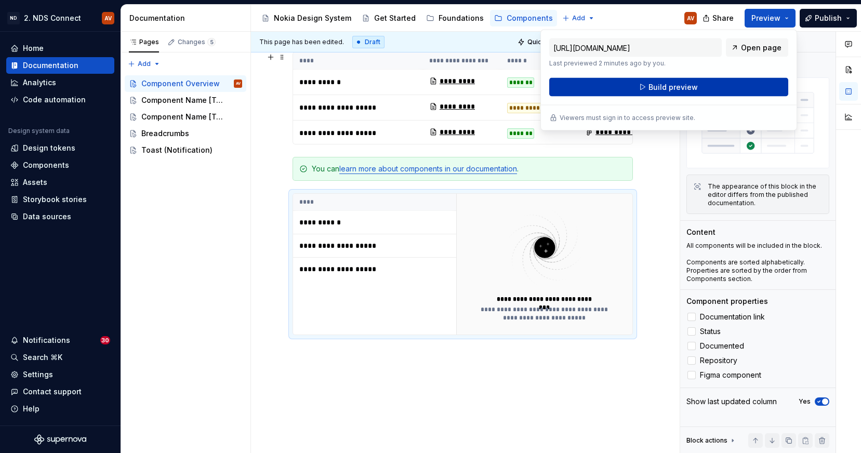
click at [664, 88] on span "Build preview" at bounding box center [673, 87] width 49 height 10
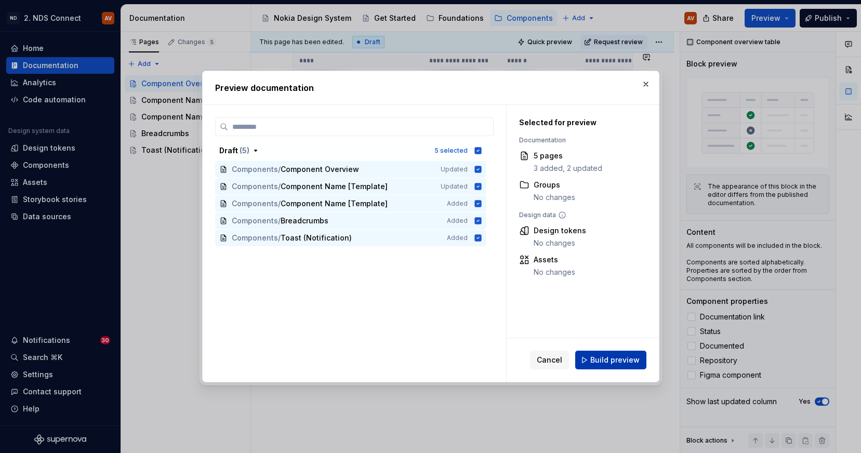
click at [614, 358] on span "Build preview" at bounding box center [615, 360] width 49 height 10
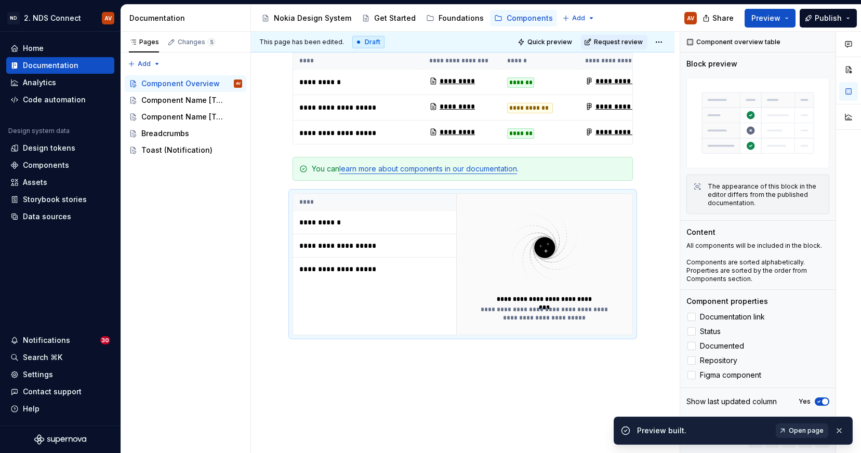
click at [809, 430] on span "Open page" at bounding box center [806, 431] width 35 height 8
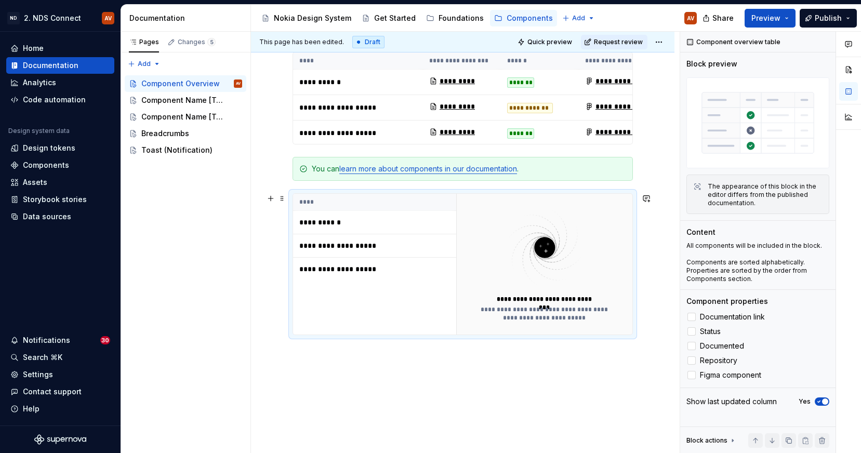
click at [436, 209] on th "****" at bounding box center [376, 202] width 166 height 17
click at [296, 193] on div "**********" at bounding box center [463, 264] width 340 height 142
click at [308, 199] on th "****" at bounding box center [376, 202] width 166 height 17
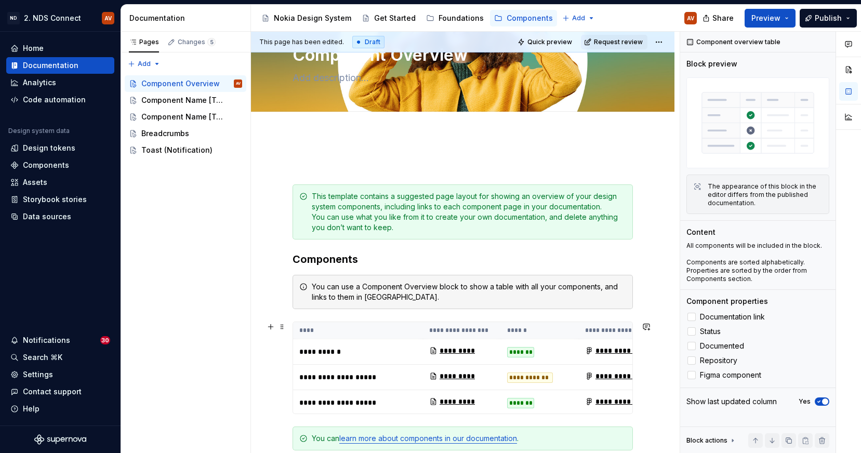
scroll to position [0, 0]
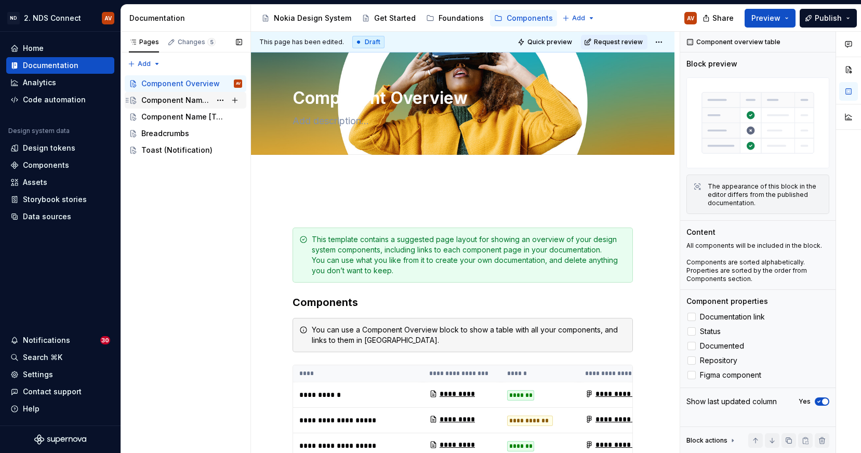
click at [178, 101] on div "Component Name [Template]" at bounding box center [176, 100] width 70 height 10
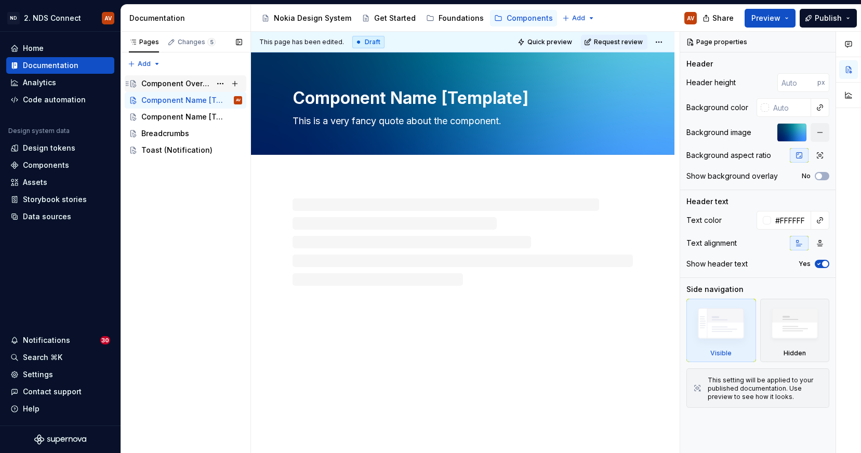
click at [176, 85] on div "Component Overview" at bounding box center [176, 83] width 70 height 10
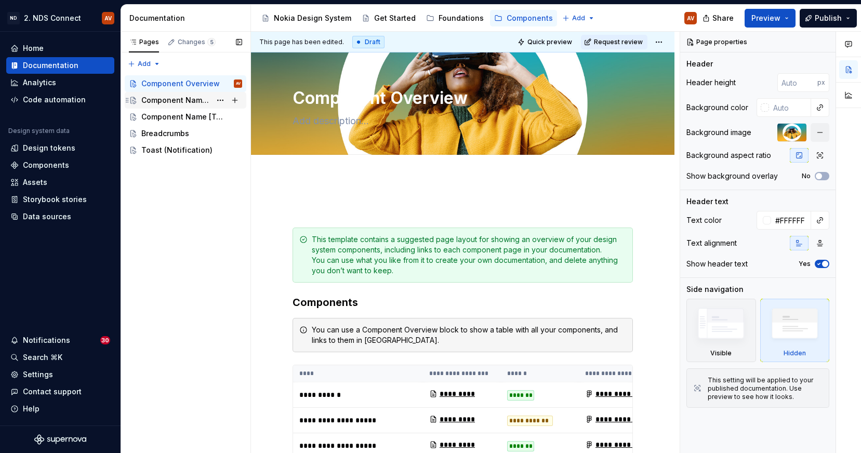
click at [178, 101] on div "Component Name [Template]" at bounding box center [176, 100] width 70 height 10
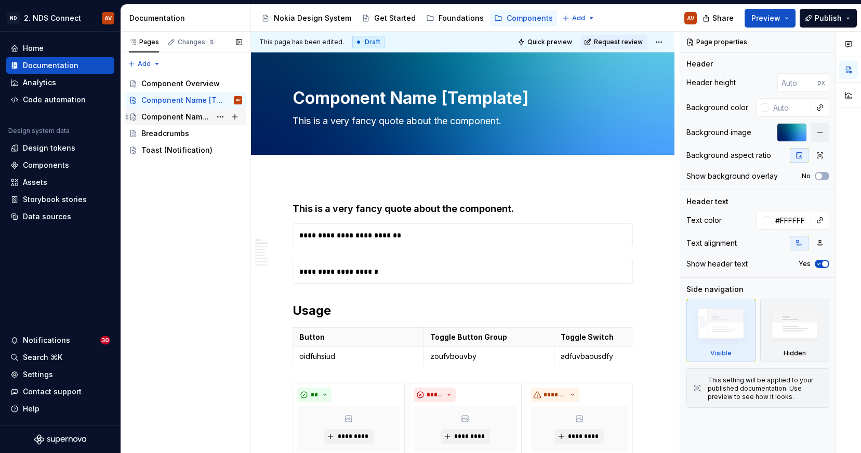
click at [179, 121] on div "Component Name [Template]" at bounding box center [176, 117] width 70 height 10
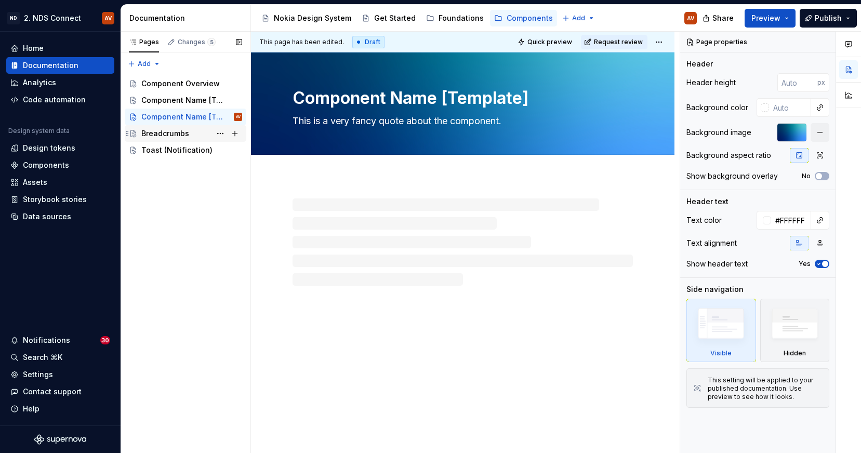
click at [176, 140] on div "Breadcrumbs" at bounding box center [191, 133] width 101 height 15
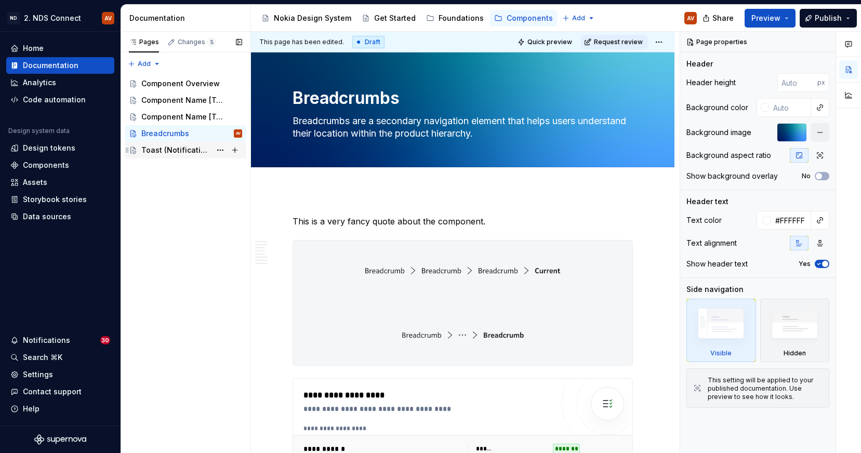
click at [176, 152] on div "Toast (Notification)" at bounding box center [176, 150] width 70 height 10
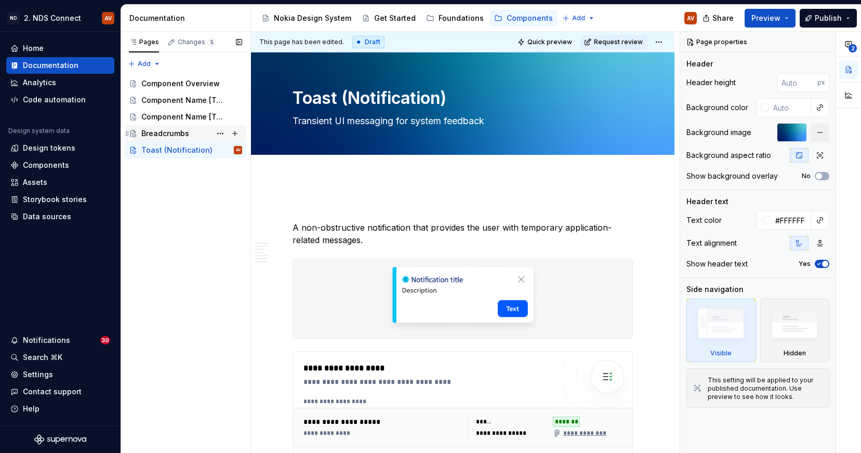
click at [153, 134] on div "Breadcrumbs" at bounding box center [165, 133] width 48 height 10
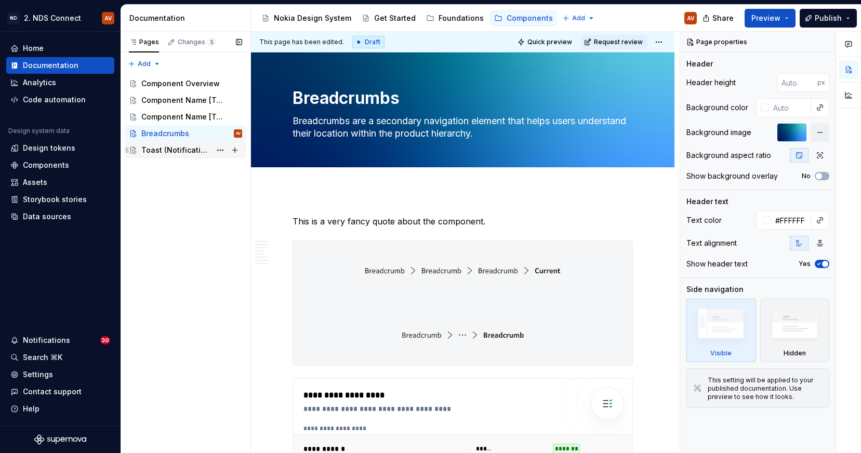
click at [175, 148] on div "Toast (Notification)" at bounding box center [176, 150] width 70 height 10
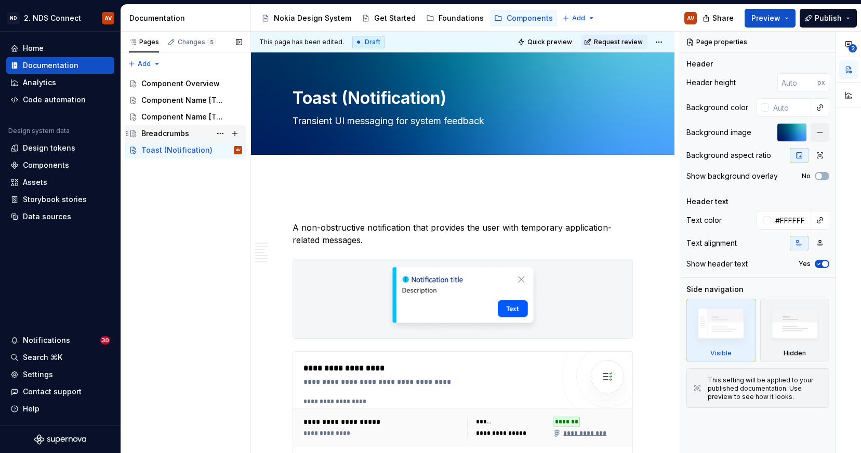
click at [173, 134] on div "Breadcrumbs" at bounding box center [165, 133] width 48 height 10
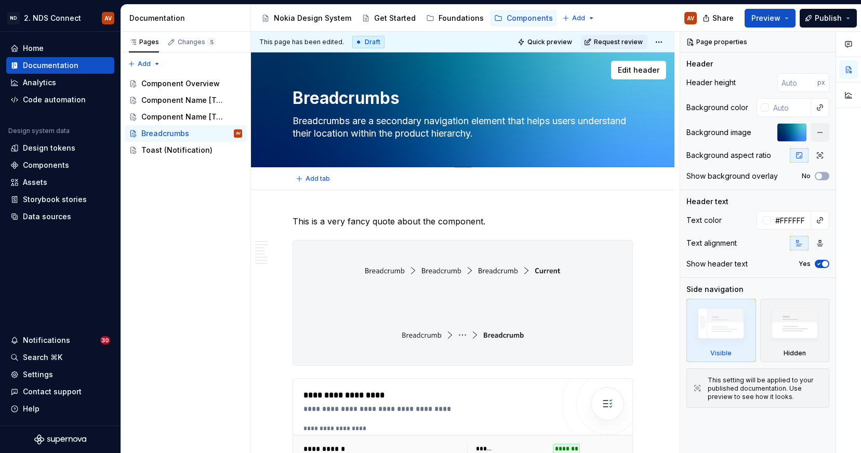
click at [440, 120] on textarea "Breadcrumbs are a secondary navigation element that helps users understand thei…" at bounding box center [461, 127] width 340 height 29
drag, startPoint x: 380, startPoint y: 119, endPoint x: 541, endPoint y: 132, distance: 161.7
click at [541, 132] on textarea "Breadcrumbs are a secondary navigation element that helps users understand thei…" at bounding box center [461, 127] width 340 height 29
click at [521, 128] on textarea "Breadcrumbs are a secondary navigation element that helps users understand thei…" at bounding box center [461, 127] width 340 height 29
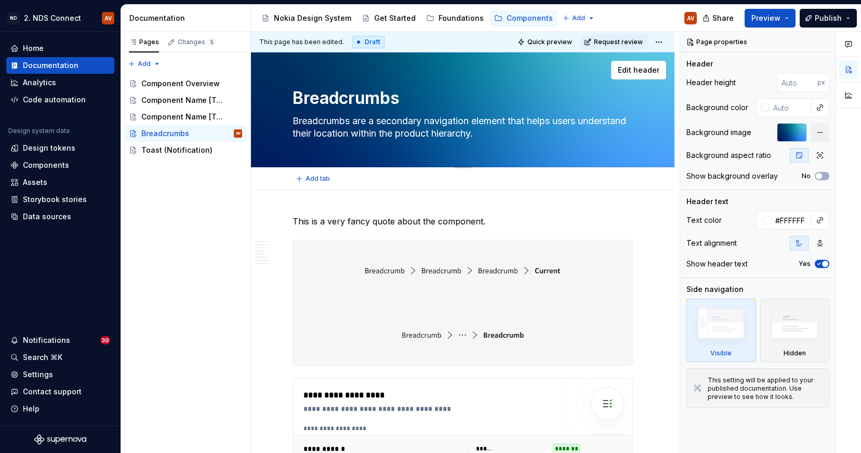
click at [502, 129] on textarea "Breadcrumbs are a secondary navigation element that helps users understand thei…" at bounding box center [461, 127] width 340 height 29
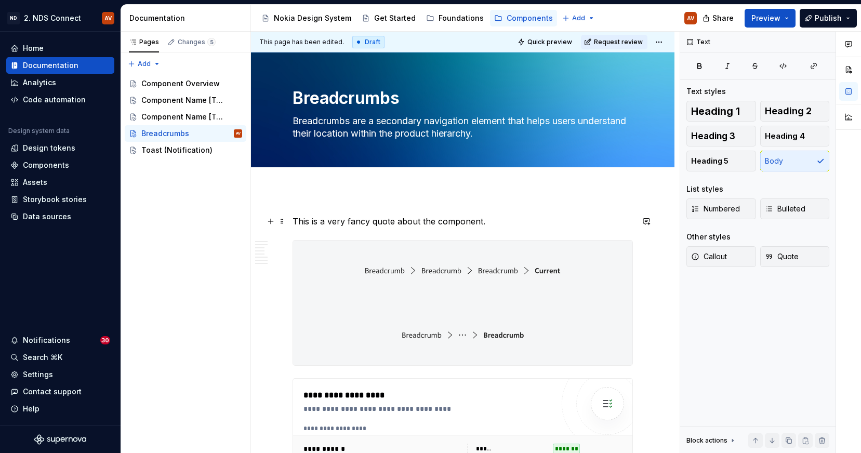
click at [434, 222] on p "This is a very fancy quote about the component." at bounding box center [463, 221] width 340 height 12
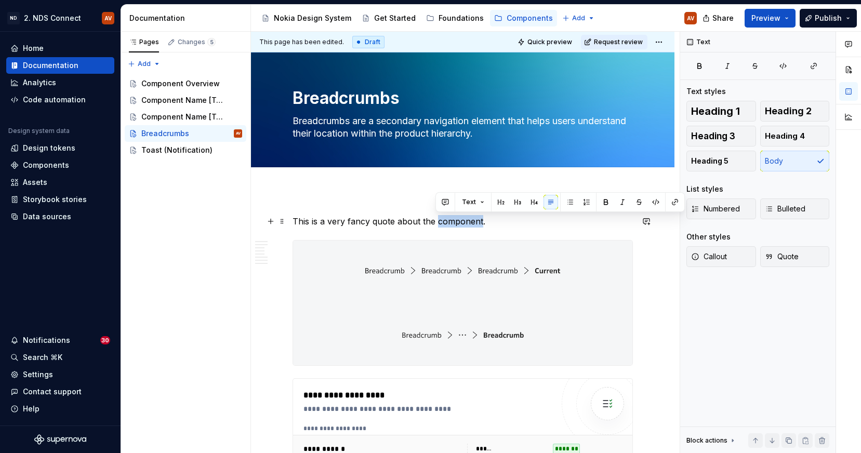
click at [434, 222] on p "This is a very fancy quote about the component." at bounding box center [463, 221] width 340 height 12
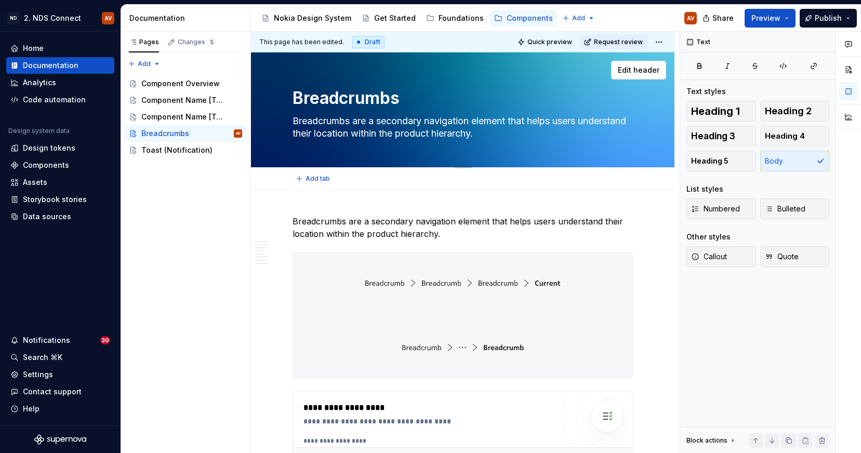
click at [347, 125] on textarea "Breadcrumbs are a secondary navigation element that helps users understand thei…" at bounding box center [461, 127] width 340 height 29
click at [384, 121] on textarea "Breadcrumbs are a secondary navigation element that helps users understand thei…" at bounding box center [461, 127] width 340 height 29
drag, startPoint x: 384, startPoint y: 121, endPoint x: 293, endPoint y: 123, distance: 90.5
click at [293, 123] on textarea "Breadcrumbs are a secondary navigation element that helps users understand thei…" at bounding box center [461, 127] width 340 height 29
type textarea "*"
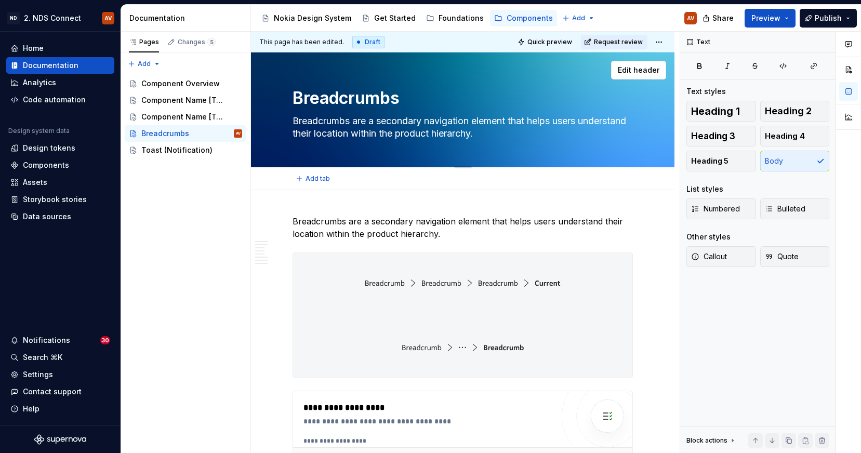
type textarea "Secondary navigation element that helps users understand their location within …"
type textarea "*"
type textarea "Secondary navigation element that helps users understand their location within …"
click at [521, 233] on p "Breadcrumbs are a secondary navigation element that helps users understand thei…" at bounding box center [463, 227] width 340 height 25
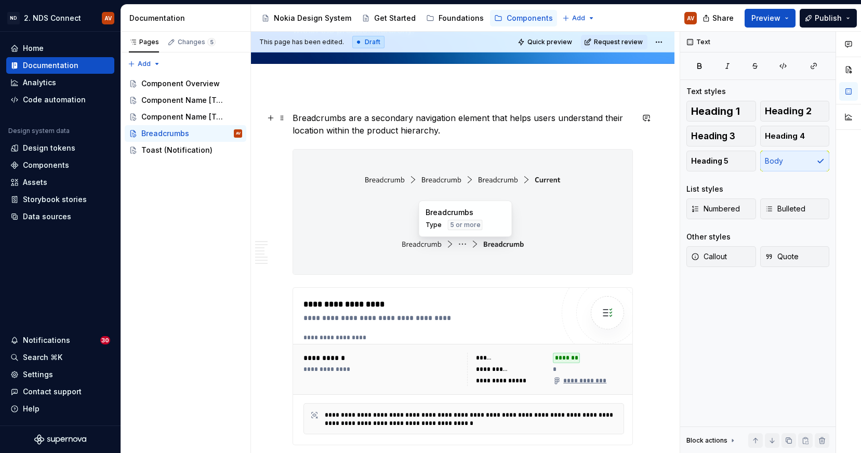
scroll to position [85, 0]
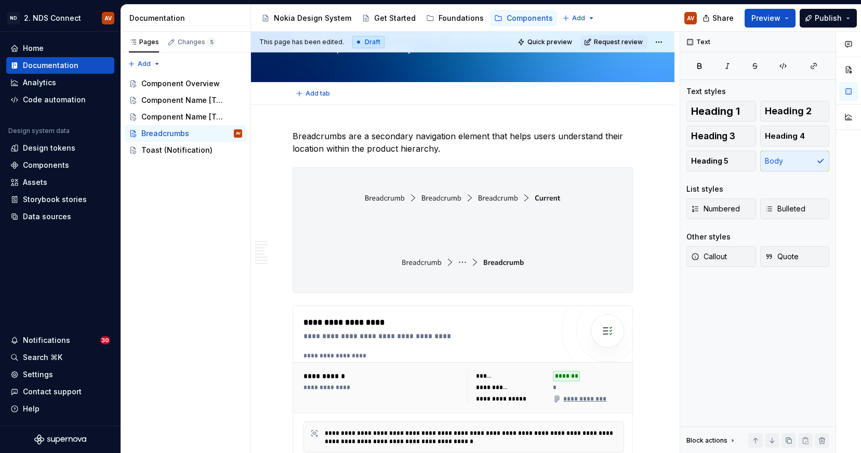
click at [309, 101] on div "Add tab" at bounding box center [463, 93] width 424 height 23
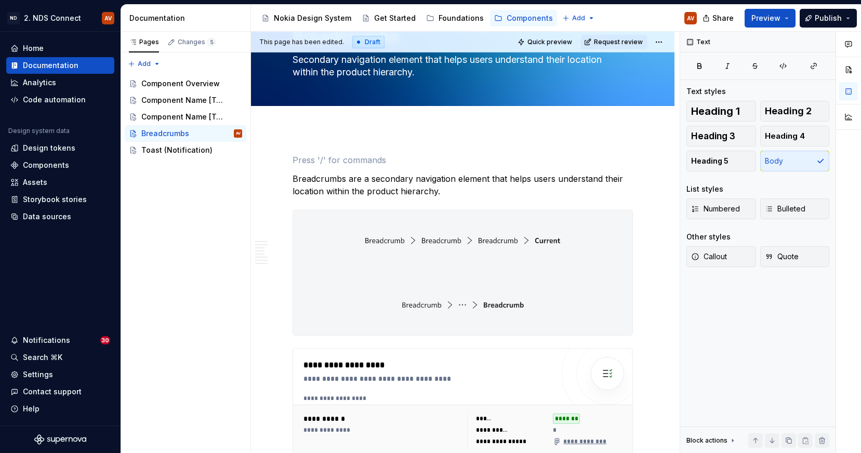
scroll to position [53, 0]
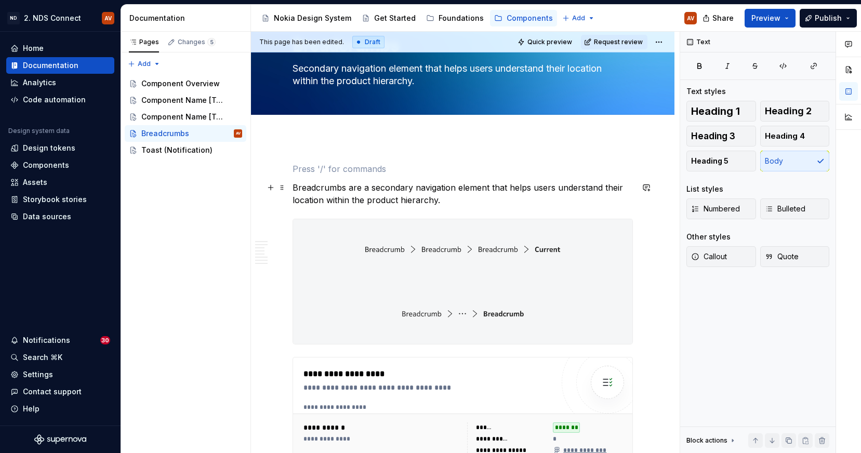
click at [293, 187] on p "Breadcrumbs are a secondary navigation element that helps users understand thei…" at bounding box center [463, 193] width 340 height 25
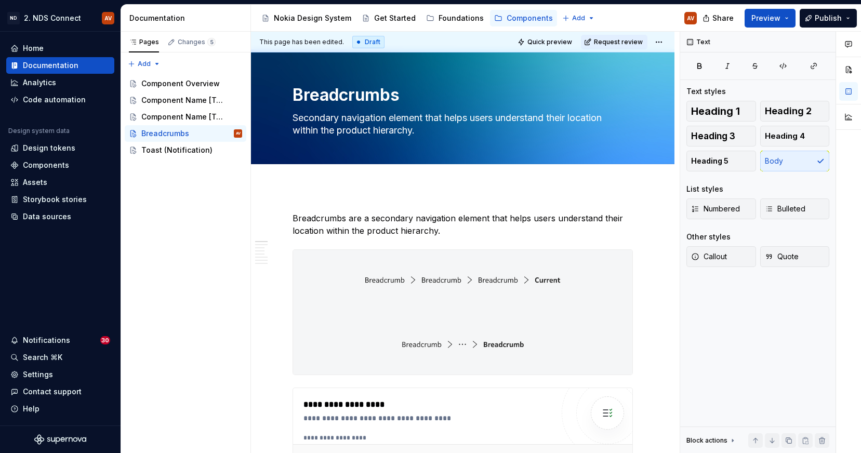
scroll to position [0, 0]
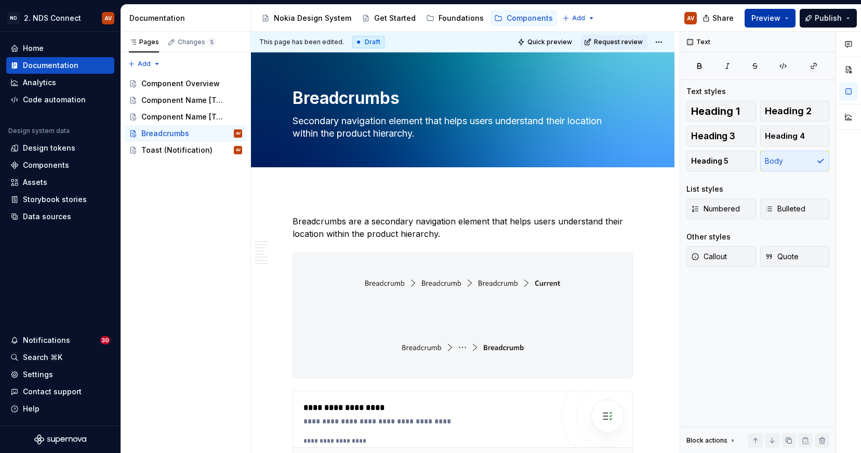
click at [768, 19] on span "Preview" at bounding box center [766, 18] width 29 height 10
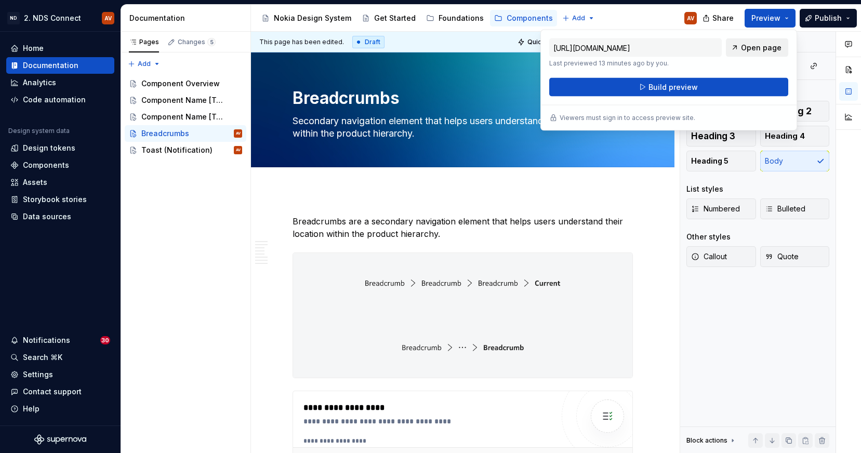
click at [750, 53] on link "Open page" at bounding box center [757, 47] width 62 height 19
type textarea "*"
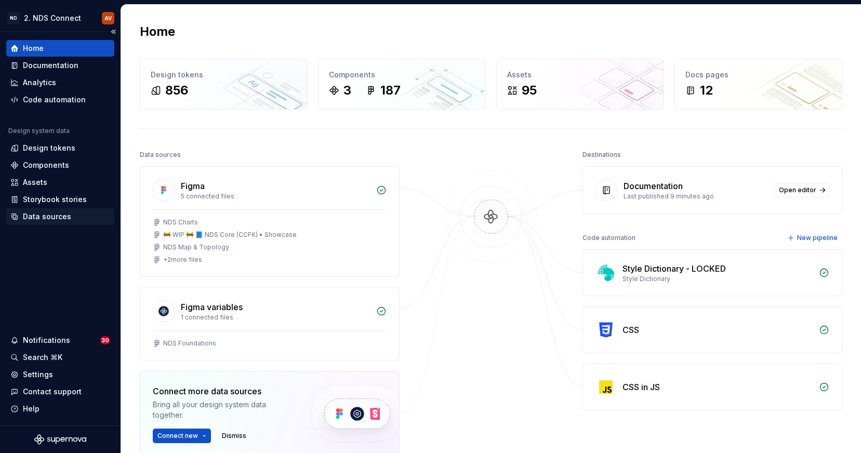
click at [51, 217] on div "Data sources" at bounding box center [47, 217] width 48 height 10
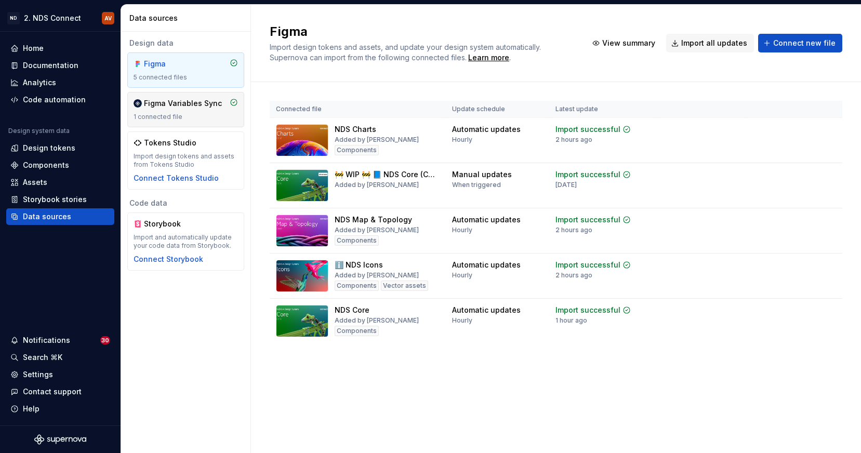
click at [170, 111] on div "Figma Variables Sync 1 connected file" at bounding box center [186, 109] width 104 height 23
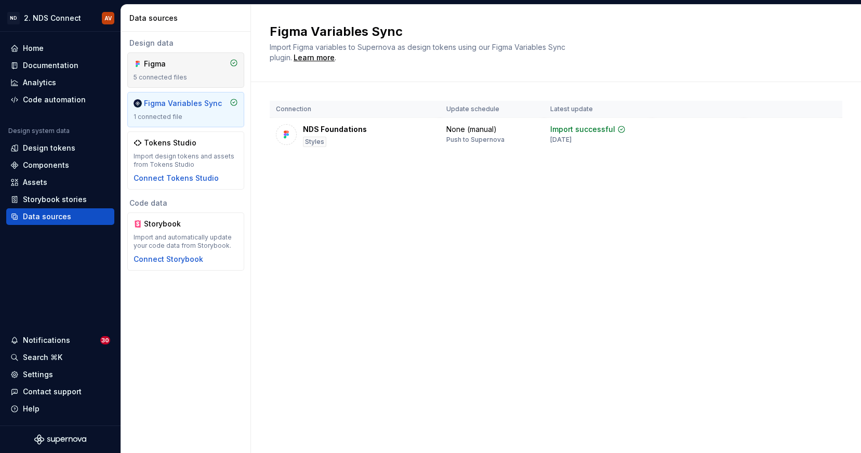
click at [193, 69] on div "Figma" at bounding box center [169, 64] width 50 height 10
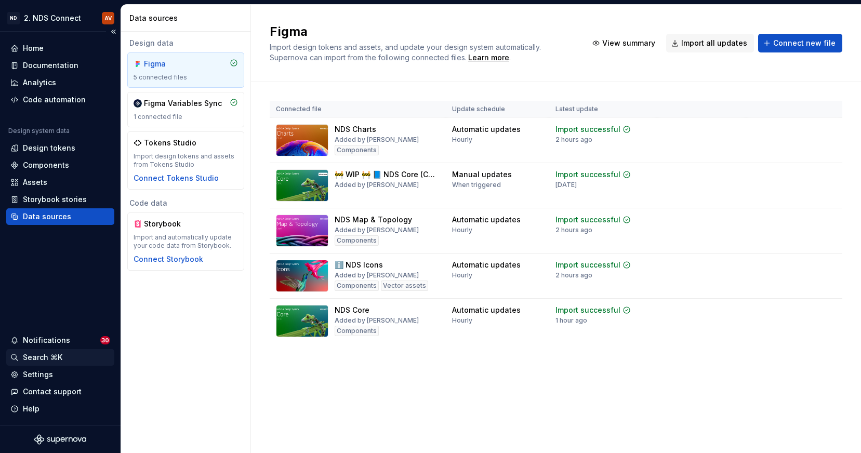
click at [41, 353] on div "Search ⌘K" at bounding box center [43, 357] width 40 height 10
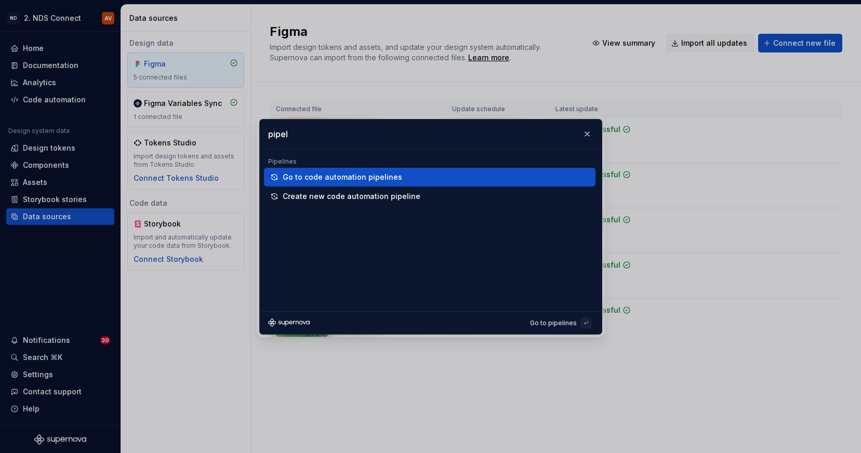
type input "pipel"
click at [431, 179] on div "Go to code automation pipelines" at bounding box center [434, 177] width 303 height 10
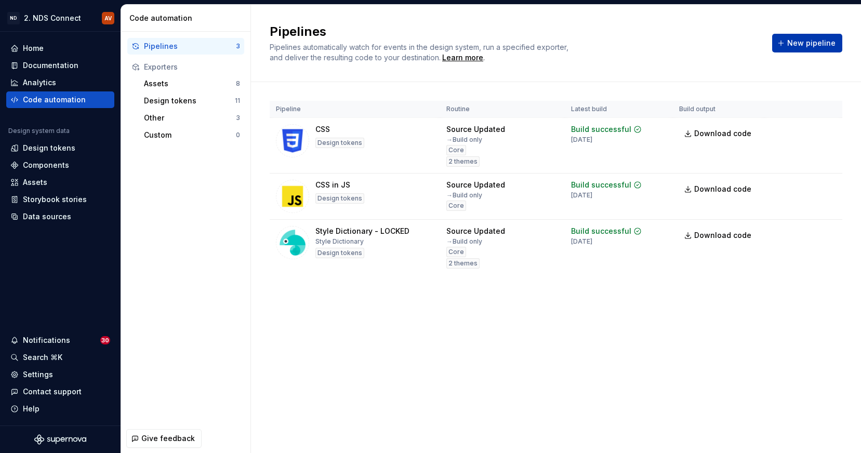
click at [807, 35] on button "New pipeline" at bounding box center [807, 43] width 70 height 19
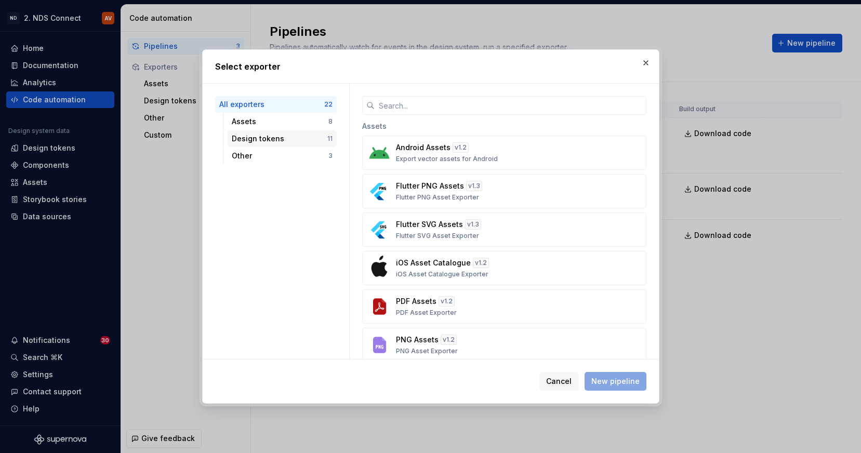
click at [262, 137] on div "Design tokens" at bounding box center [280, 139] width 96 height 10
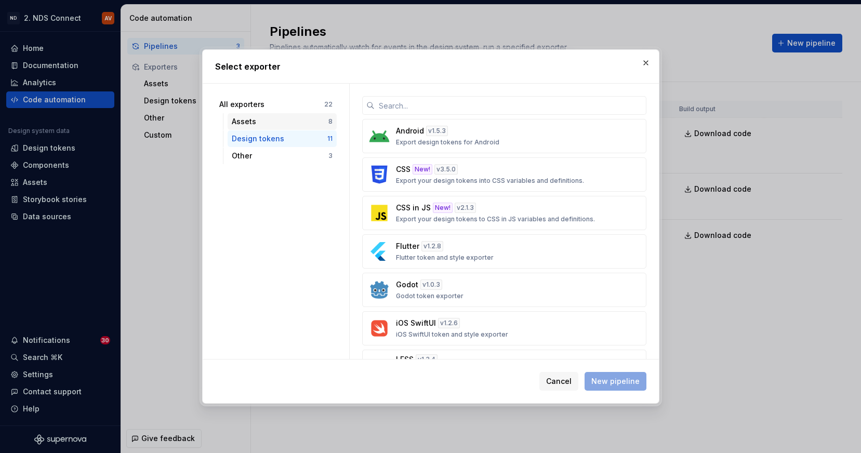
click at [258, 117] on div "Assets" at bounding box center [280, 121] width 97 height 10
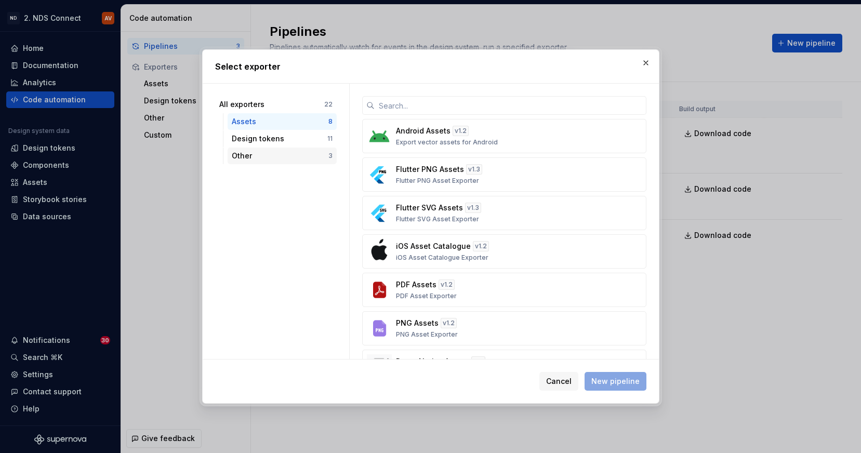
click at [259, 159] on div "Other" at bounding box center [280, 156] width 97 height 10
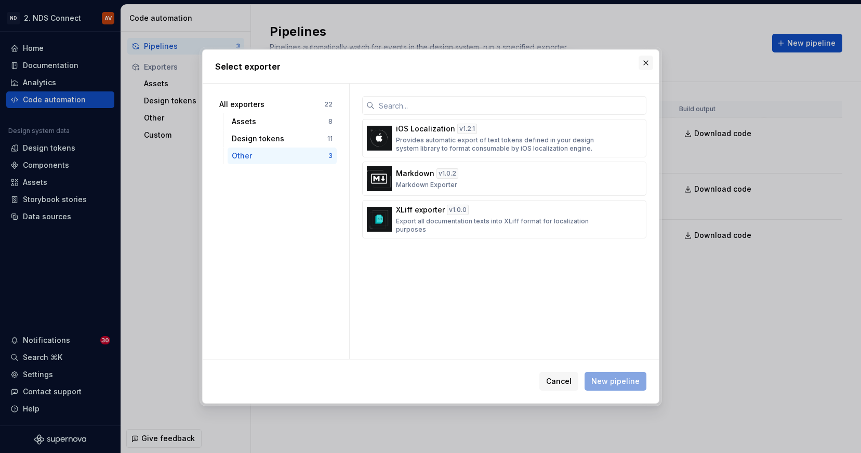
click at [648, 61] on button "button" at bounding box center [646, 63] width 15 height 15
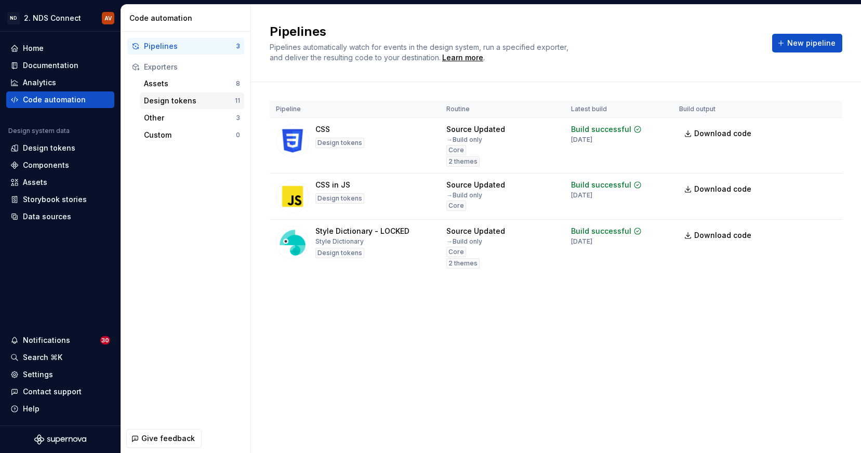
click at [182, 102] on div "Design tokens" at bounding box center [189, 101] width 91 height 10
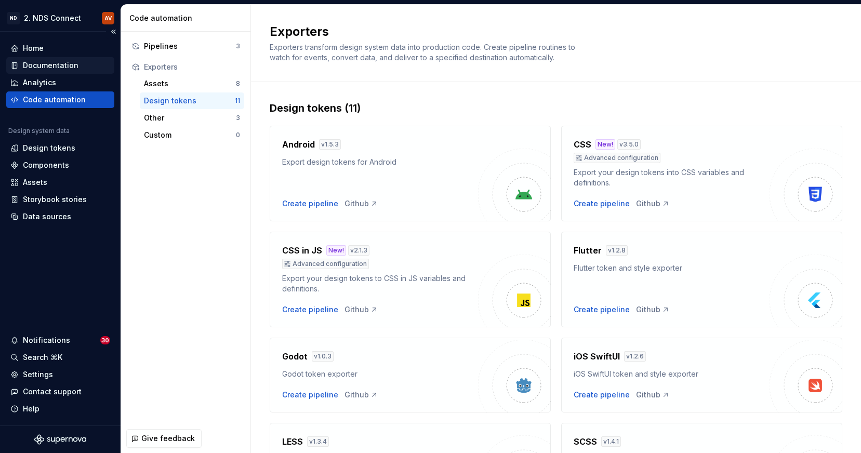
click at [49, 62] on div "Documentation" at bounding box center [51, 65] width 56 height 10
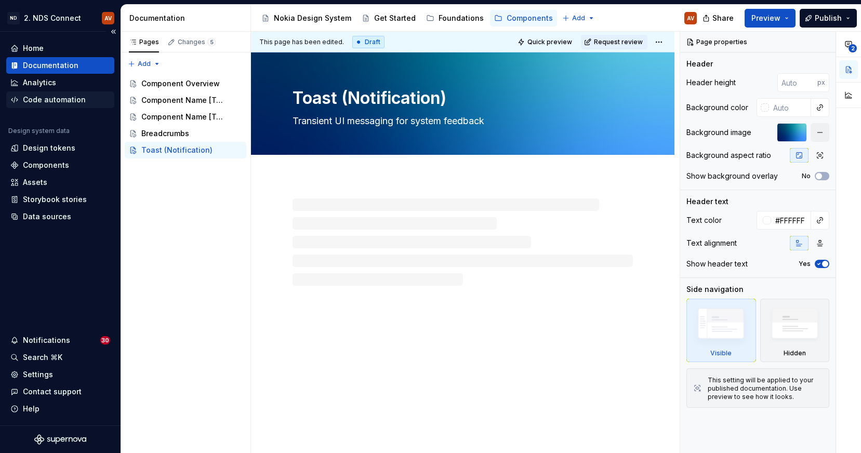
type textarea "*"
click at [55, 100] on div "Code automation" at bounding box center [54, 100] width 63 height 10
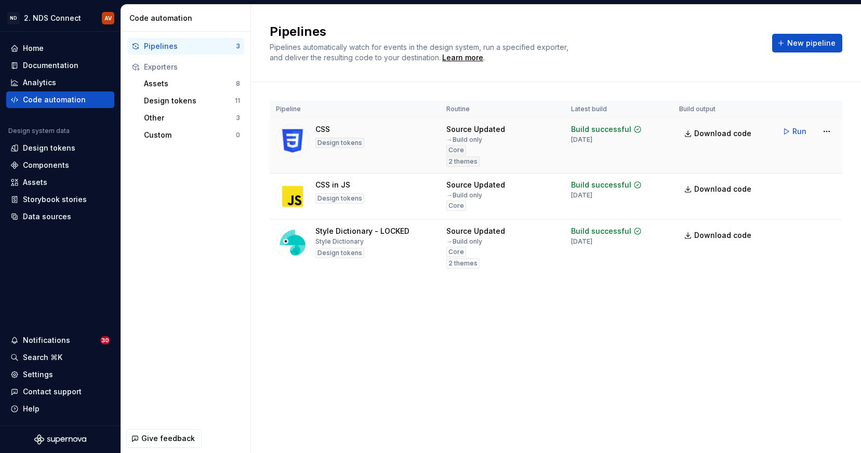
click at [293, 141] on img at bounding box center [292, 140] width 33 height 33
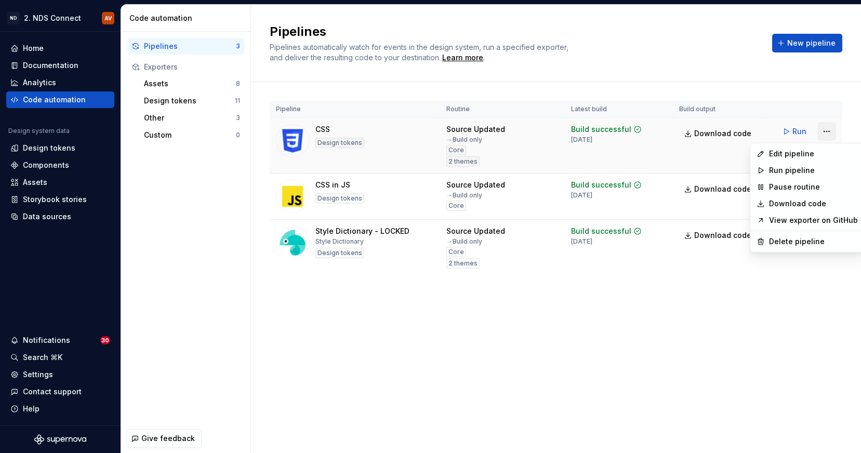
click at [830, 132] on html "ND 2. NDS Connect AV Home Documentation Analytics Code automation Design system…" at bounding box center [430, 226] width 861 height 453
click at [811, 154] on div "Edit pipeline" at bounding box center [813, 154] width 89 height 10
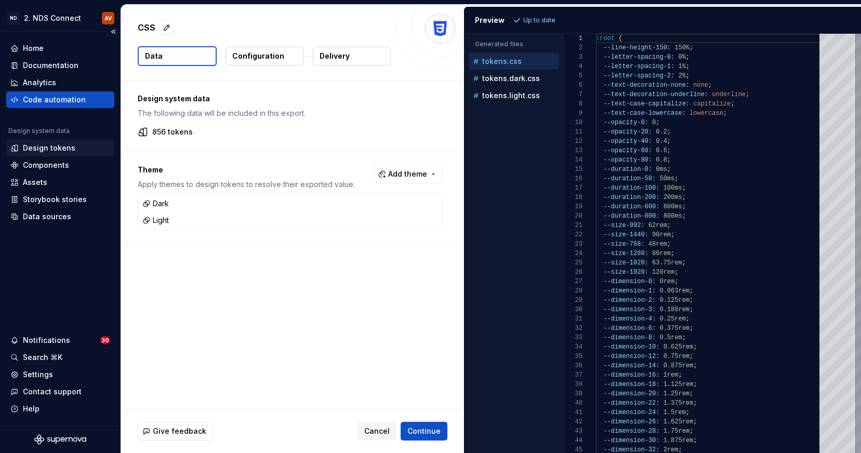
click at [59, 146] on div "Design tokens" at bounding box center [49, 148] width 53 height 10
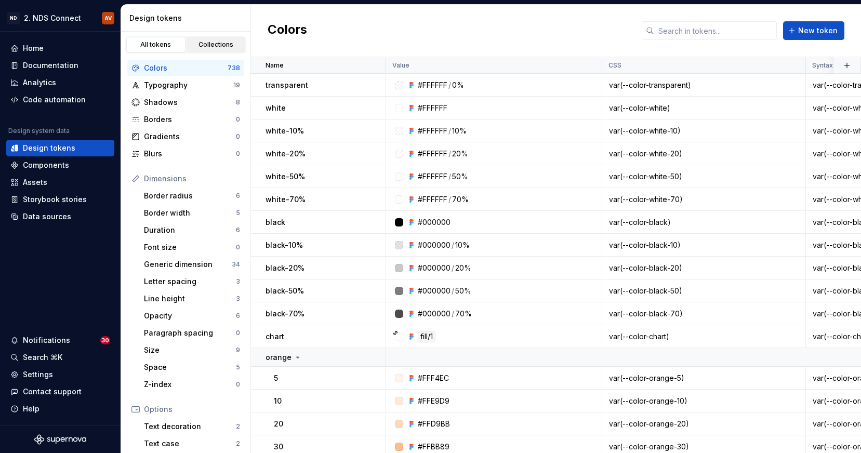
click at [213, 42] on div "Collections" at bounding box center [216, 45] width 52 height 8
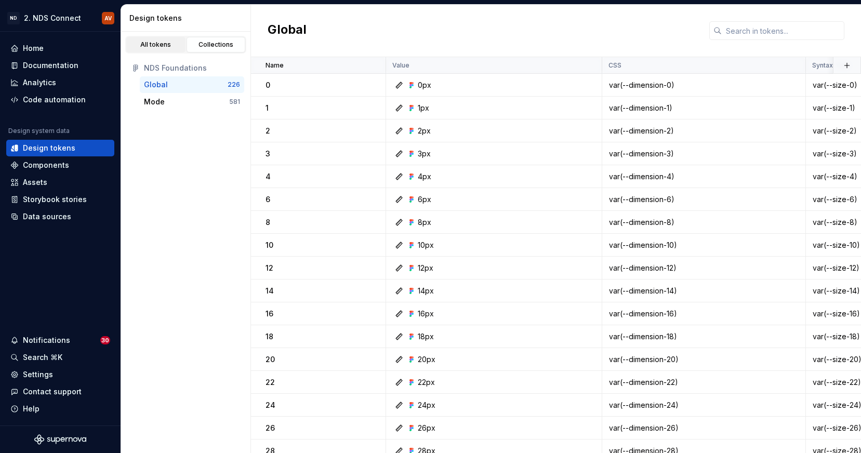
click at [160, 40] on link "All tokens" at bounding box center [155, 45] width 59 height 16
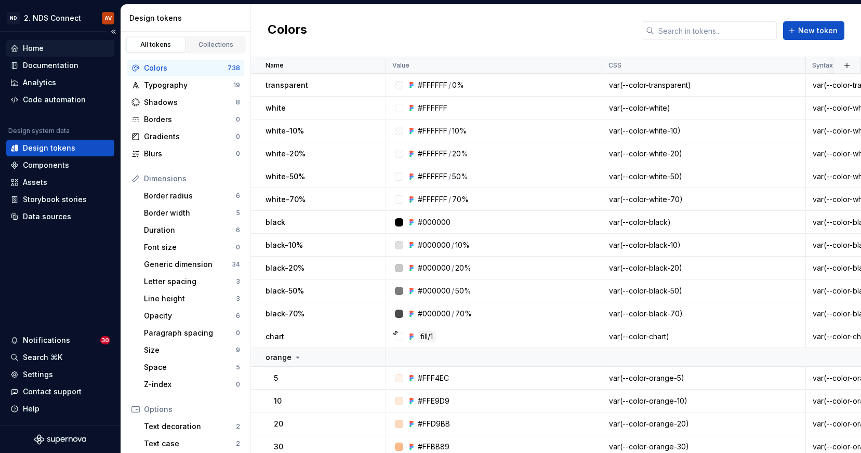
click at [57, 51] on div "Home" at bounding box center [60, 48] width 100 height 10
